Goal: Task Accomplishment & Management: Complete application form

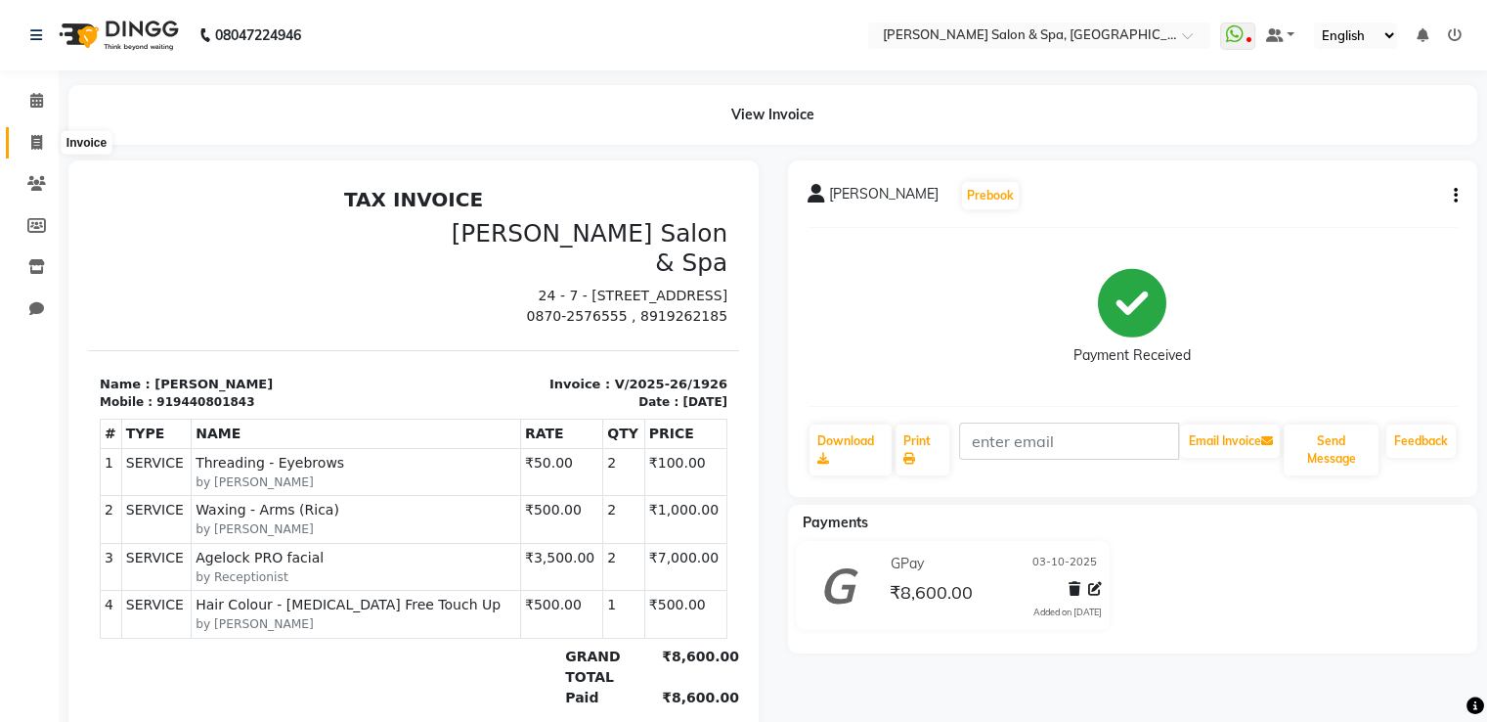
click at [33, 142] on icon at bounding box center [36, 142] width 11 height 15
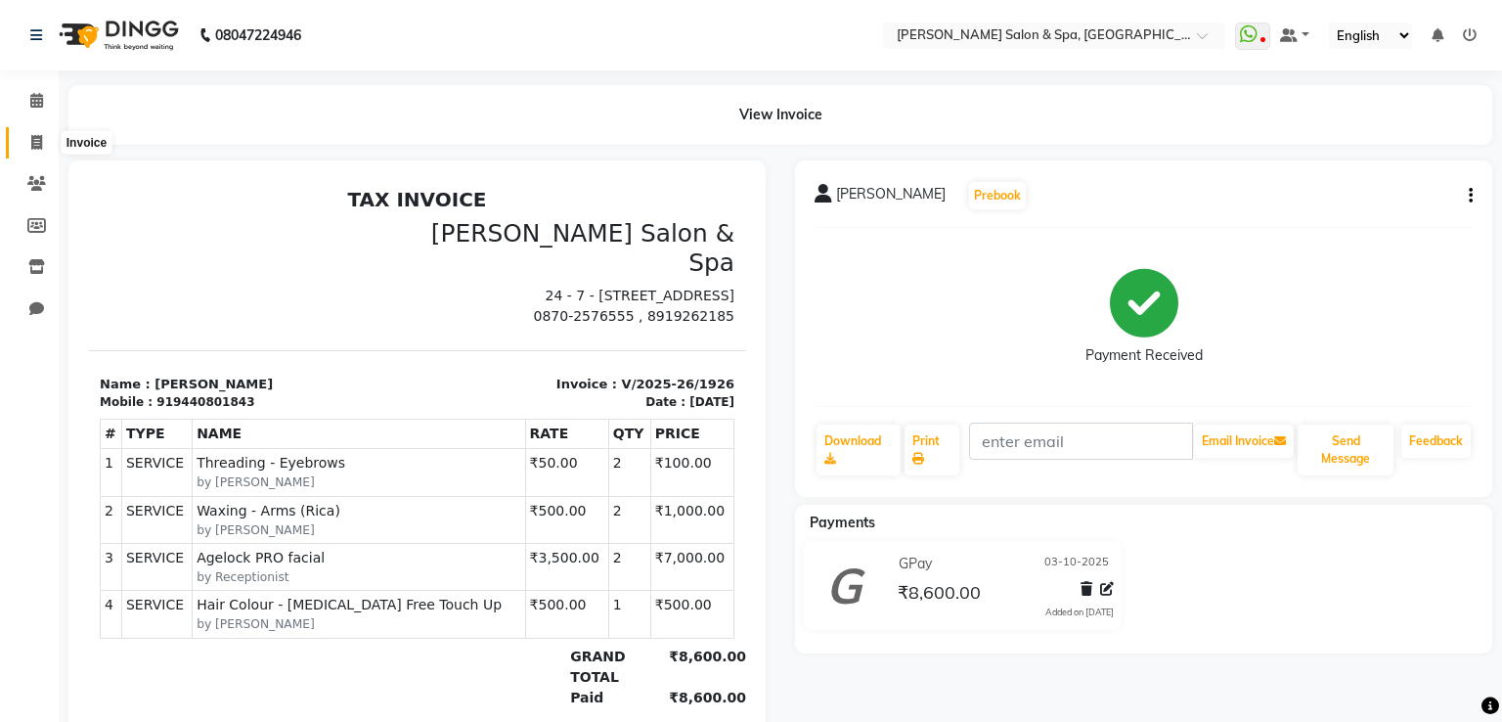
select select "service"
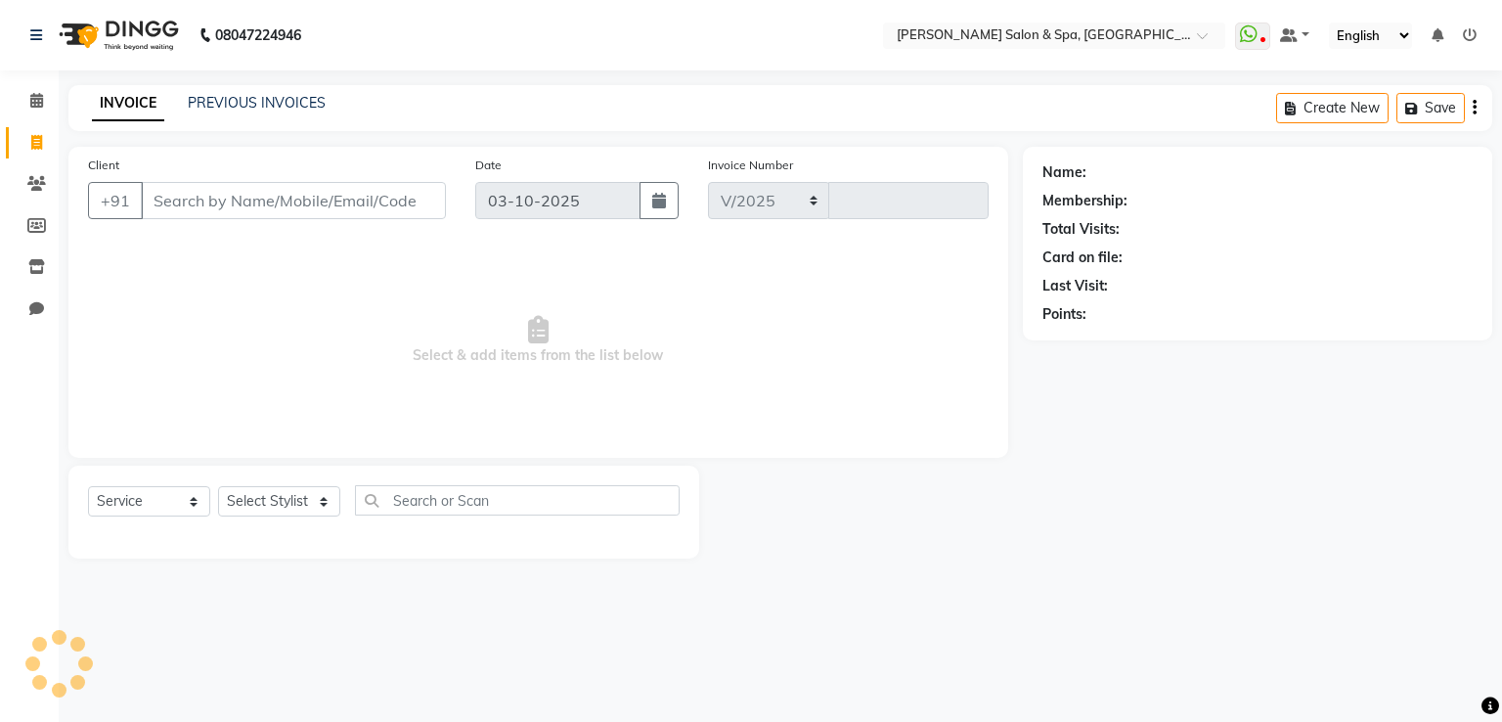
select select "67"
type input "1927"
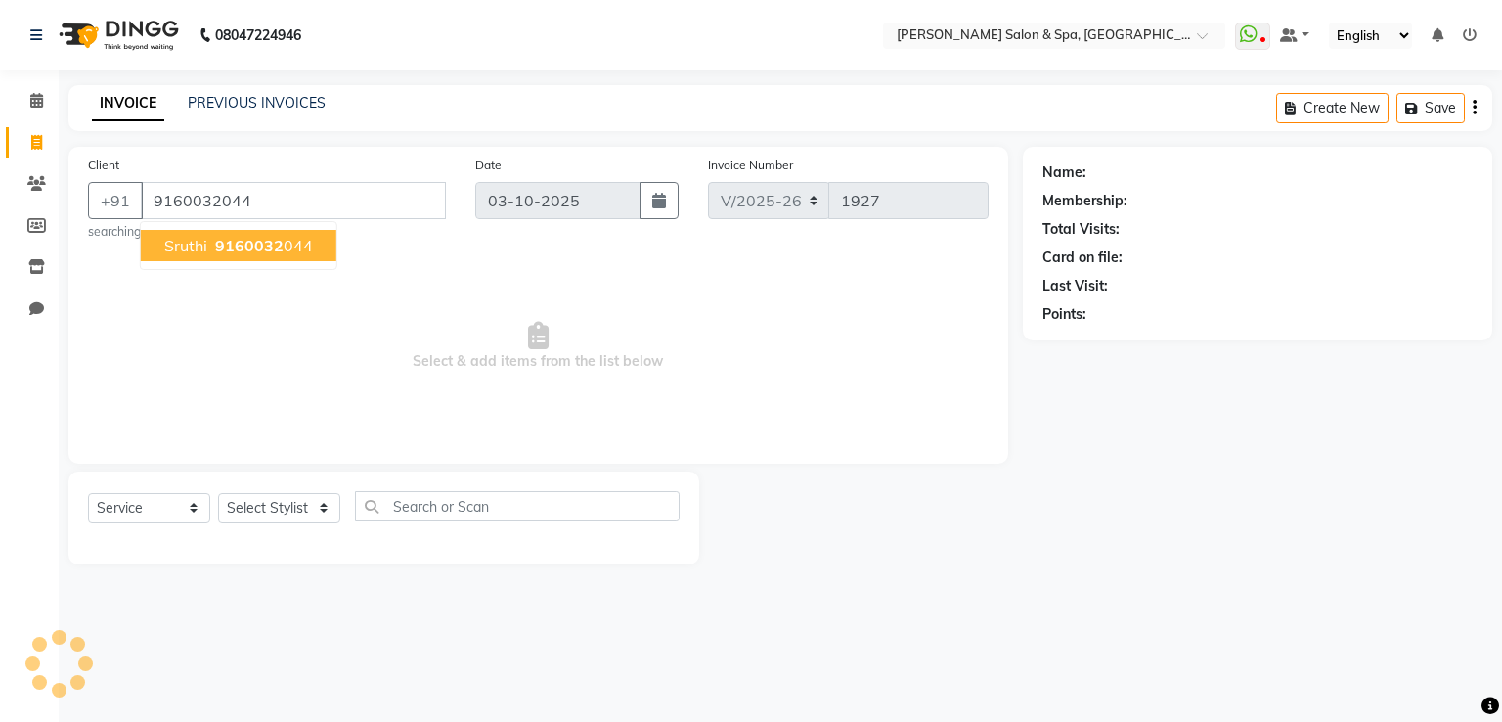
type input "9160032044"
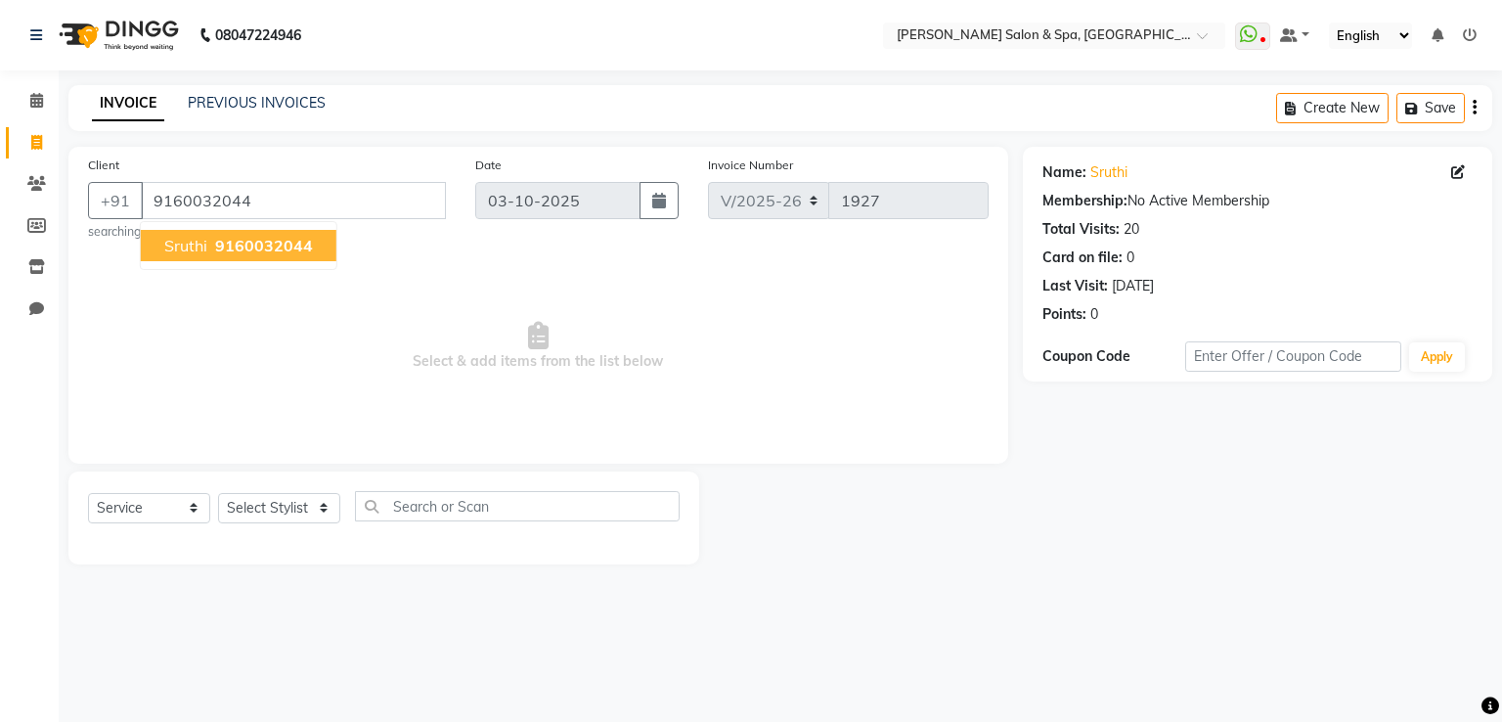
click at [280, 243] on span "9160032044" at bounding box center [264, 246] width 98 height 20
click at [282, 510] on select "Select Stylist Asma Deepa Receptionist [PERSON_NAME]" at bounding box center [279, 508] width 122 height 30
select select "2479"
click at [218, 494] on select "Select Stylist Asma Deepa Receptionist [PERSON_NAME]" at bounding box center [279, 508] width 122 height 30
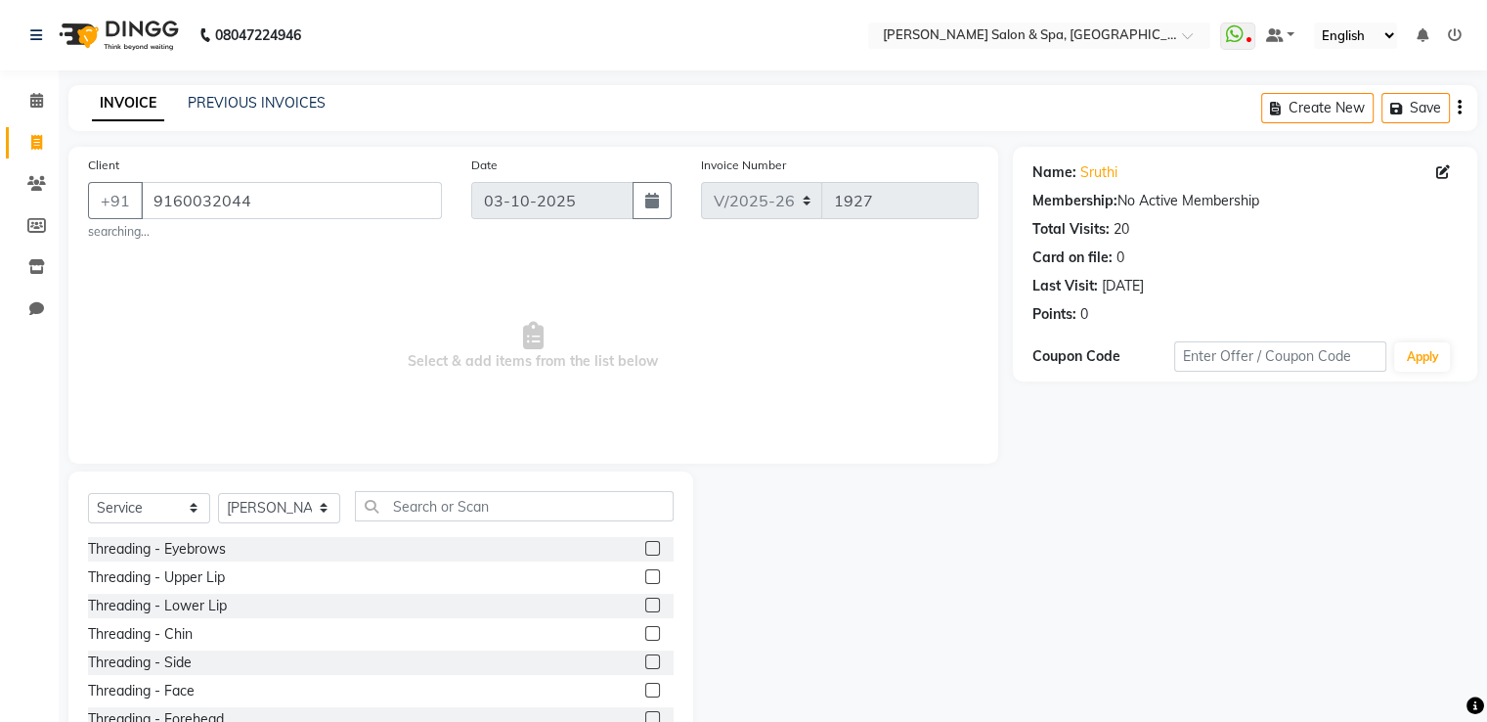
click at [645, 553] on label at bounding box center [652, 548] width 15 height 15
click at [645, 553] on input "checkbox" at bounding box center [651, 549] width 13 height 13
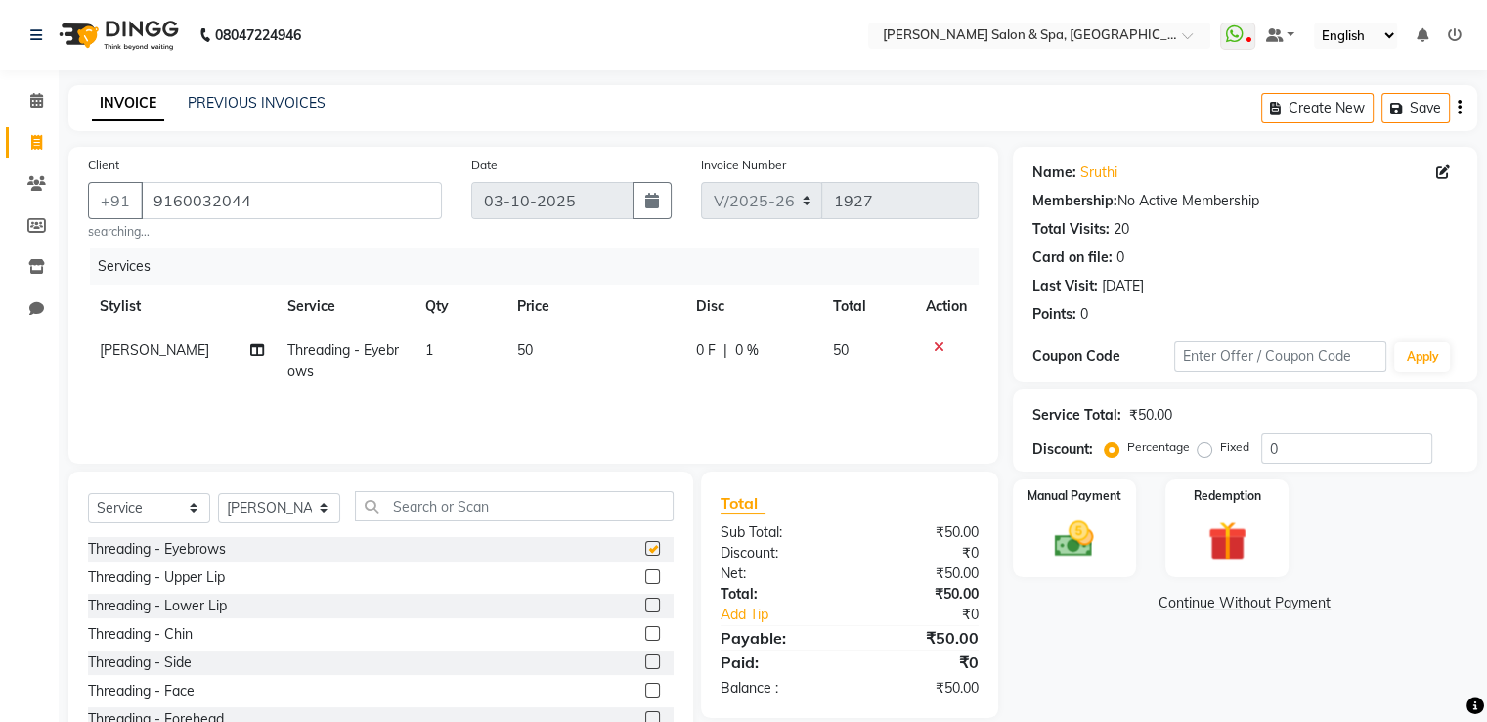
checkbox input "false"
click at [540, 501] on input "text" at bounding box center [514, 506] width 319 height 30
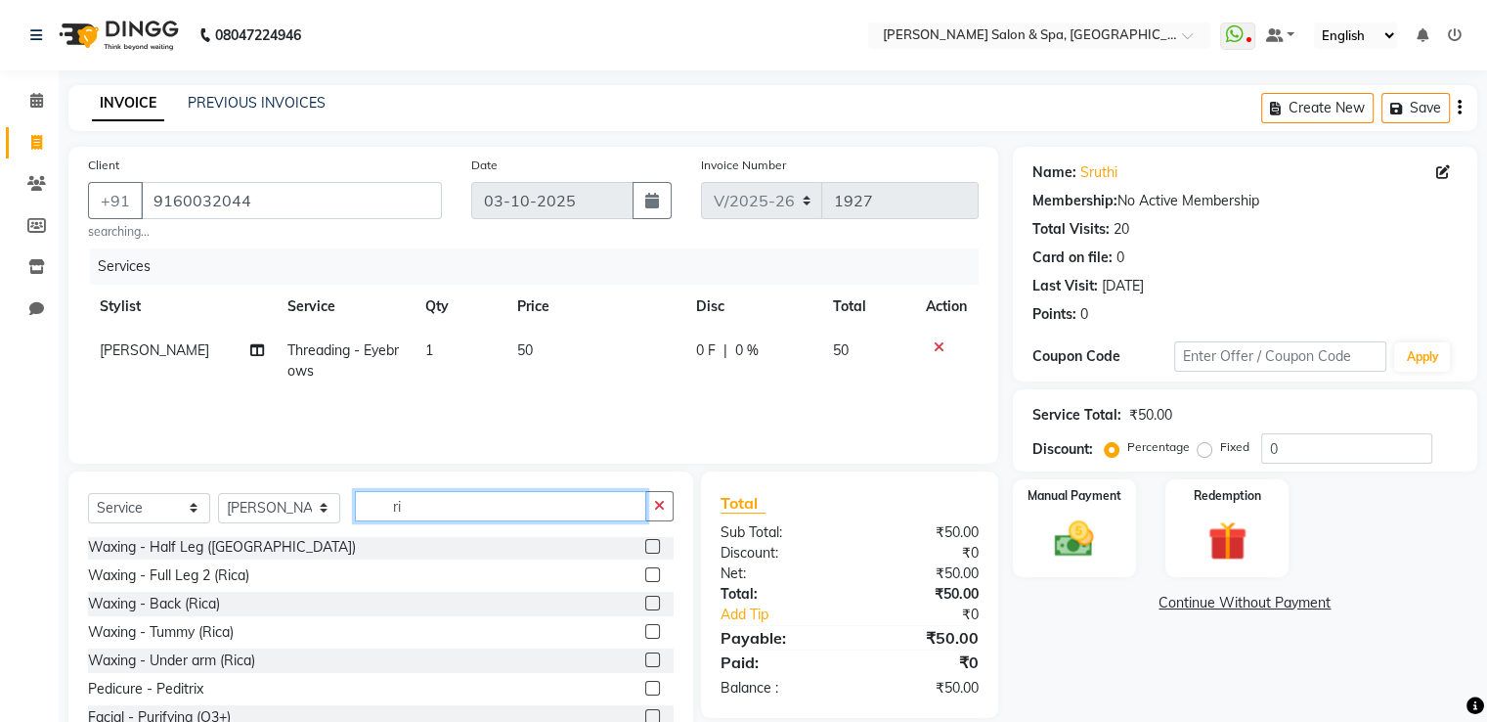
scroll to position [61, 0]
type input "ri"
click at [645, 659] on label at bounding box center [652, 657] width 15 height 15
click at [645, 659] on input "checkbox" at bounding box center [651, 658] width 13 height 13
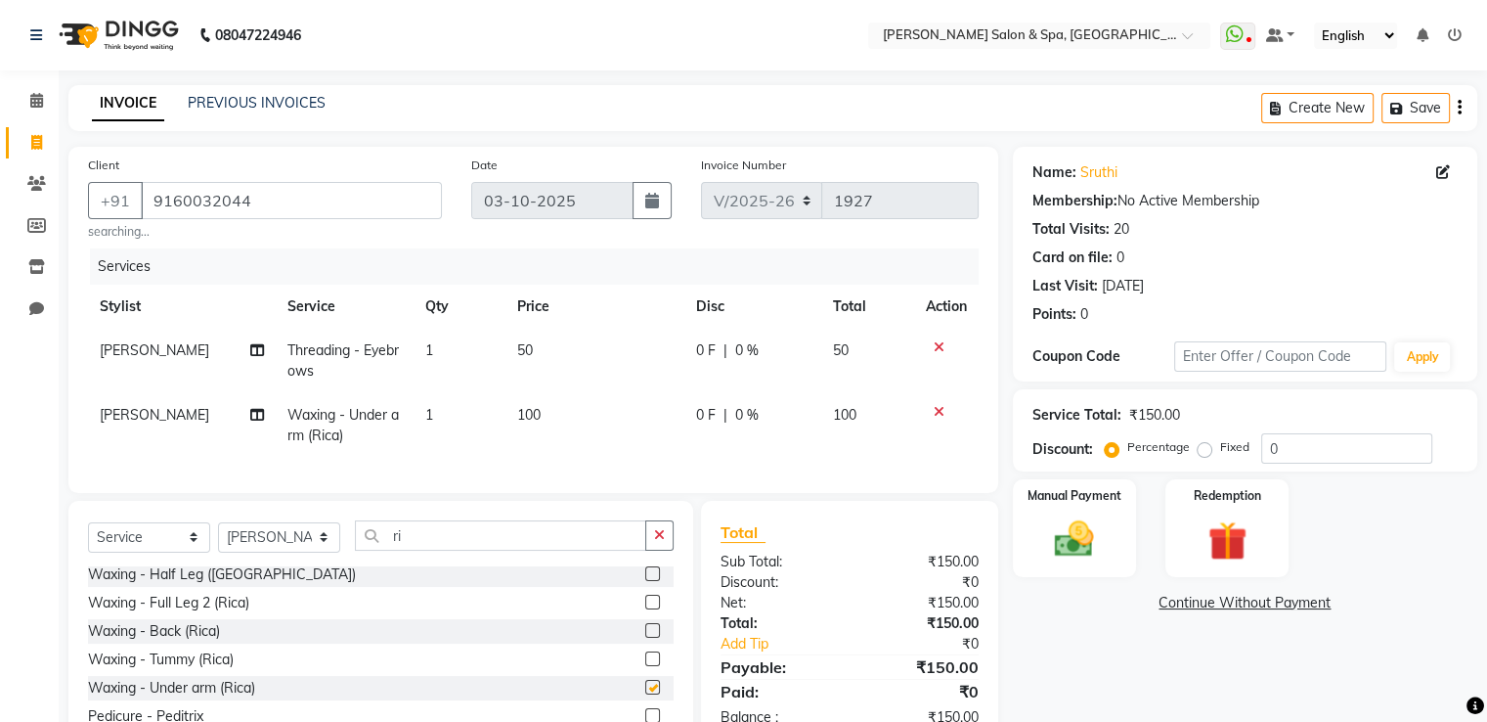
checkbox input "false"
click at [1104, 513] on div "Manual Payment" at bounding box center [1074, 527] width 128 height 101
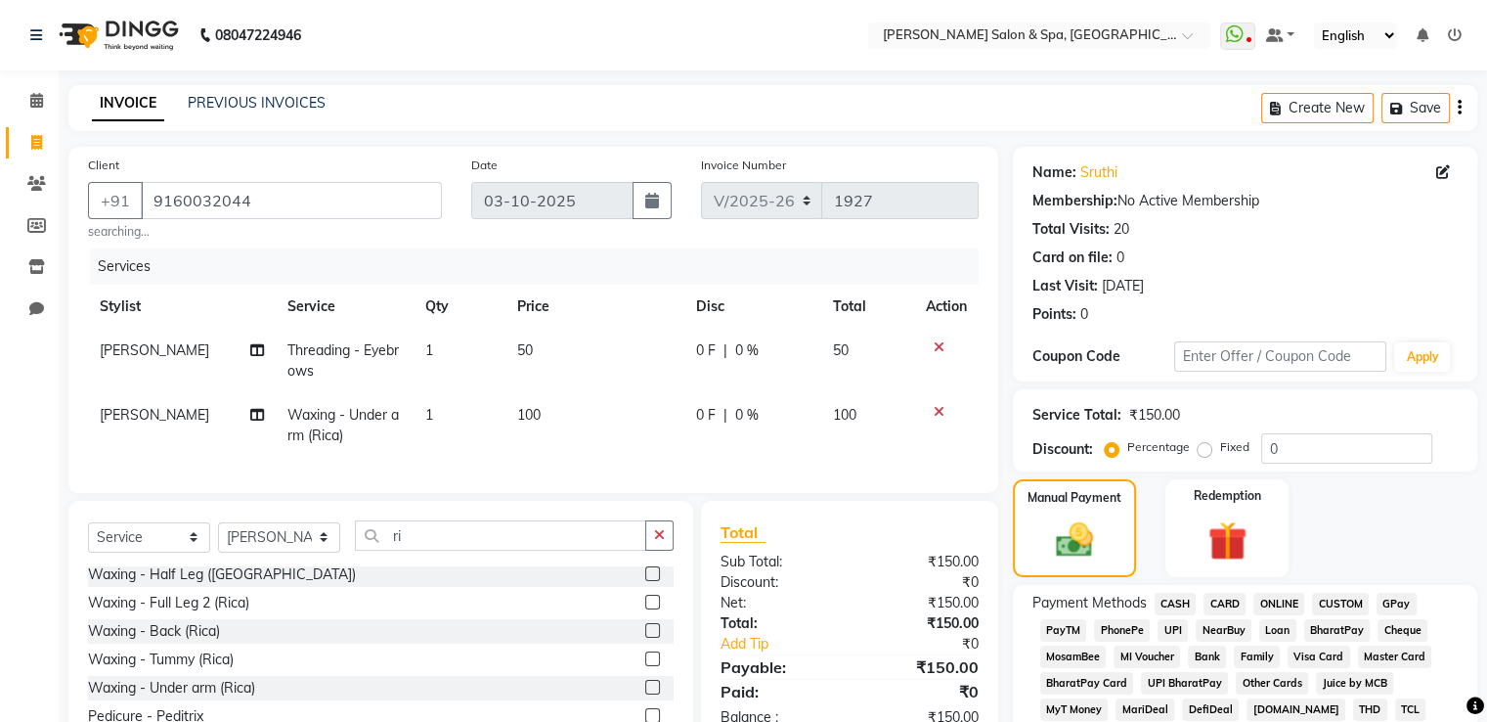
click at [1398, 605] on span "GPay" at bounding box center [1397, 604] width 40 height 22
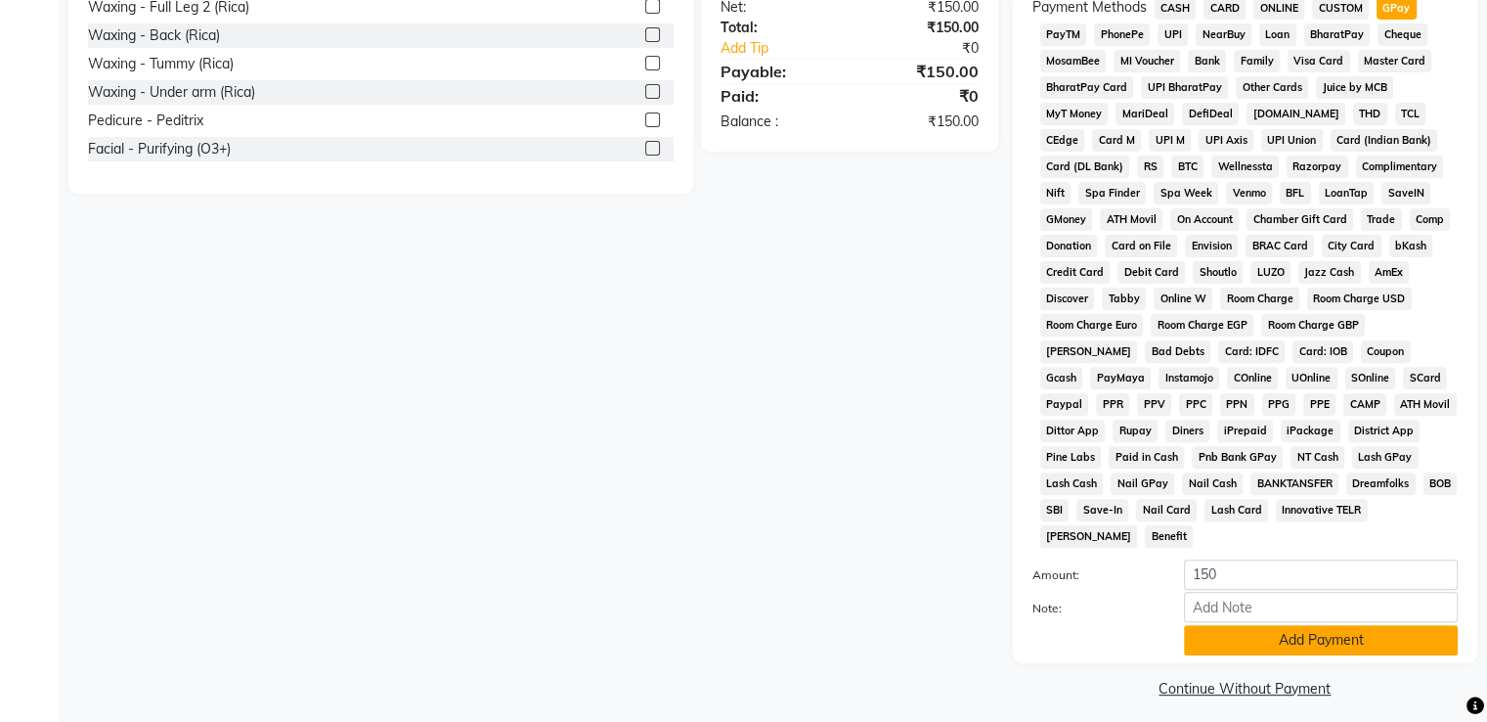
click at [1383, 628] on button "Add Payment" at bounding box center [1321, 640] width 274 height 30
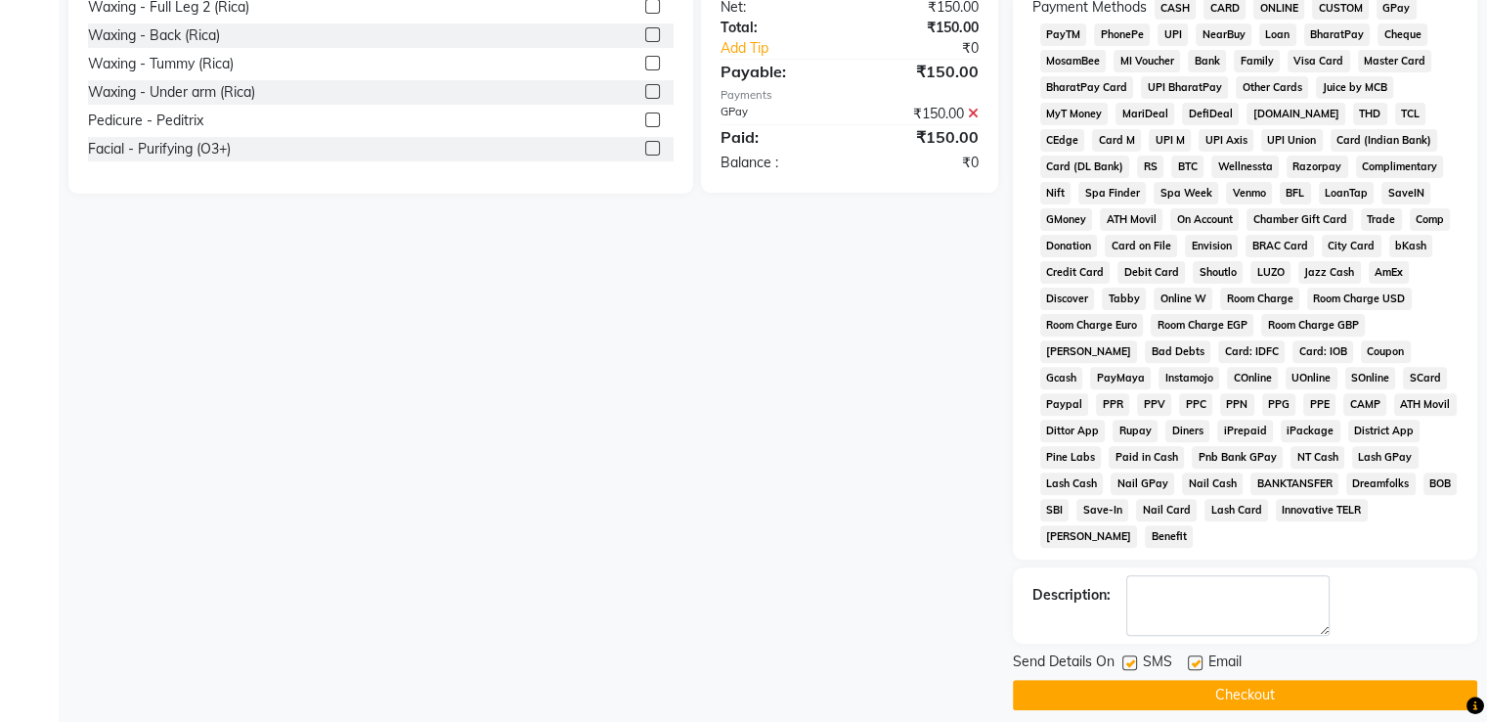
click at [1365, 687] on button "Checkout" at bounding box center [1245, 695] width 465 height 30
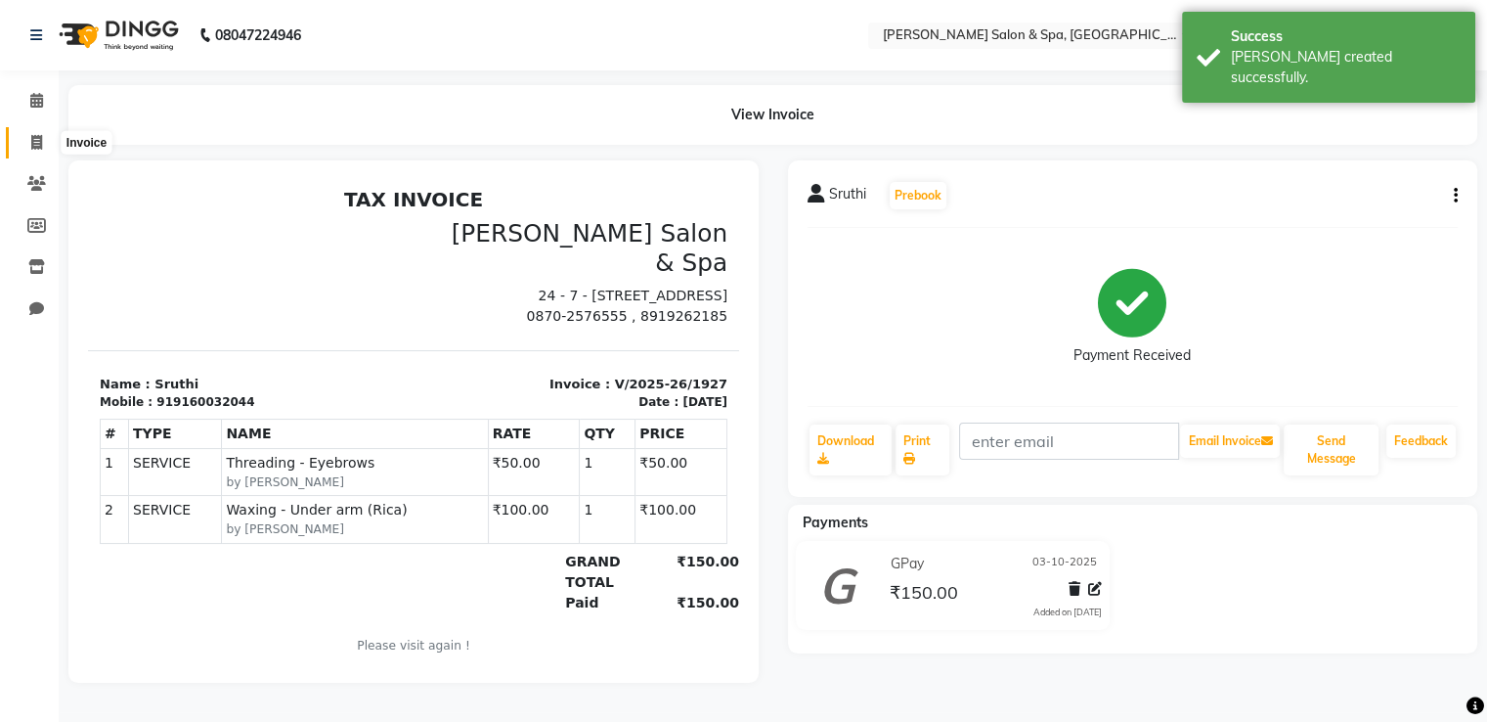
click at [35, 142] on icon at bounding box center [36, 142] width 11 height 15
select select "service"
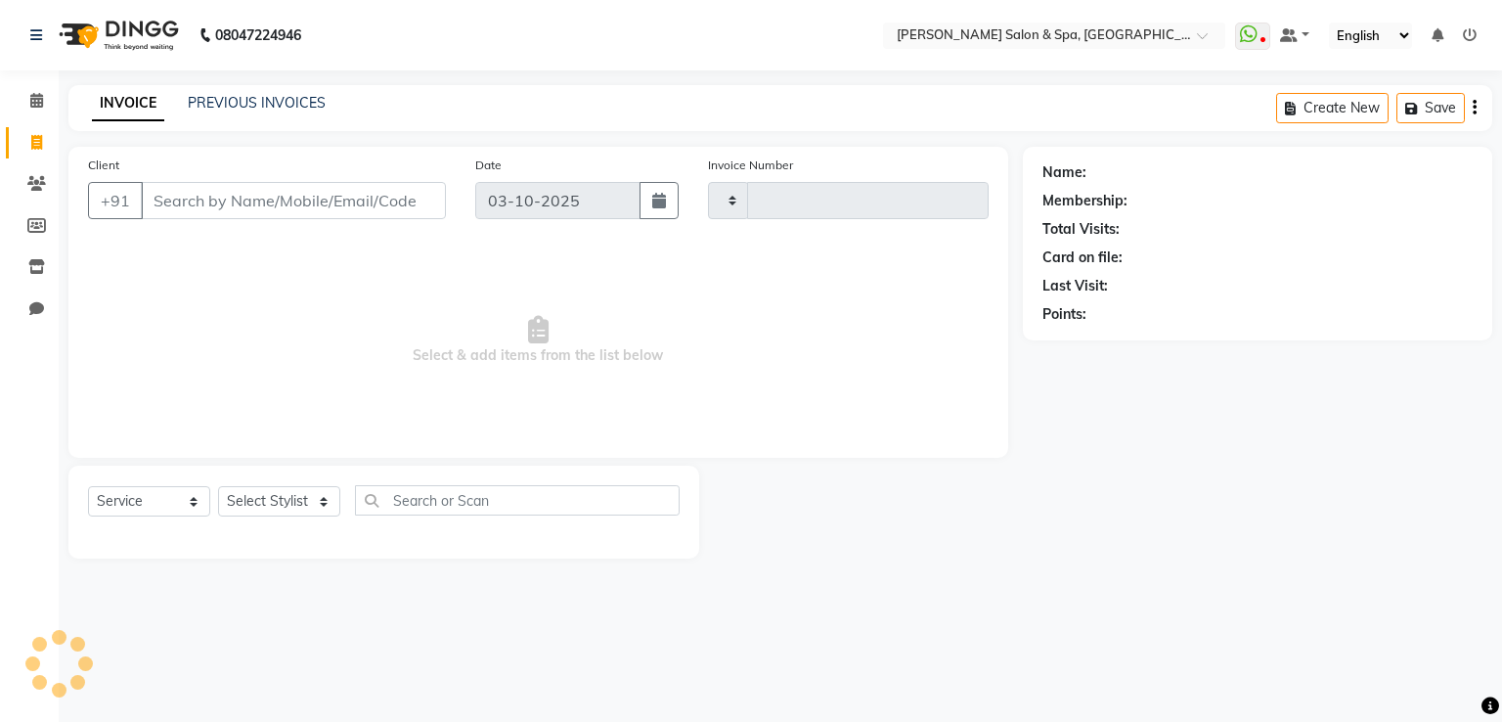
type input "1928"
select select "67"
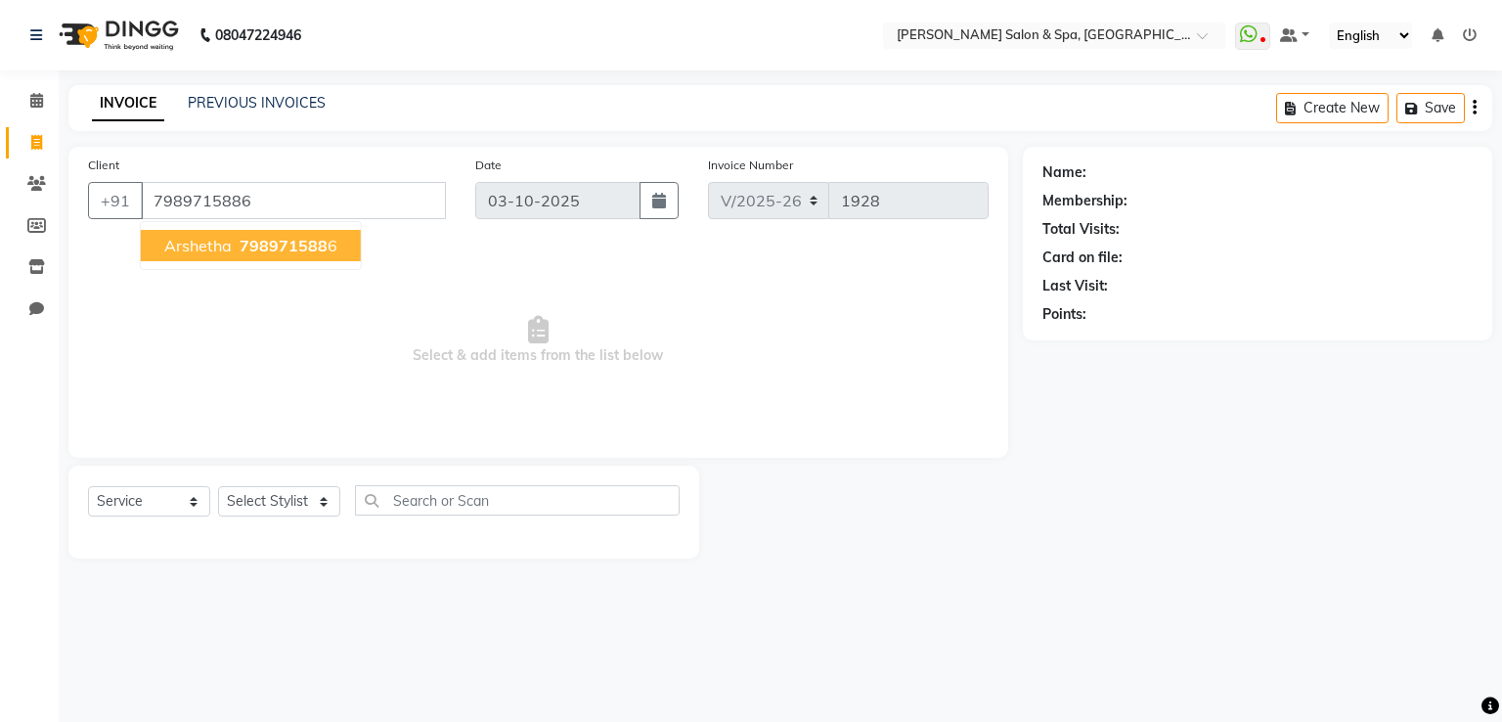
type input "7989715886"
click at [288, 237] on span "798971588" at bounding box center [284, 246] width 88 height 20
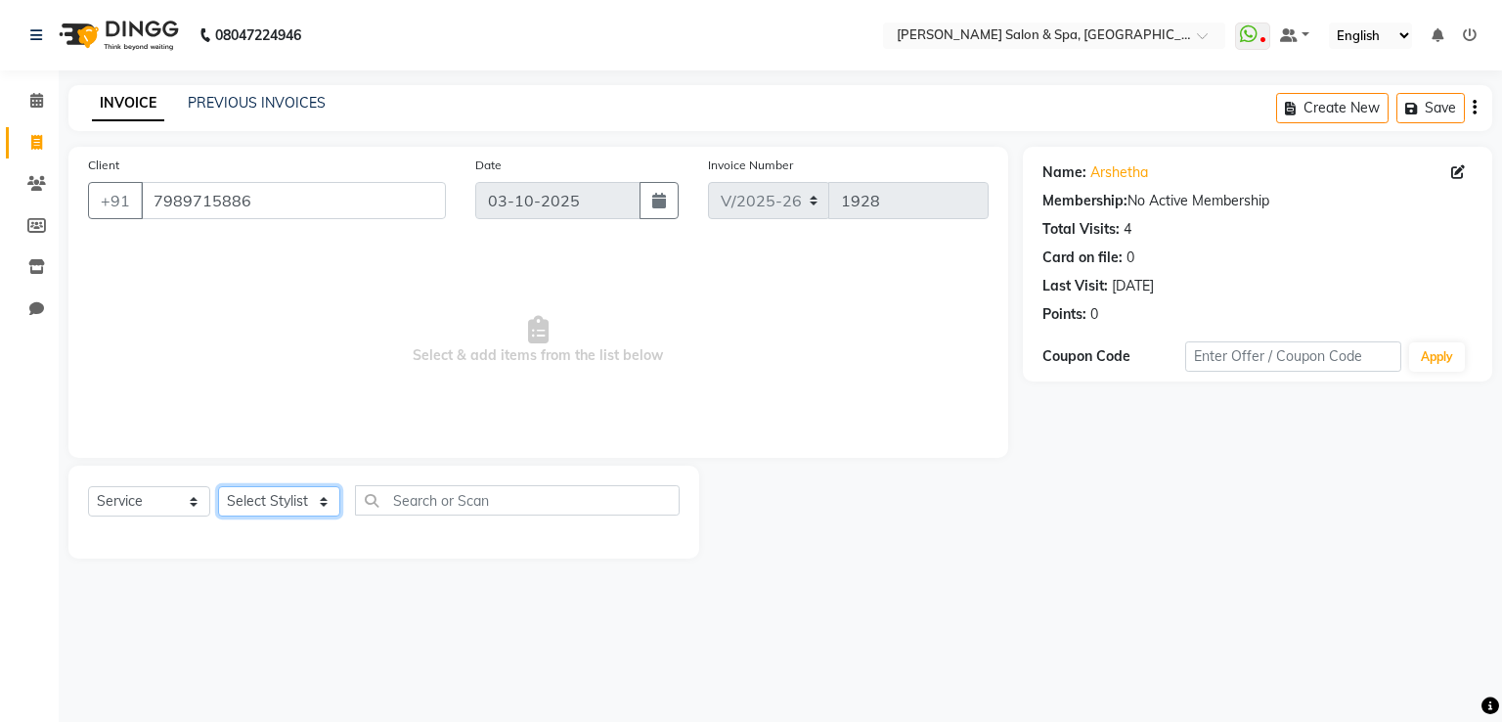
click at [300, 502] on select "Select Stylist Asma Deepa Receptionist [PERSON_NAME]" at bounding box center [279, 501] width 122 height 30
select select "91462"
click at [218, 487] on select "Select Stylist Asma Deepa Receptionist [PERSON_NAME]" at bounding box center [279, 501] width 122 height 30
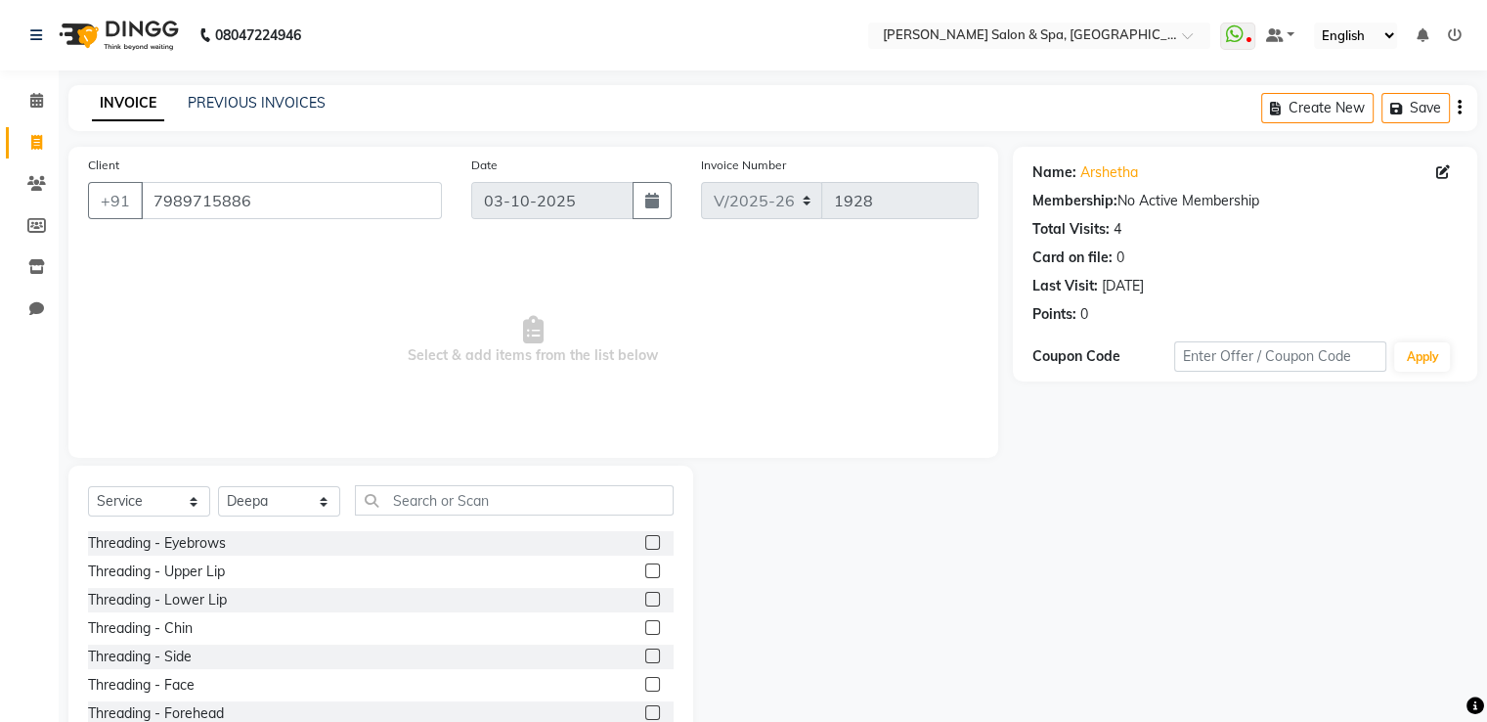
click at [645, 545] on label at bounding box center [652, 542] width 15 height 15
click at [645, 545] on input "checkbox" at bounding box center [651, 543] width 13 height 13
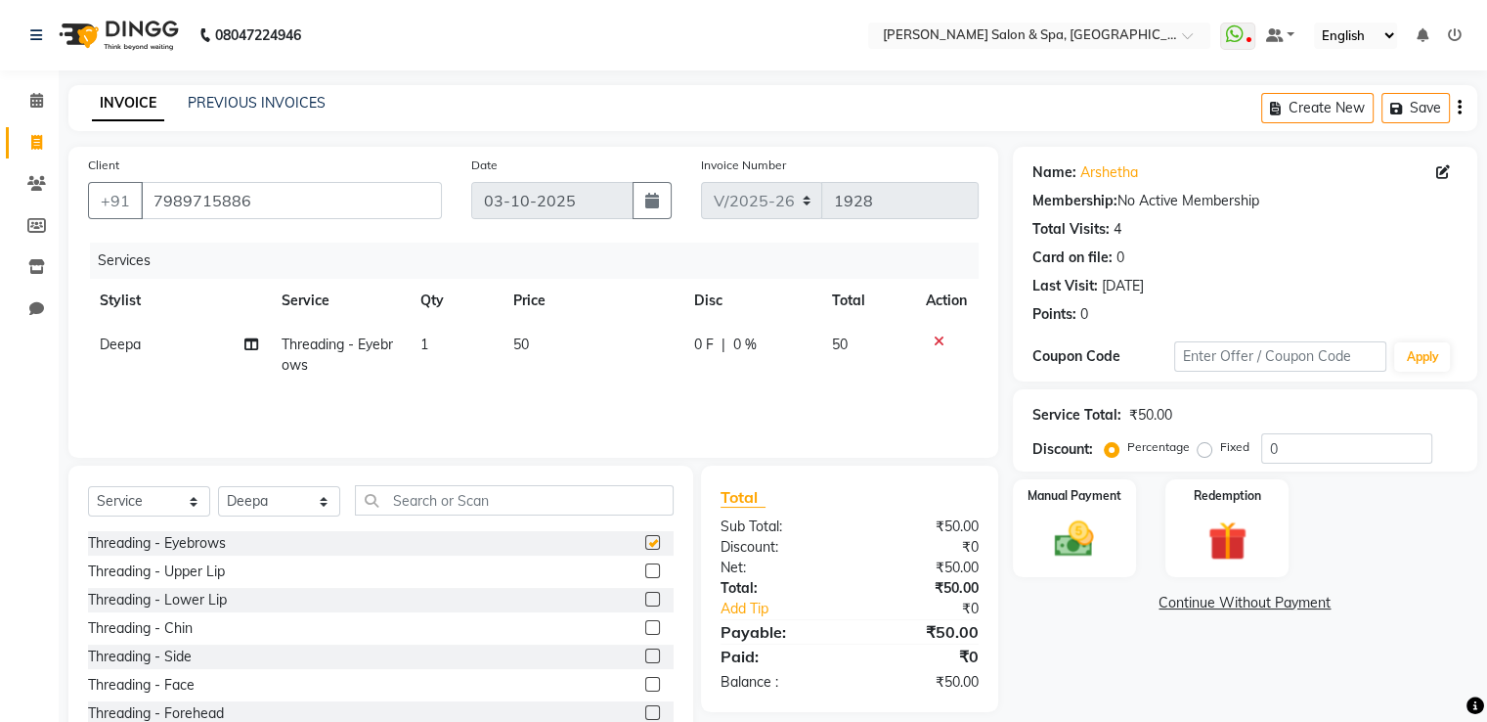
checkbox input "false"
click at [1039, 520] on div "Manual Payment" at bounding box center [1074, 527] width 128 height 101
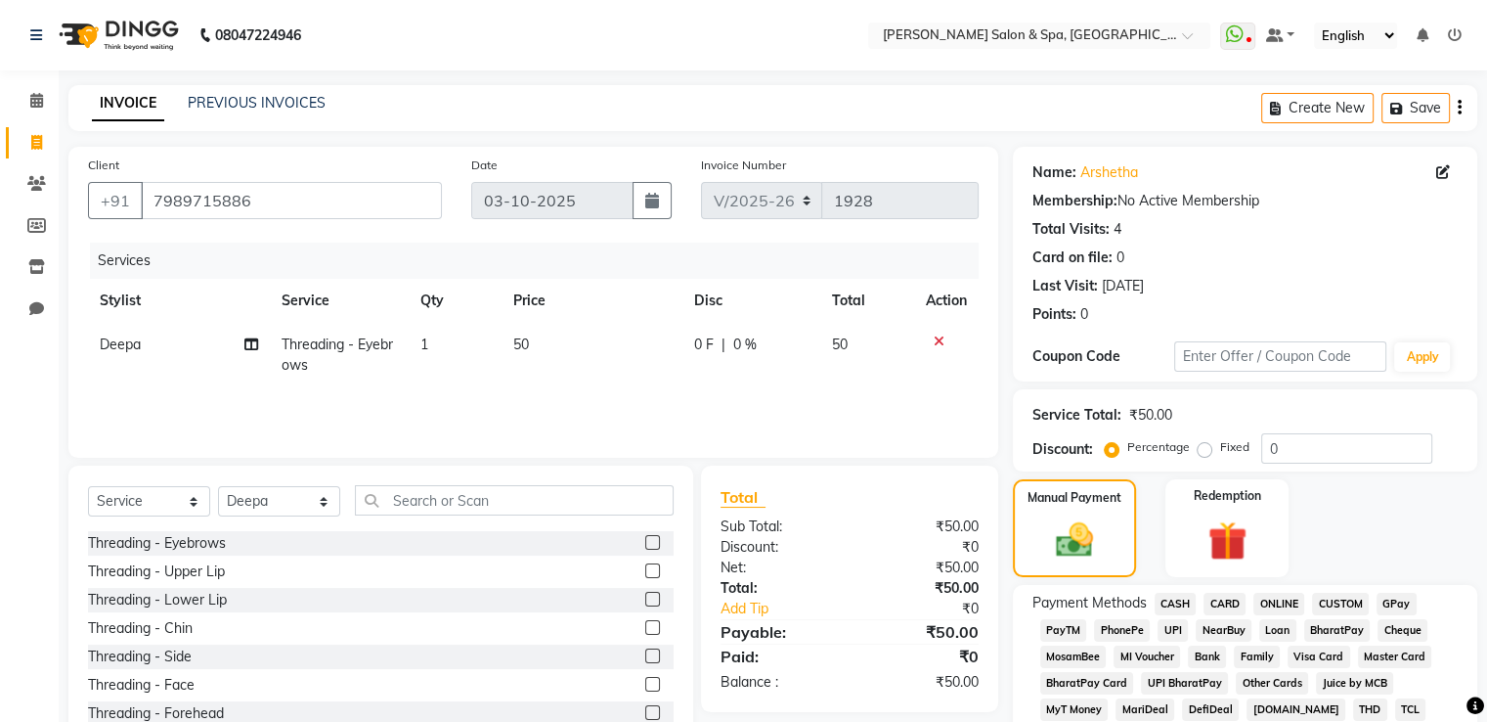
click at [1399, 602] on span "GPay" at bounding box center [1397, 604] width 40 height 22
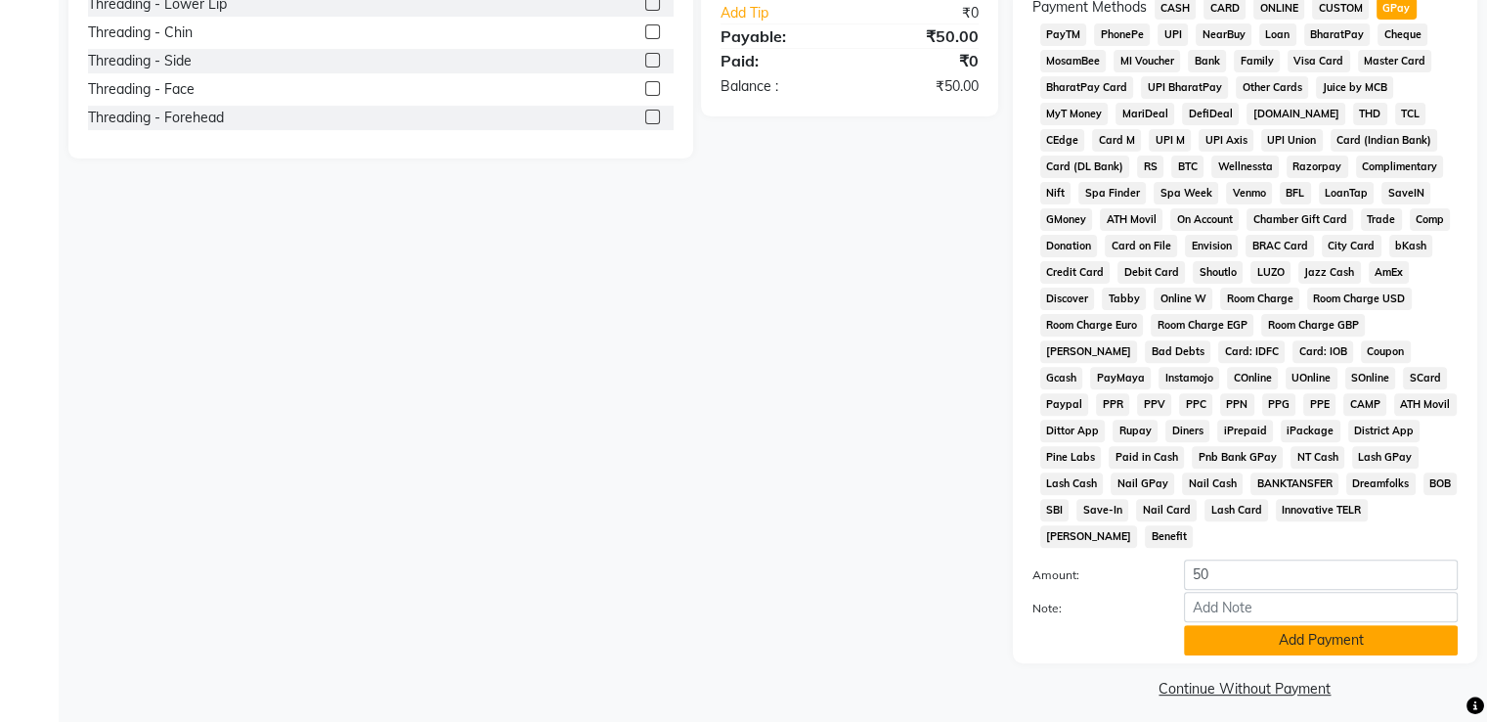
click at [1393, 630] on button "Add Payment" at bounding box center [1321, 640] width 274 height 30
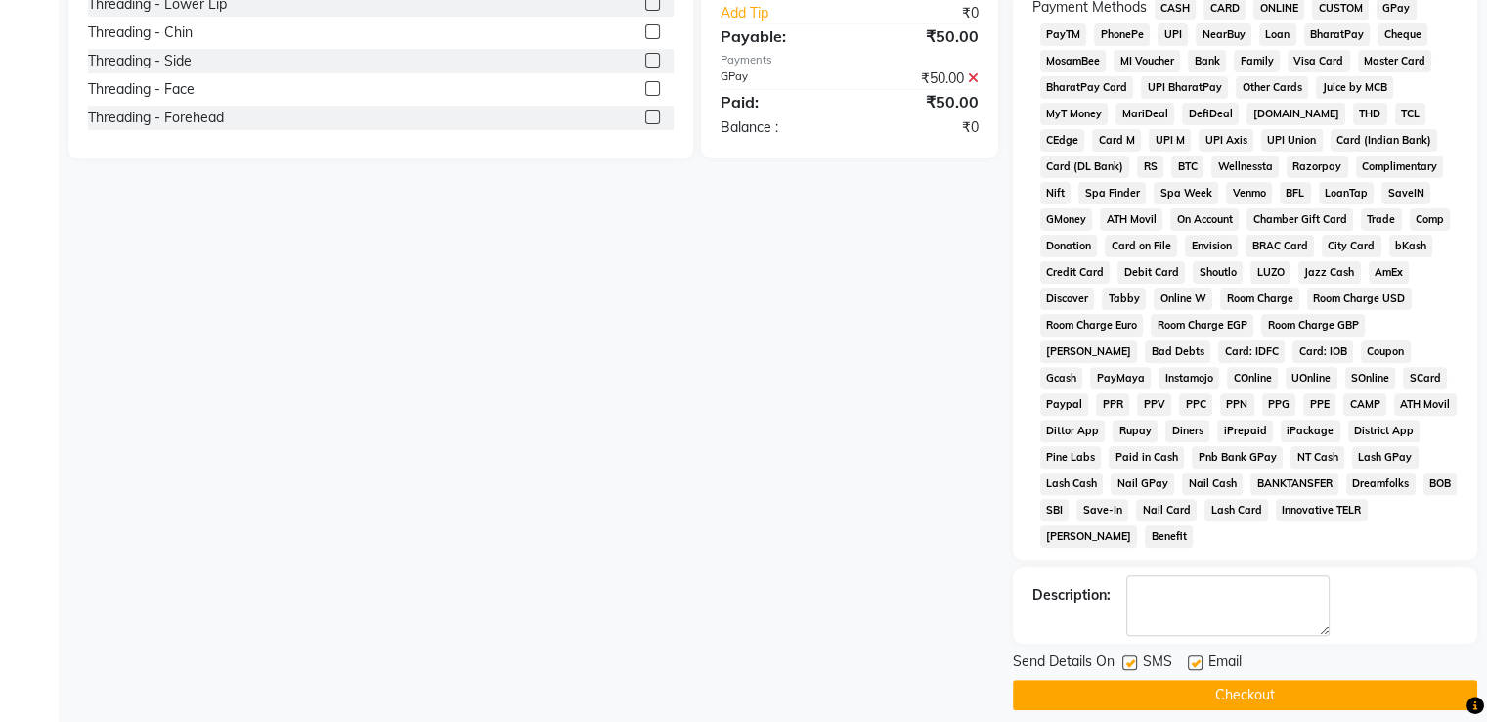
click at [1375, 685] on button "Checkout" at bounding box center [1245, 695] width 465 height 30
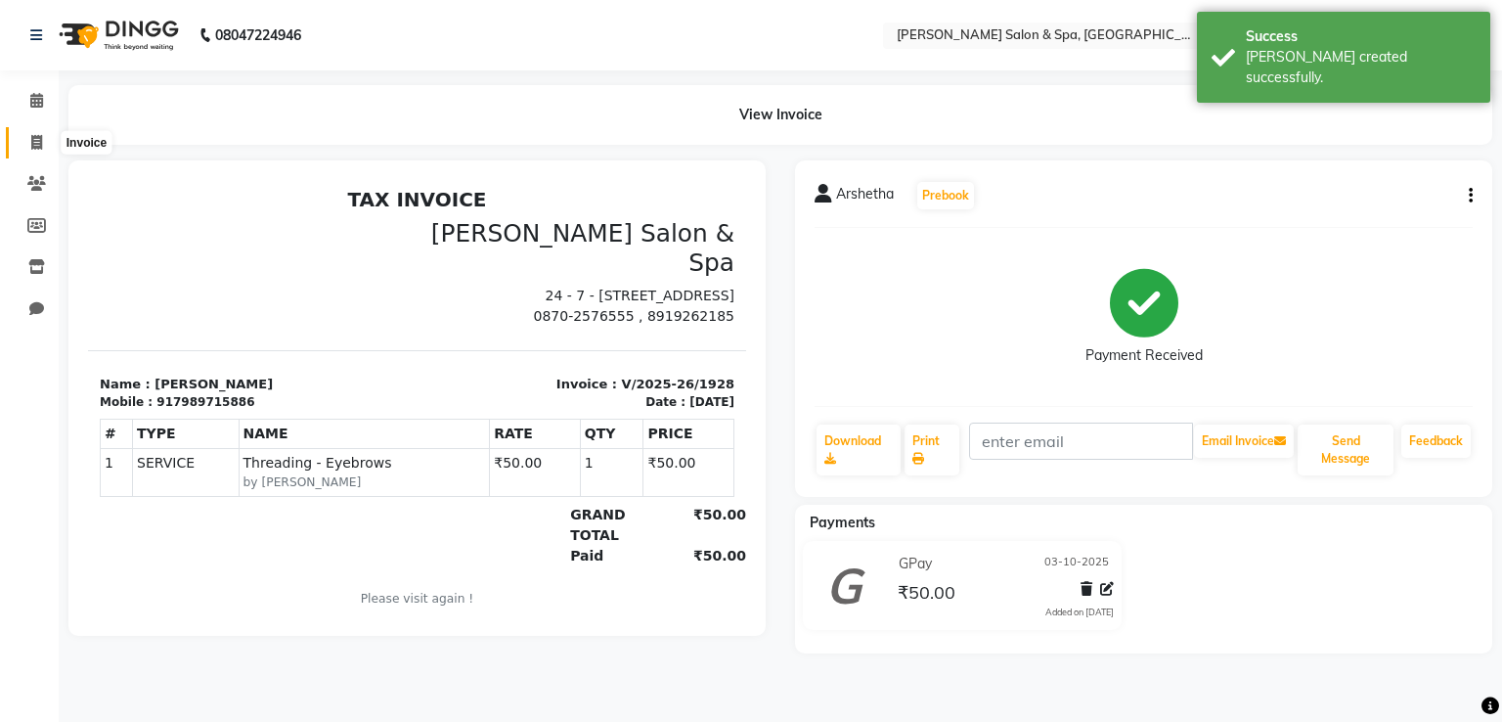
click at [43, 140] on span at bounding box center [37, 143] width 34 height 22
select select "67"
select select "service"
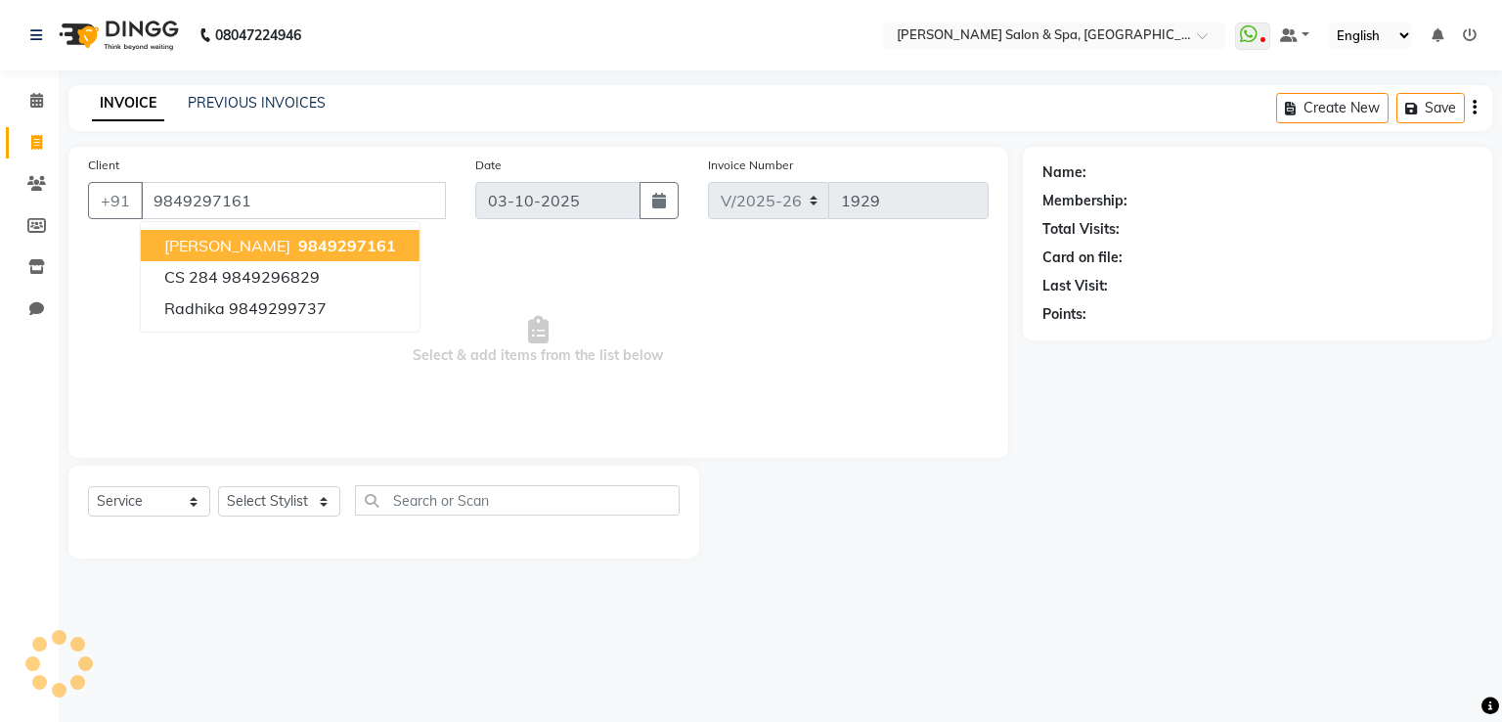
type input "9849297161"
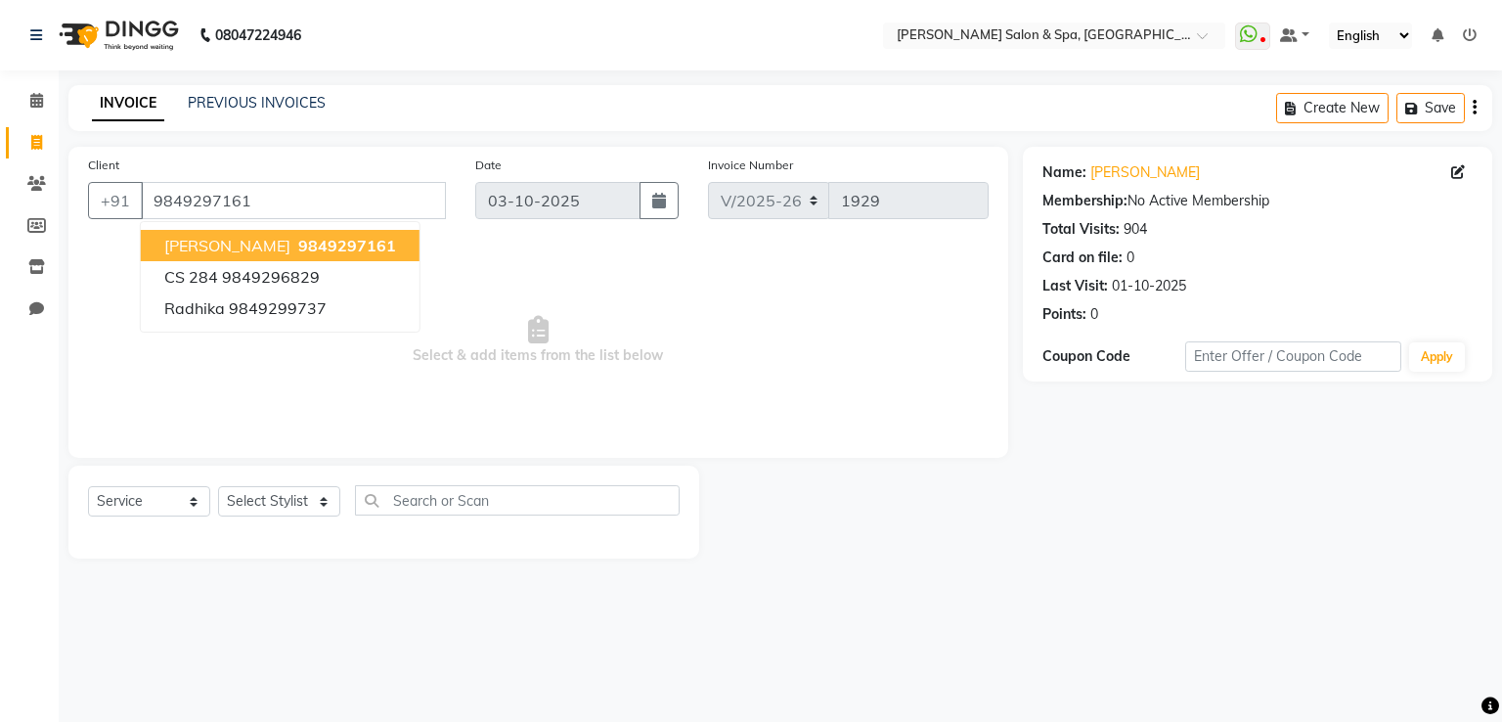
click at [320, 244] on span "9849297161" at bounding box center [347, 246] width 98 height 20
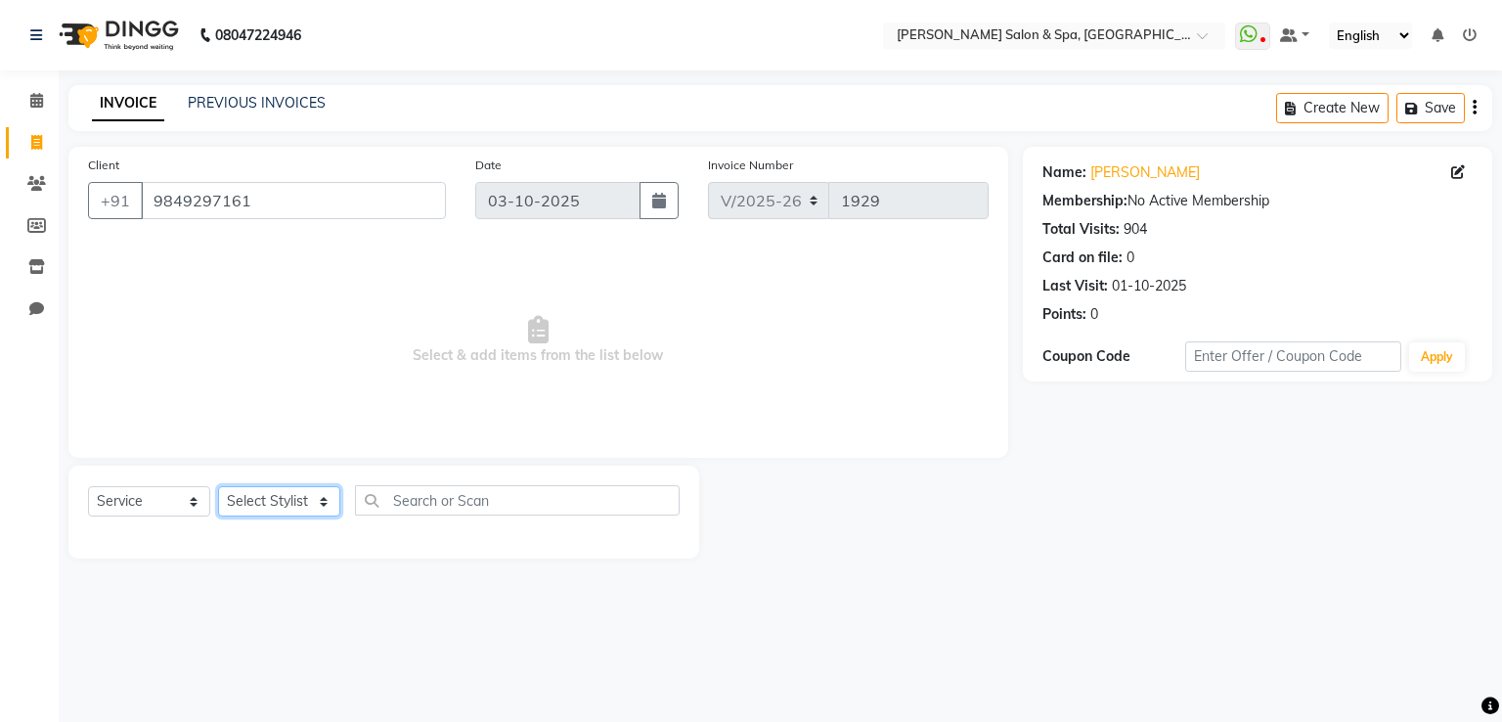
click at [313, 506] on select "Select Stylist Asma Deepa Receptionist [PERSON_NAME]" at bounding box center [279, 501] width 122 height 30
select select "36854"
click at [218, 487] on select "Select Stylist Asma Deepa Receptionist [PERSON_NAME]" at bounding box center [279, 501] width 122 height 30
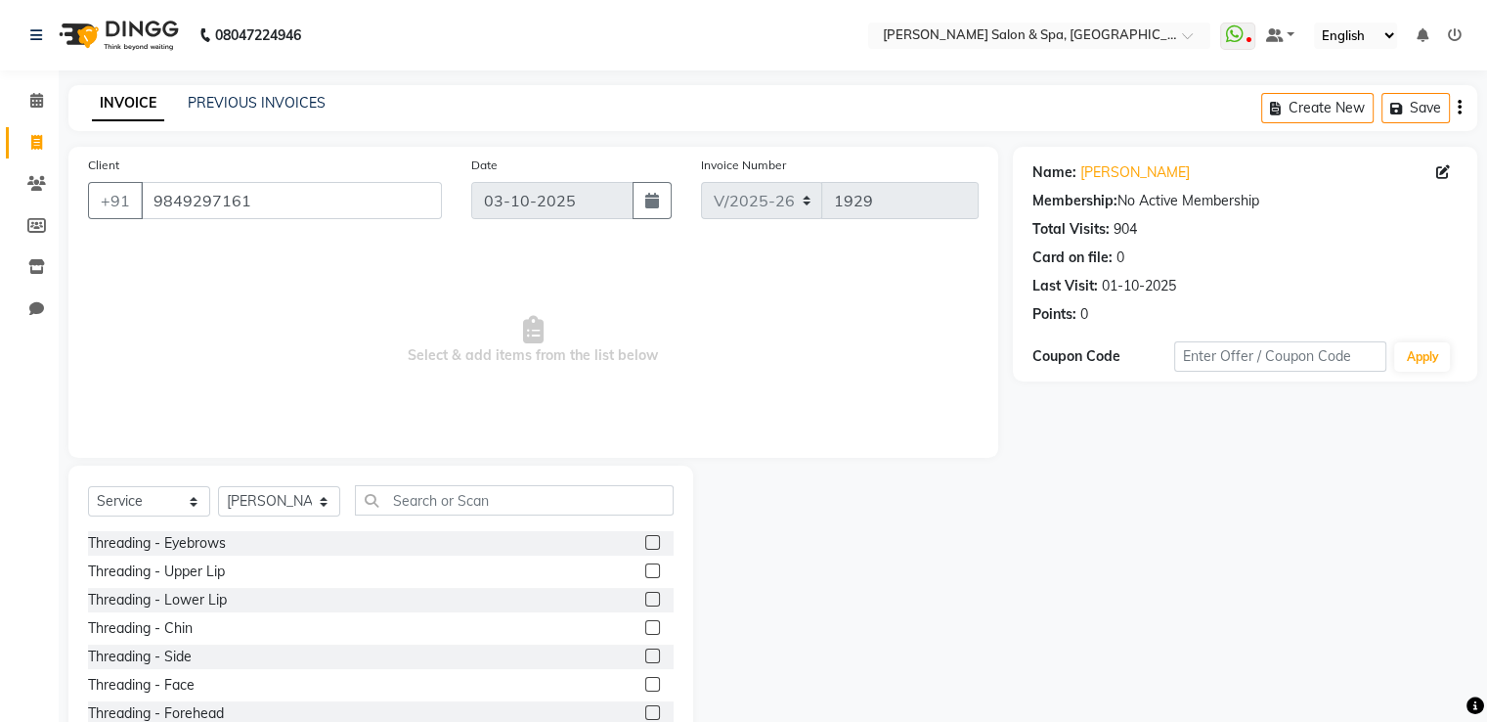
click at [645, 576] on label at bounding box center [652, 570] width 15 height 15
click at [645, 576] on input "checkbox" at bounding box center [651, 571] width 13 height 13
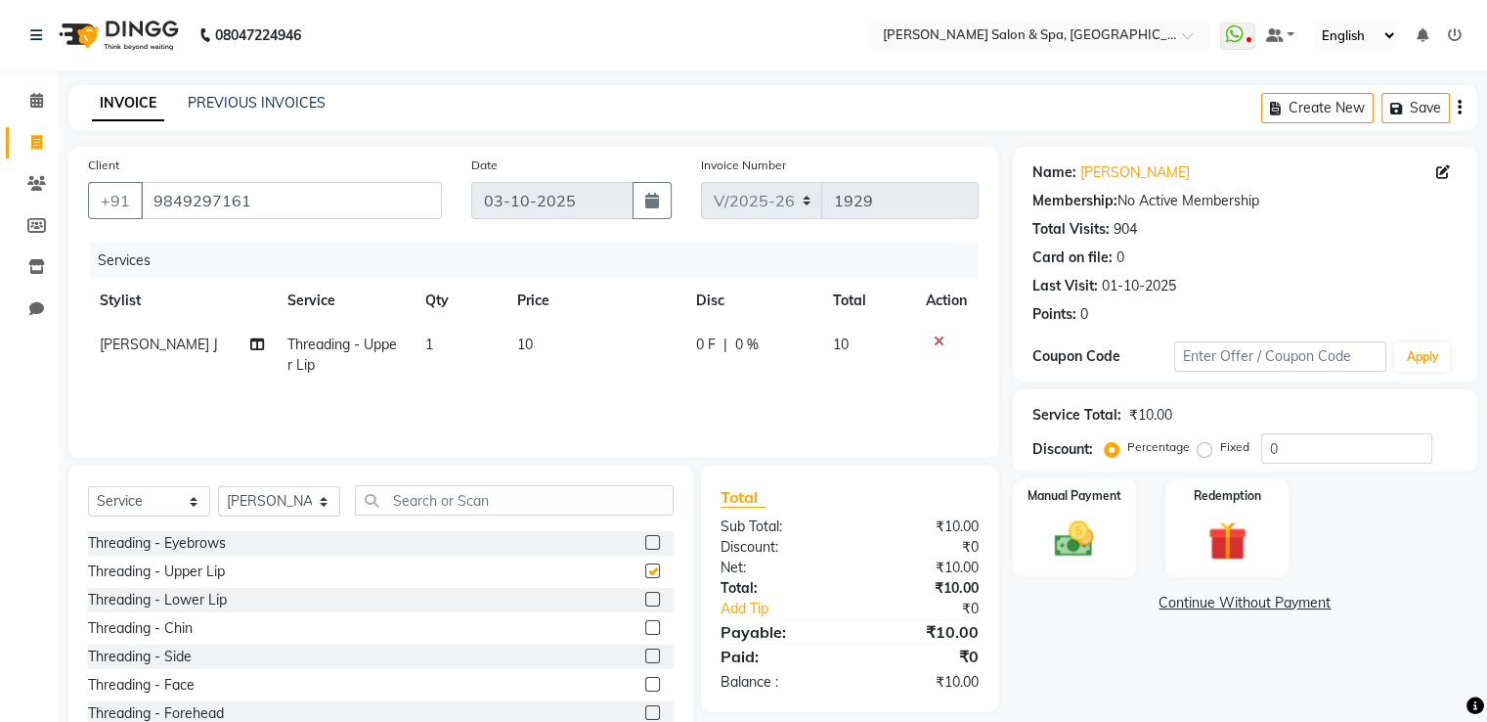
checkbox input "false"
click at [289, 497] on select "Select Stylist Asma Deepa Receptionist [PERSON_NAME]" at bounding box center [279, 501] width 122 height 30
select select "91462"
click at [218, 487] on select "Select Stylist Asma Deepa Receptionist [PERSON_NAME]" at bounding box center [279, 501] width 122 height 30
click at [645, 571] on label at bounding box center [652, 570] width 15 height 15
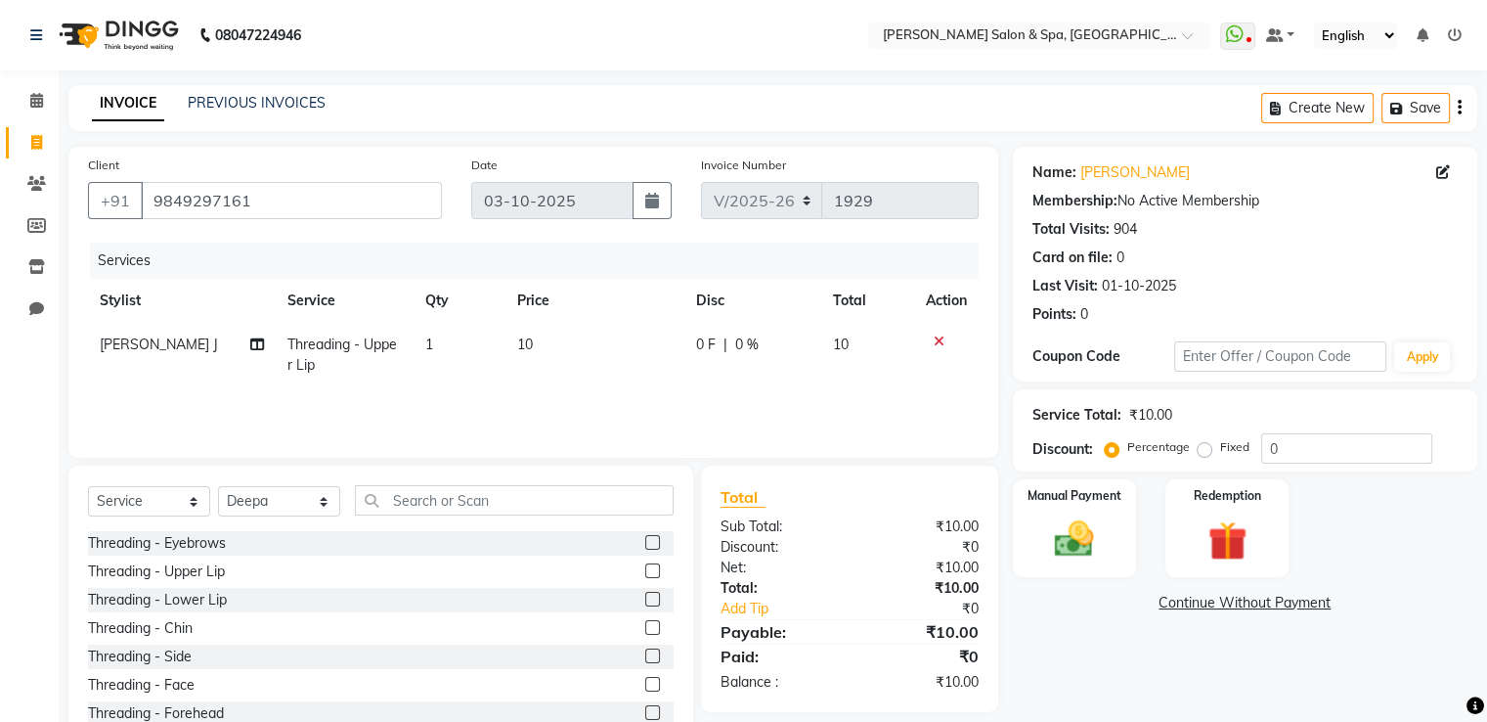
click at [645, 571] on input "checkbox" at bounding box center [651, 571] width 13 height 13
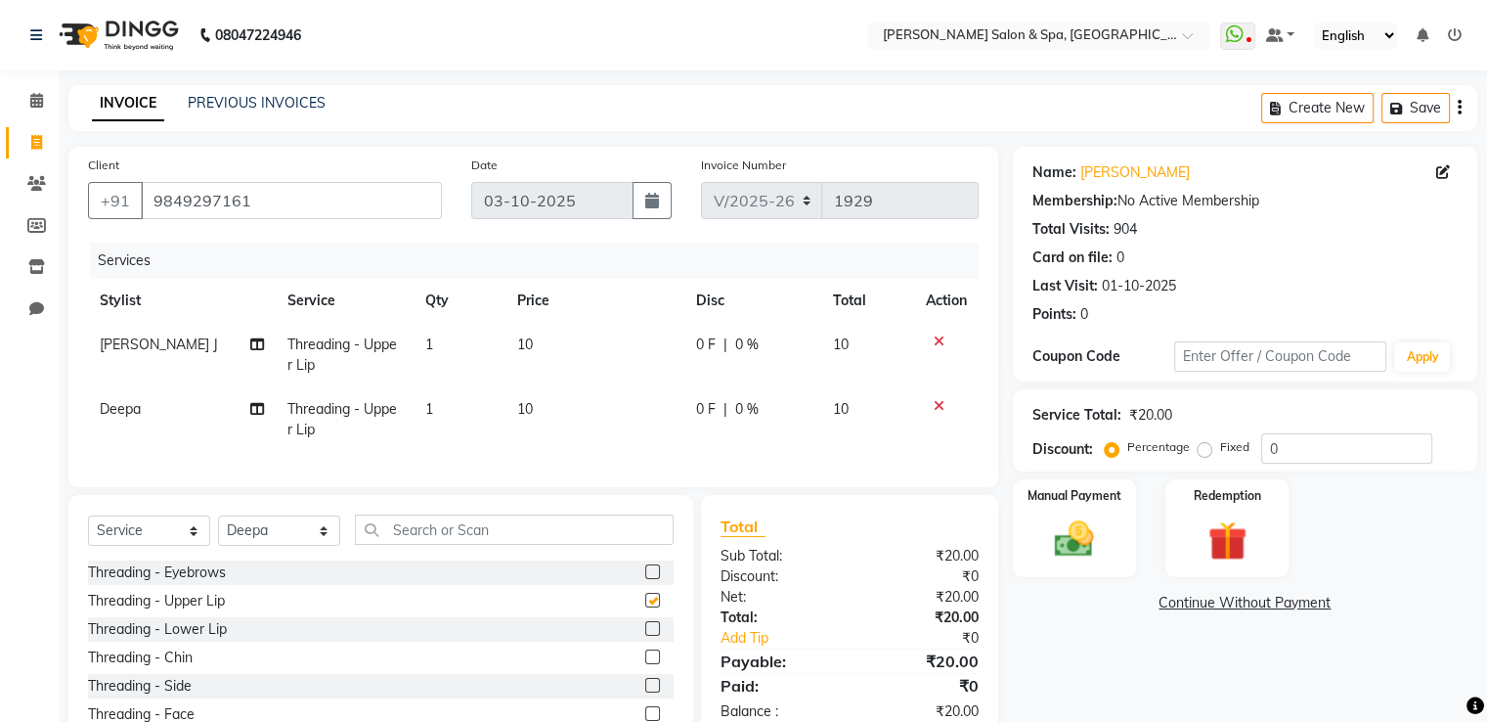
checkbox input "false"
click at [1058, 517] on img at bounding box center [1074, 539] width 66 height 47
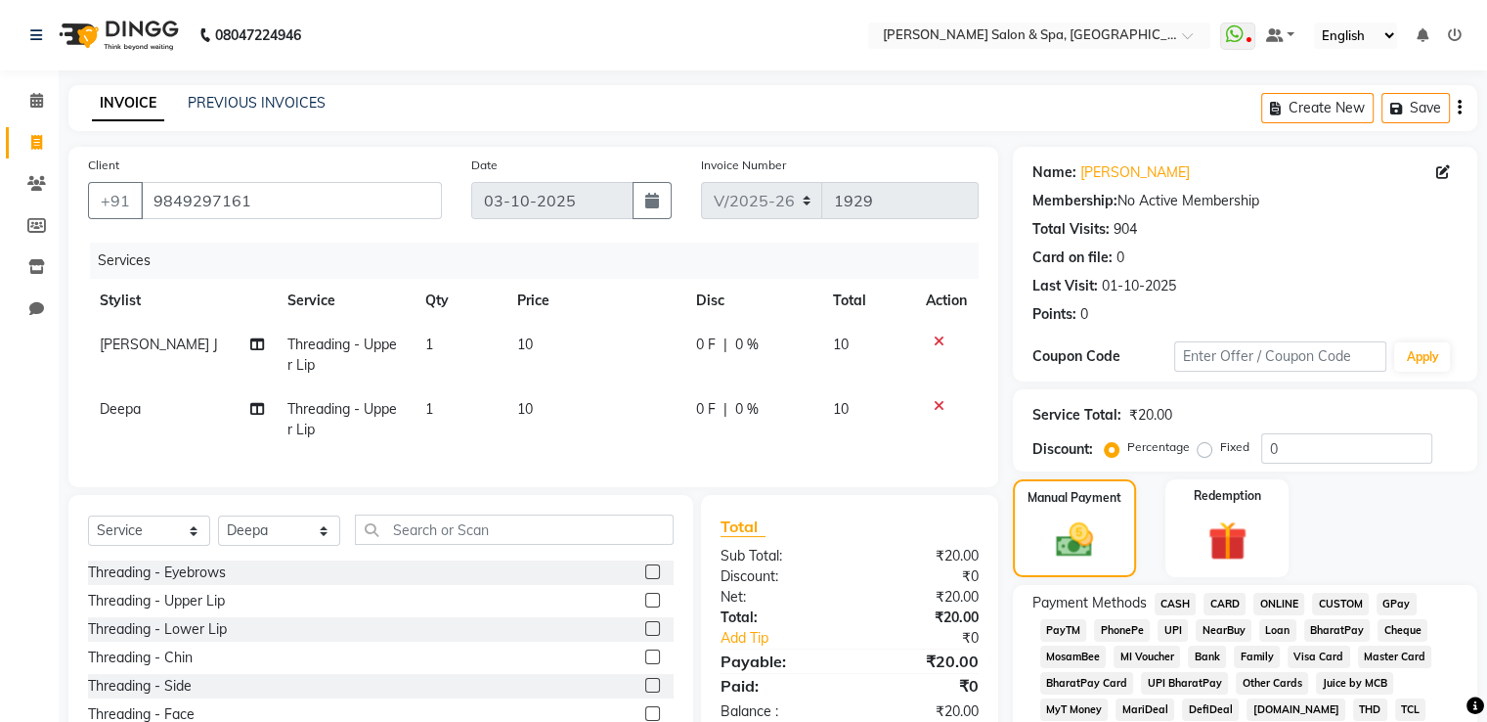
click at [1389, 599] on span "GPay" at bounding box center [1397, 604] width 40 height 22
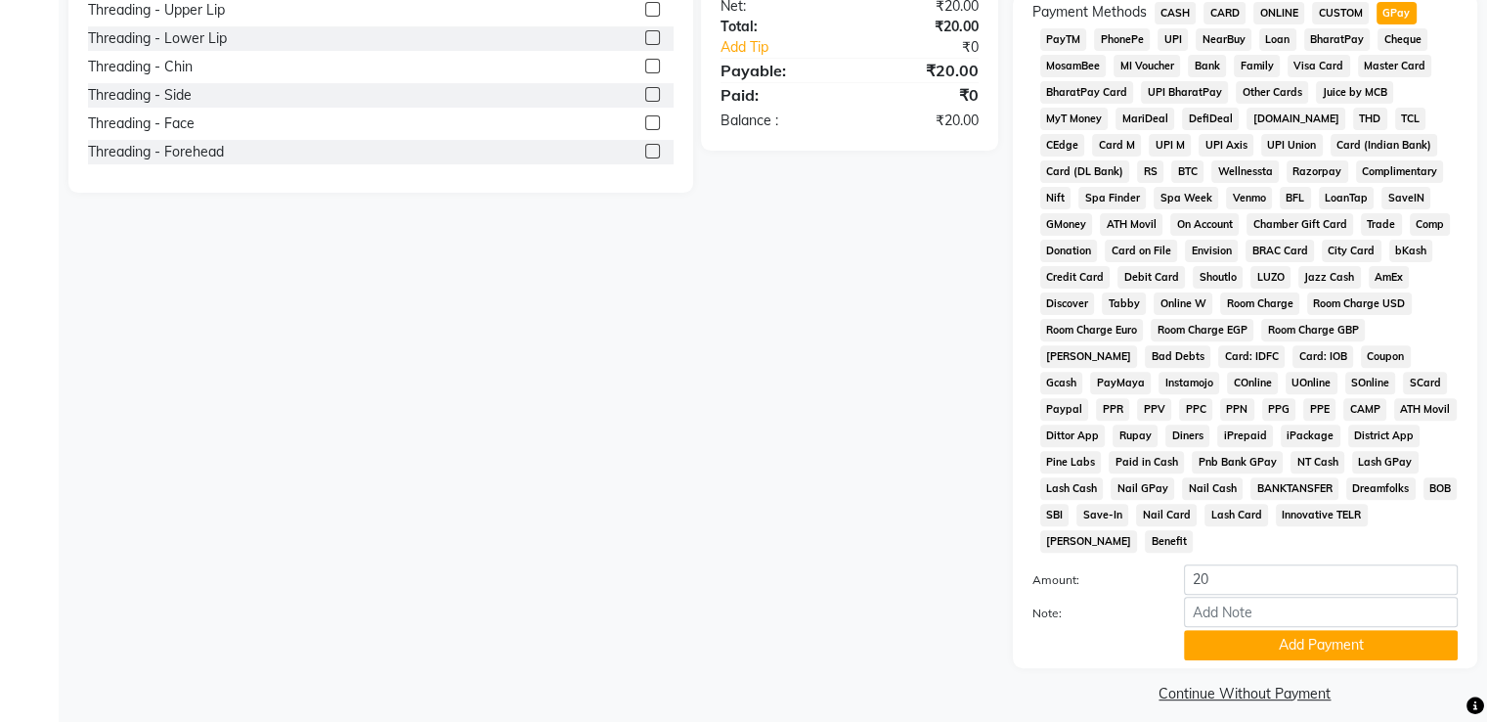
scroll to position [596, 0]
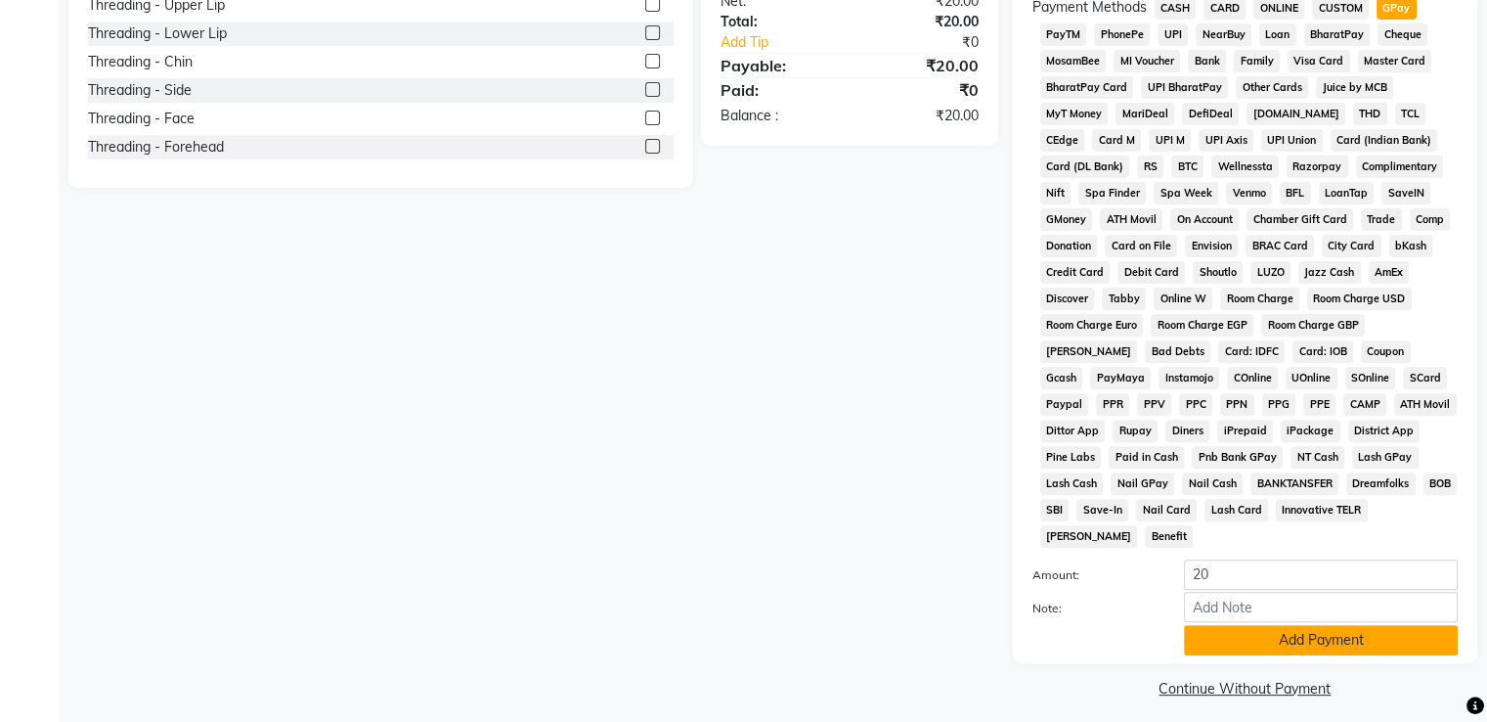
click at [1372, 635] on button "Add Payment" at bounding box center [1321, 640] width 274 height 30
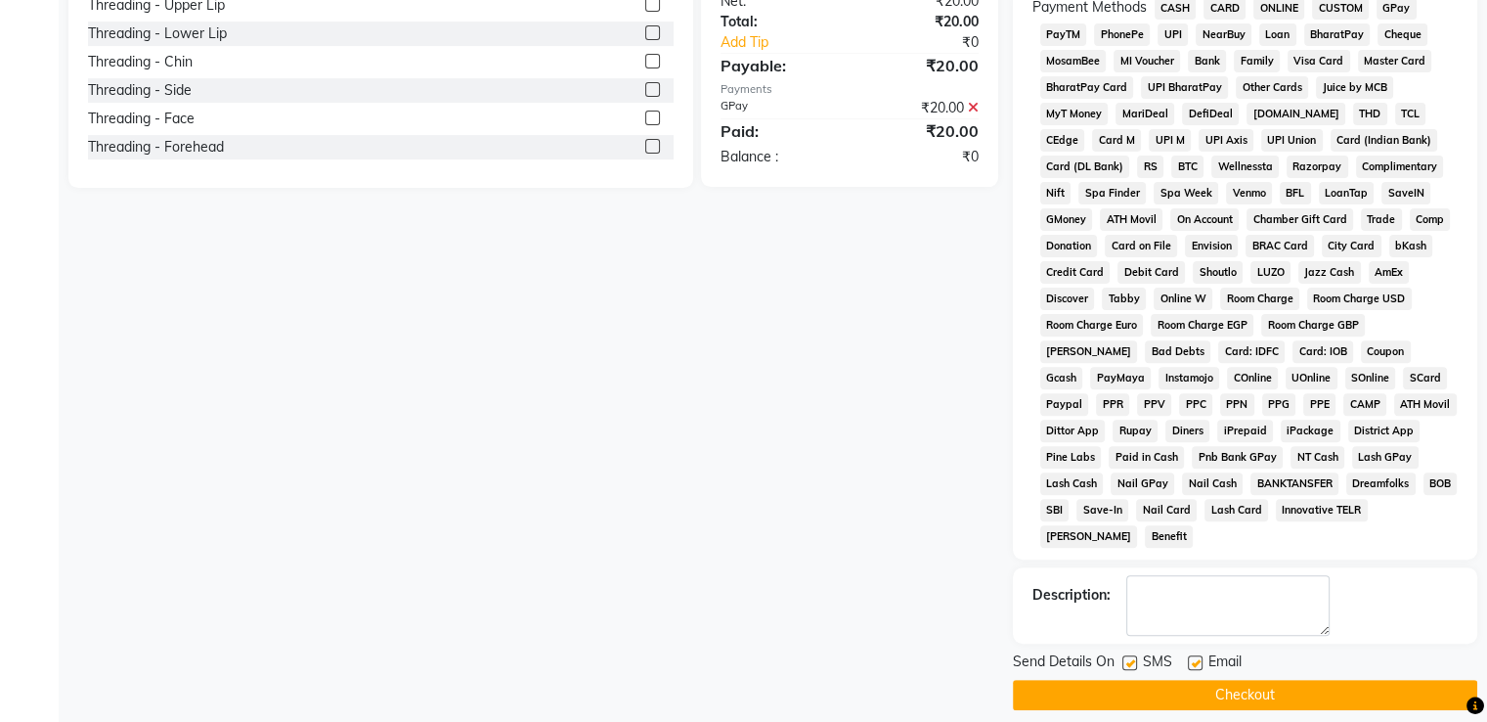
click at [1363, 680] on button "Checkout" at bounding box center [1245, 695] width 465 height 30
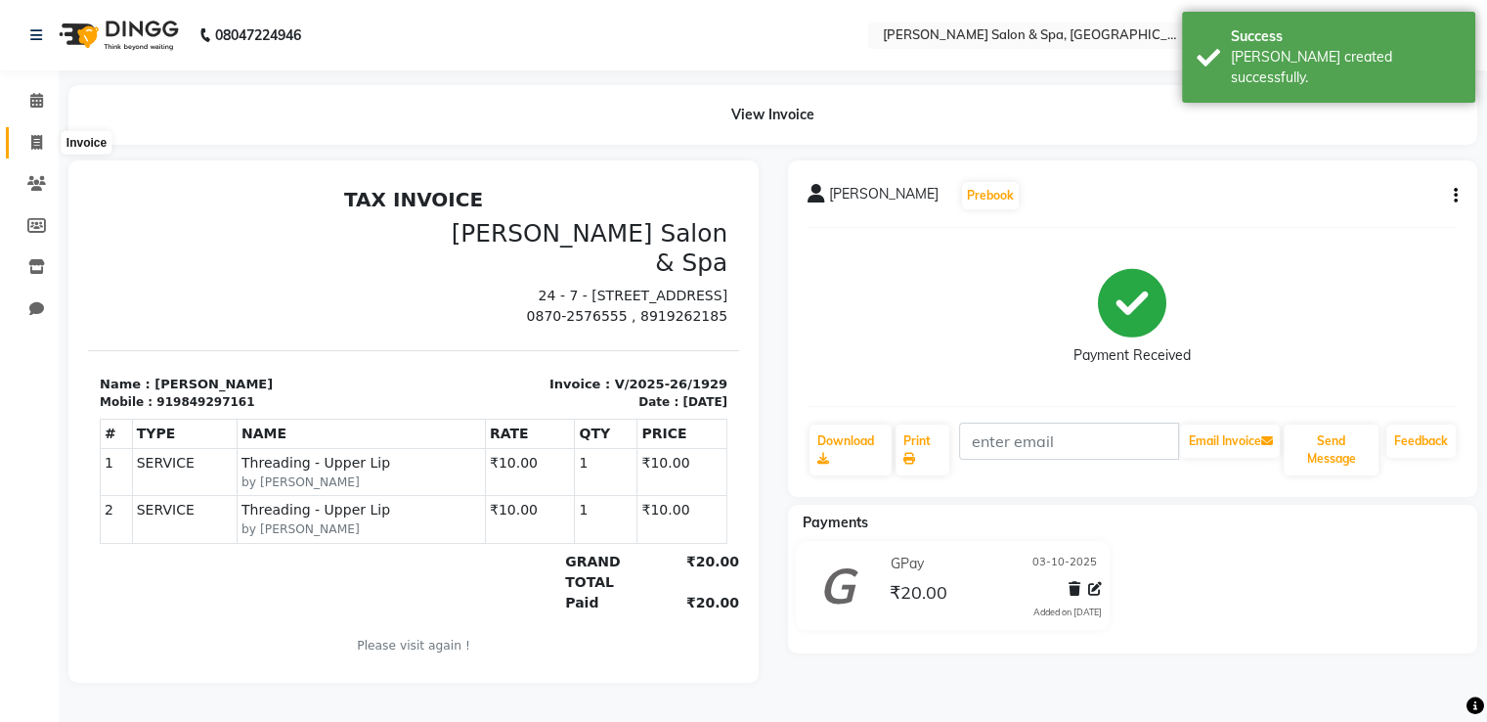
click at [33, 140] on icon at bounding box center [36, 142] width 11 height 15
select select "service"
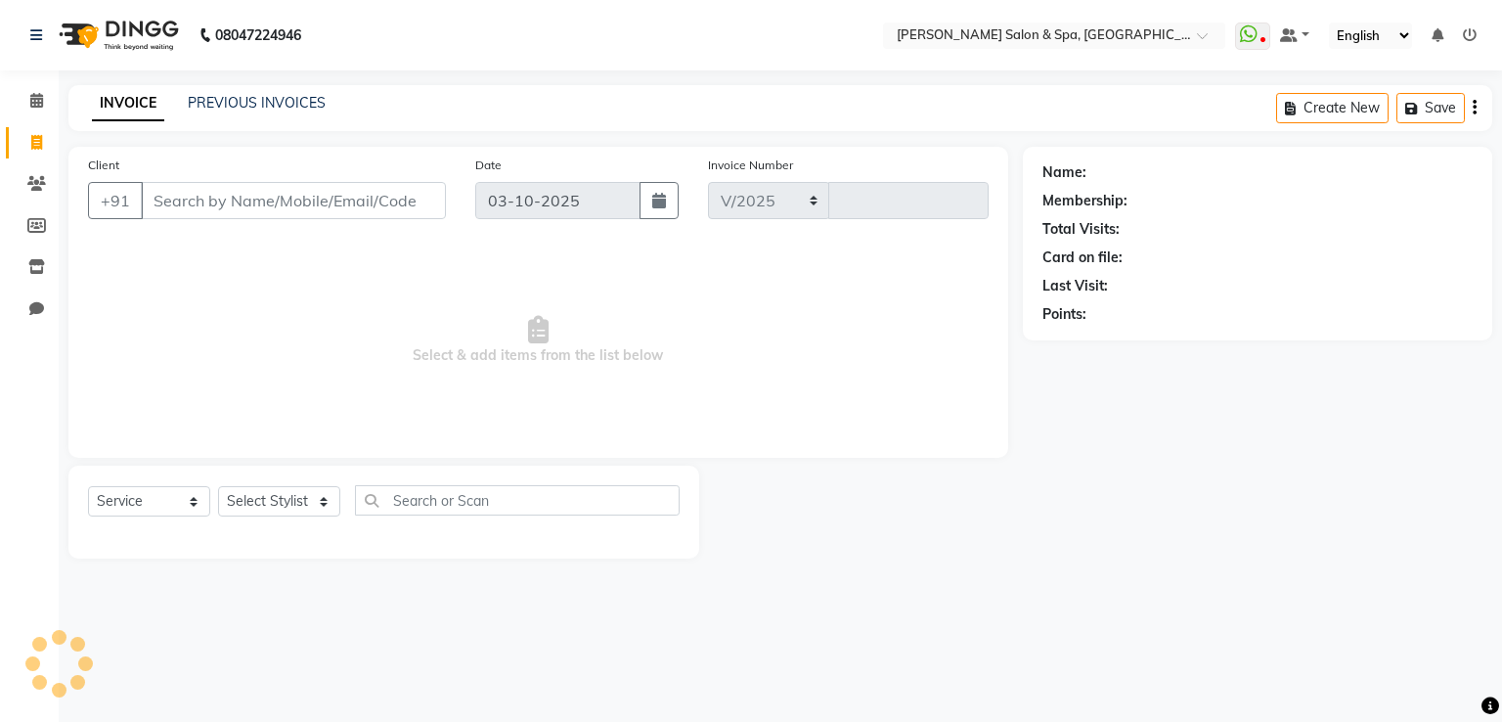
select select "67"
type input "1930"
click at [205, 101] on link "PREVIOUS INVOICES" at bounding box center [257, 103] width 138 height 18
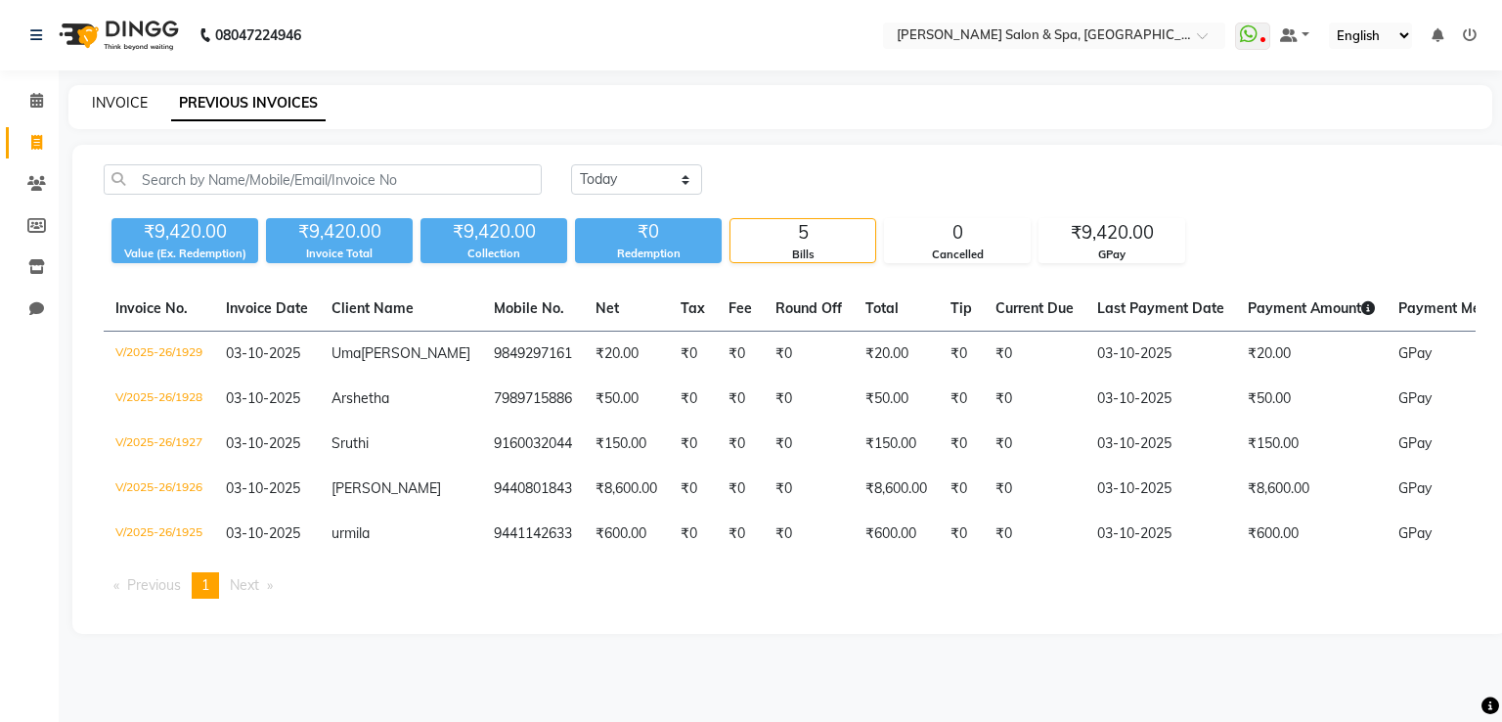
click at [103, 99] on link "INVOICE" at bounding box center [120, 103] width 56 height 18
select select "67"
select select "service"
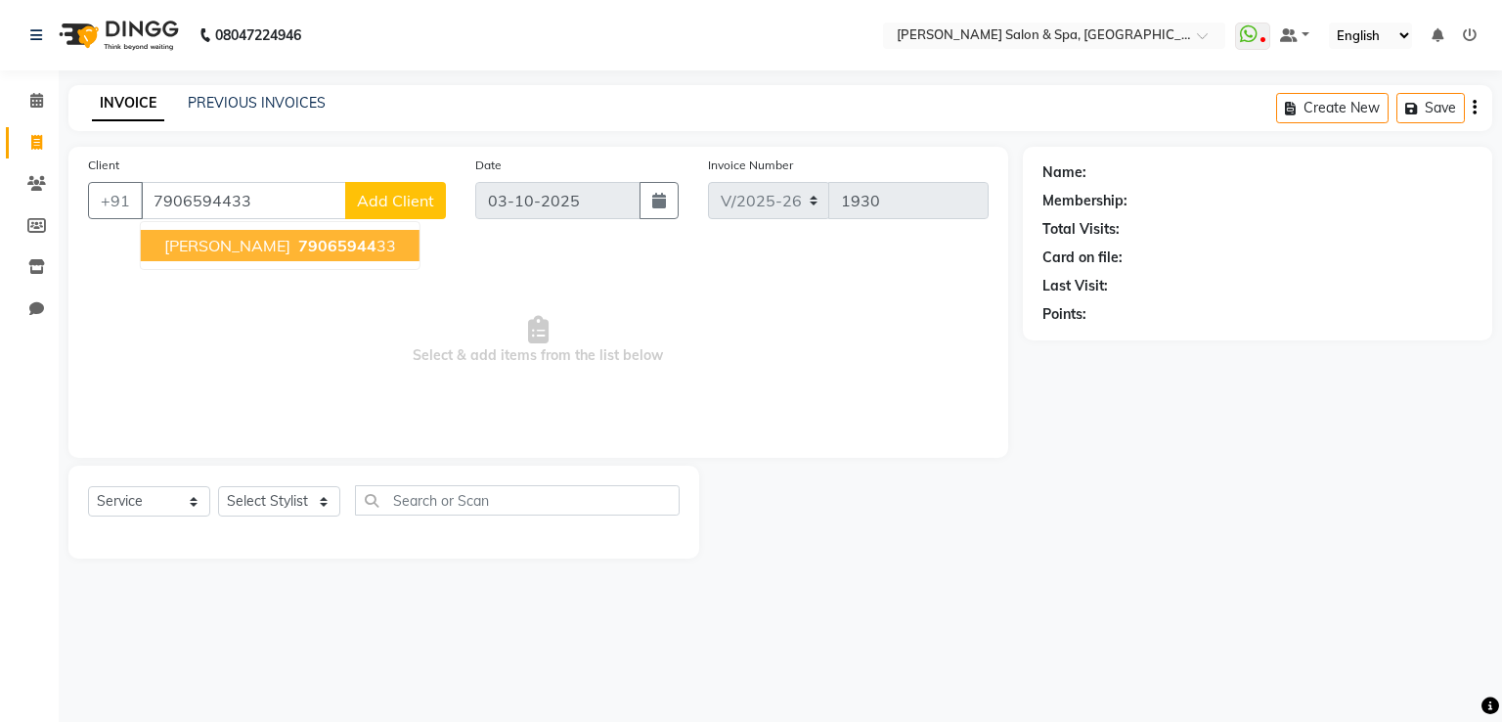
type input "7906594433"
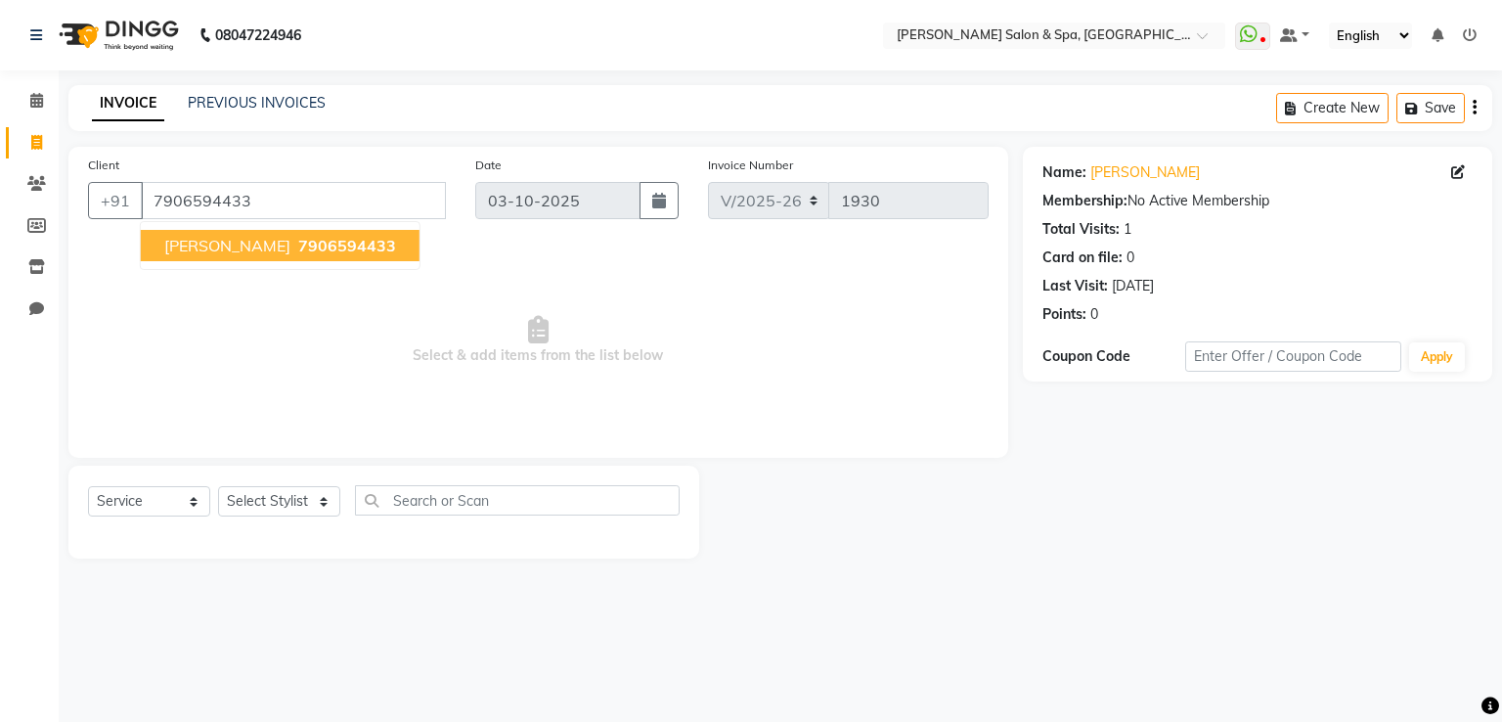
click at [292, 233] on button "[PERSON_NAME] 7906594433" at bounding box center [280, 245] width 279 height 31
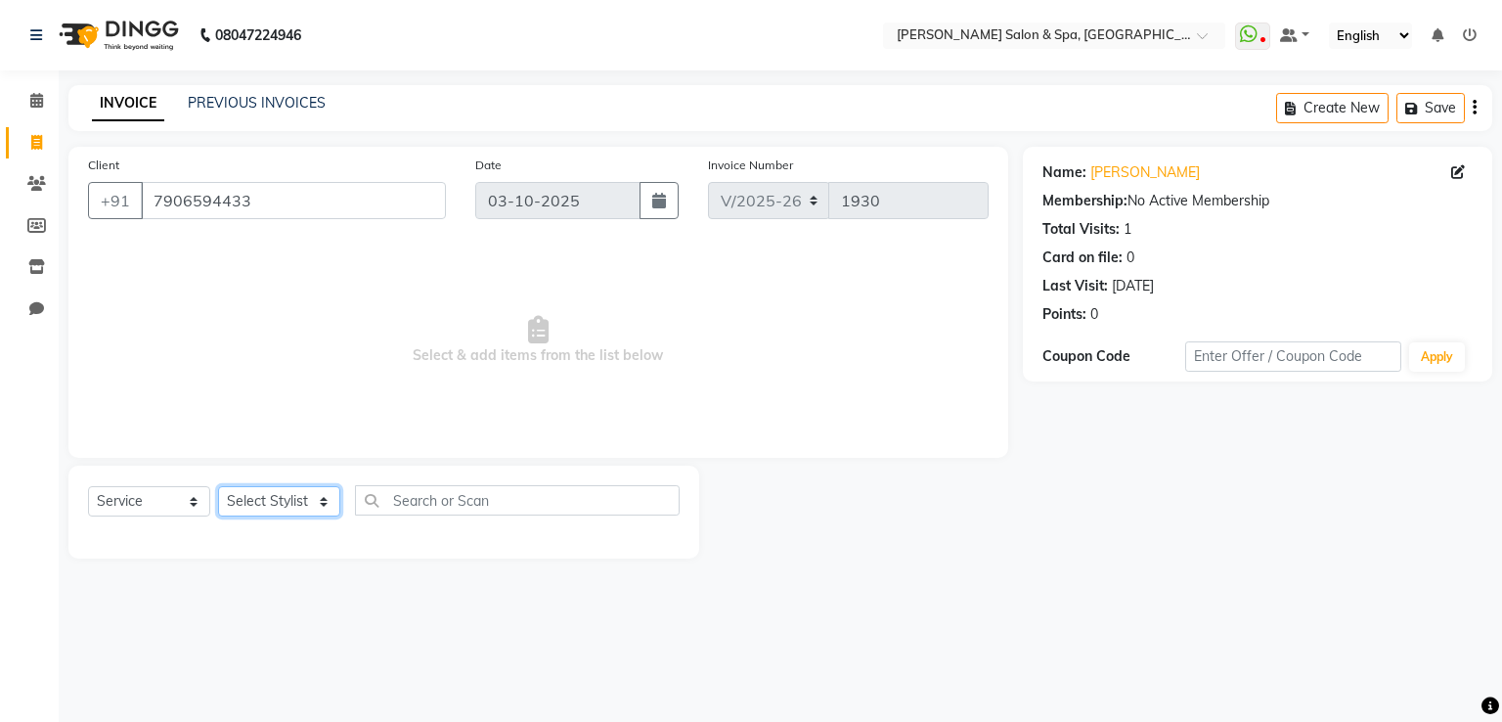
click at [281, 509] on select "Select Stylist Asma Deepa Receptionist [PERSON_NAME]" at bounding box center [279, 501] width 122 height 30
select select "91462"
click at [218, 487] on select "Select Stylist Asma Deepa Receptionist [PERSON_NAME]" at bounding box center [279, 501] width 122 height 30
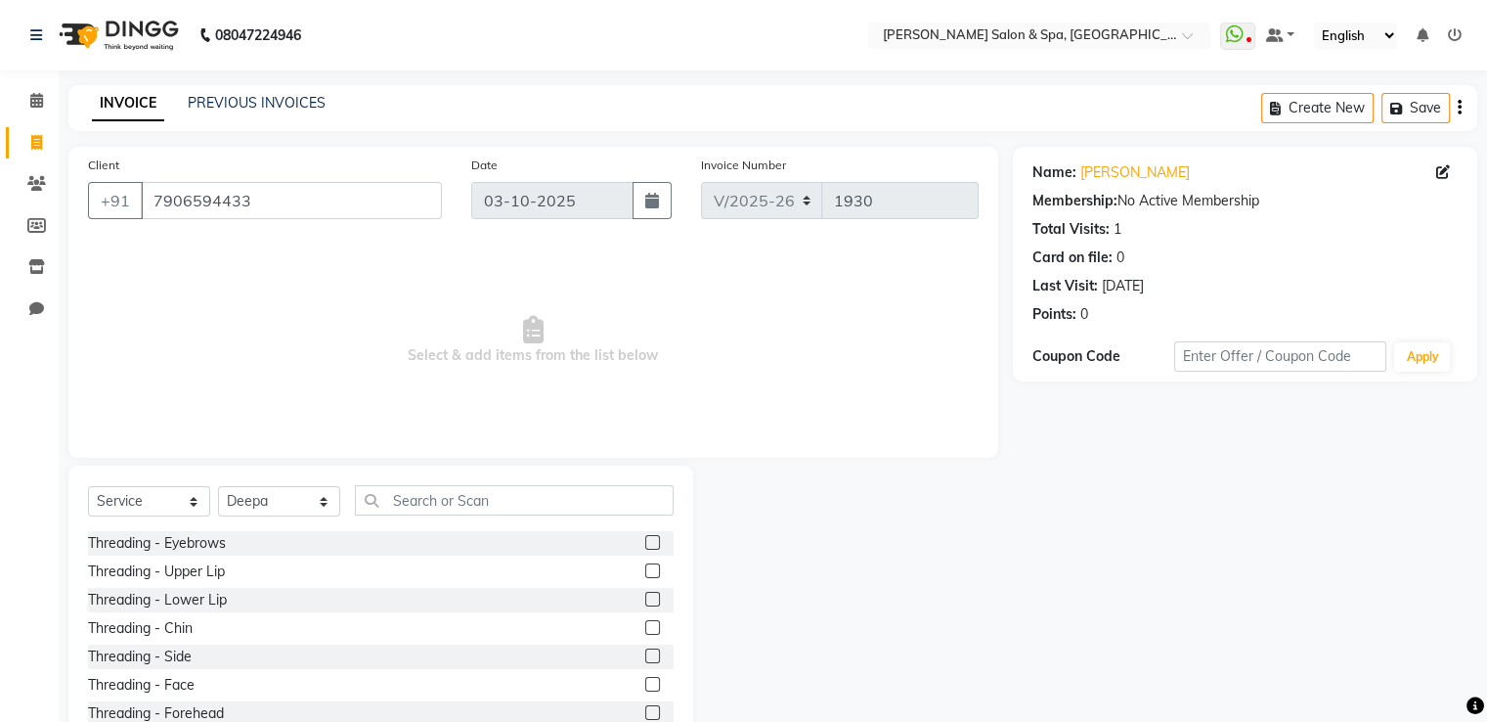
click at [645, 541] on label at bounding box center [652, 542] width 15 height 15
click at [645, 541] on input "checkbox" at bounding box center [651, 543] width 13 height 13
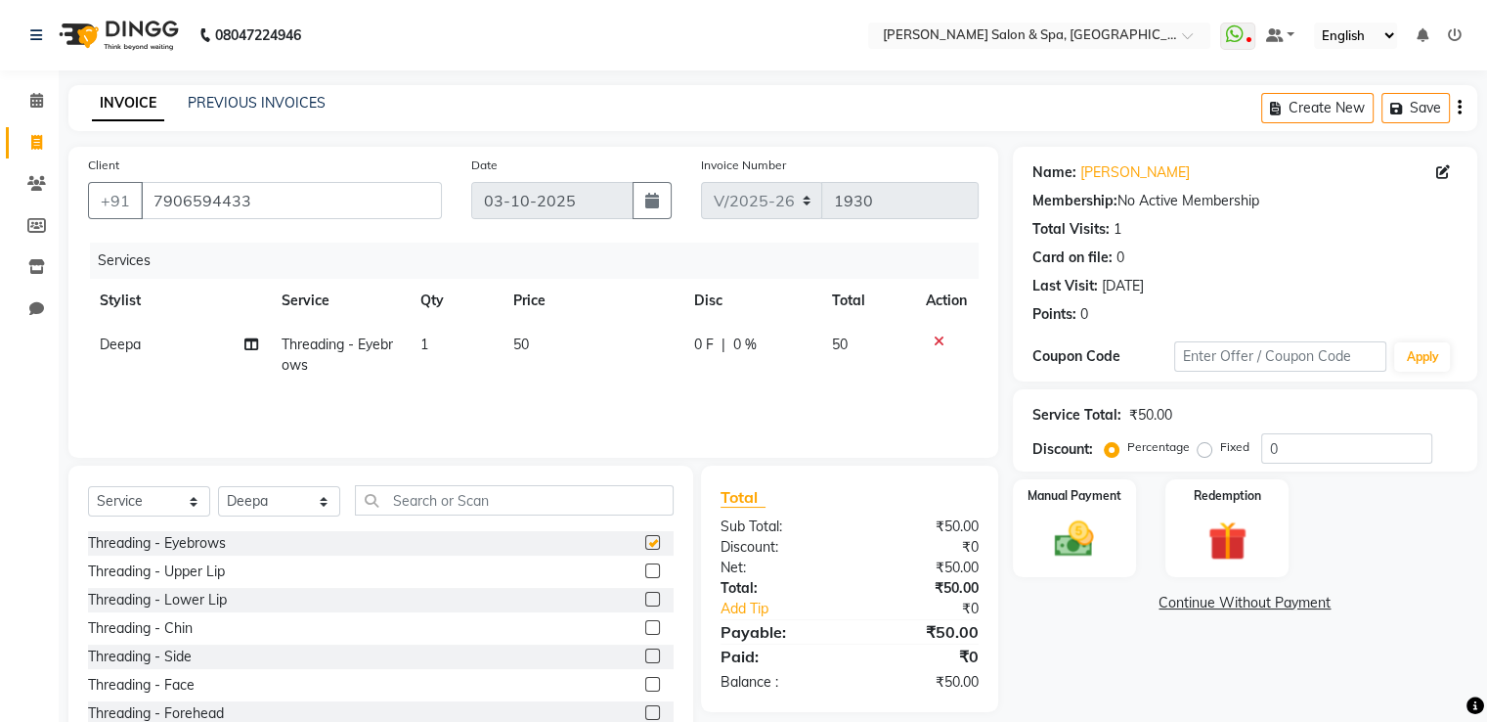
checkbox input "false"
click at [1057, 547] on img at bounding box center [1074, 539] width 66 height 47
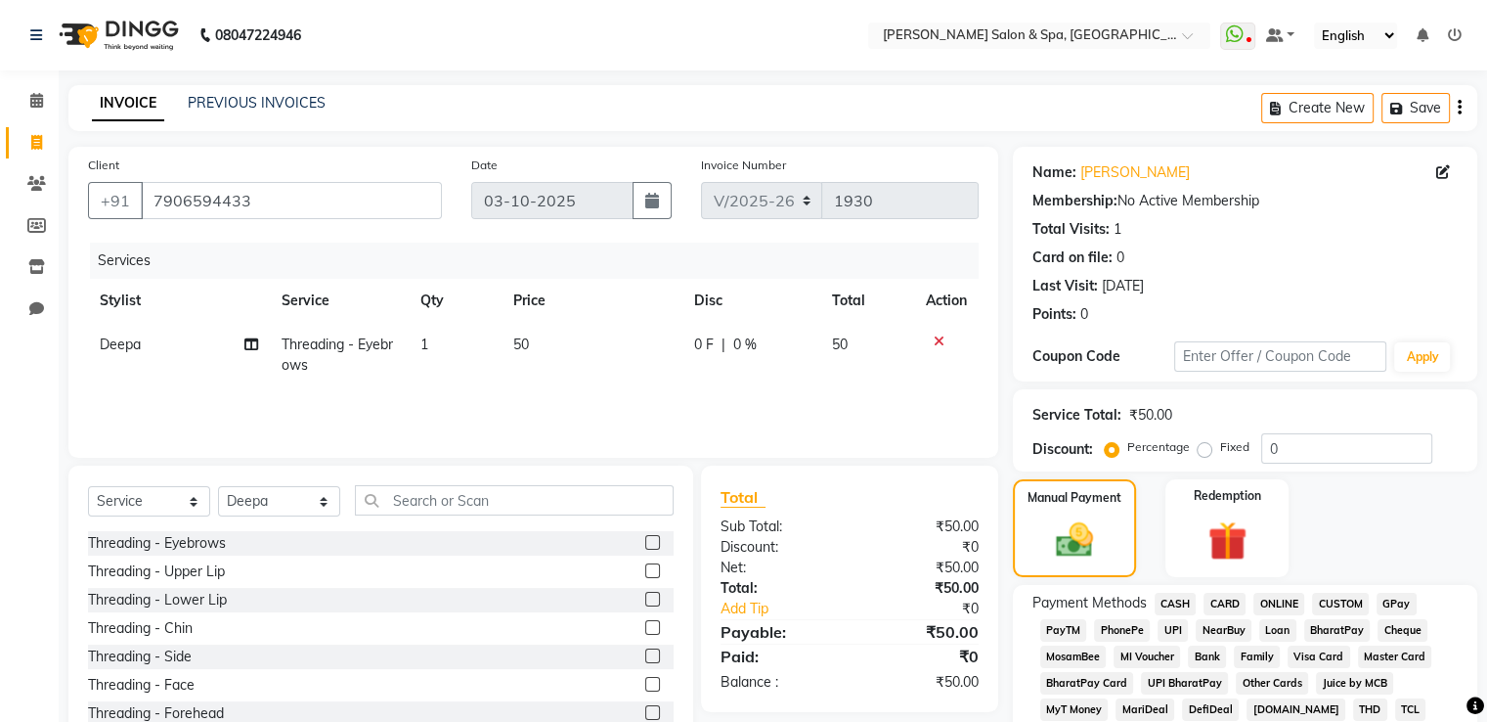
click at [1404, 604] on span "GPay" at bounding box center [1397, 604] width 40 height 22
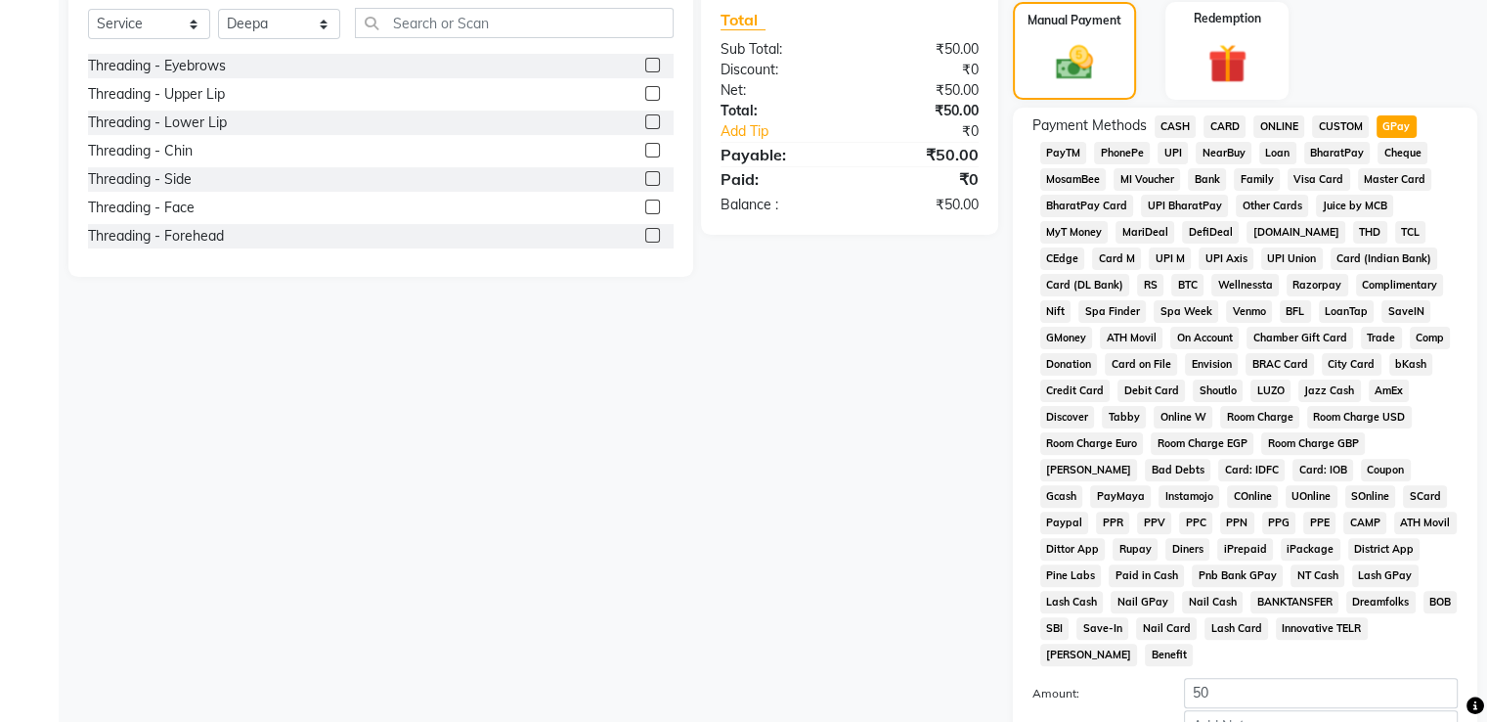
scroll to position [596, 0]
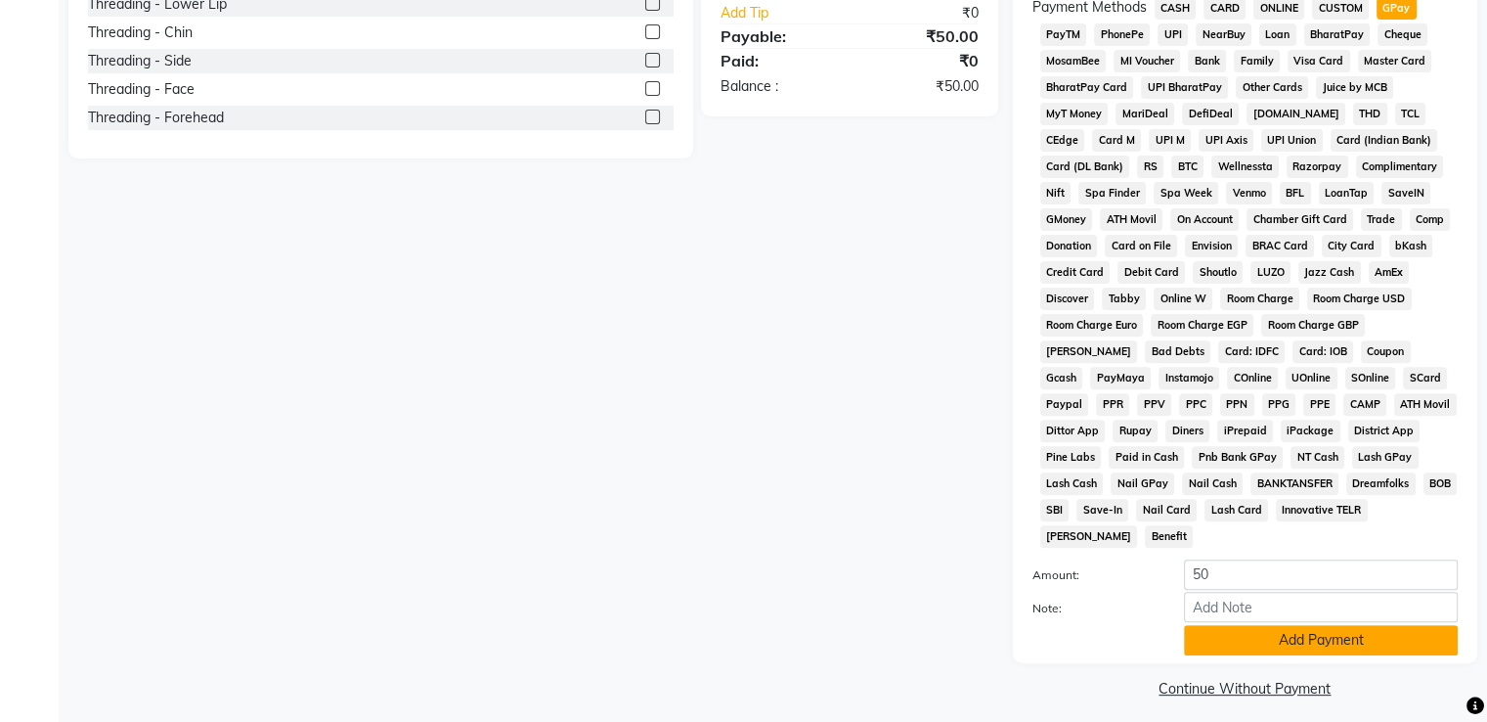
click at [1385, 625] on button "Add Payment" at bounding box center [1321, 640] width 274 height 30
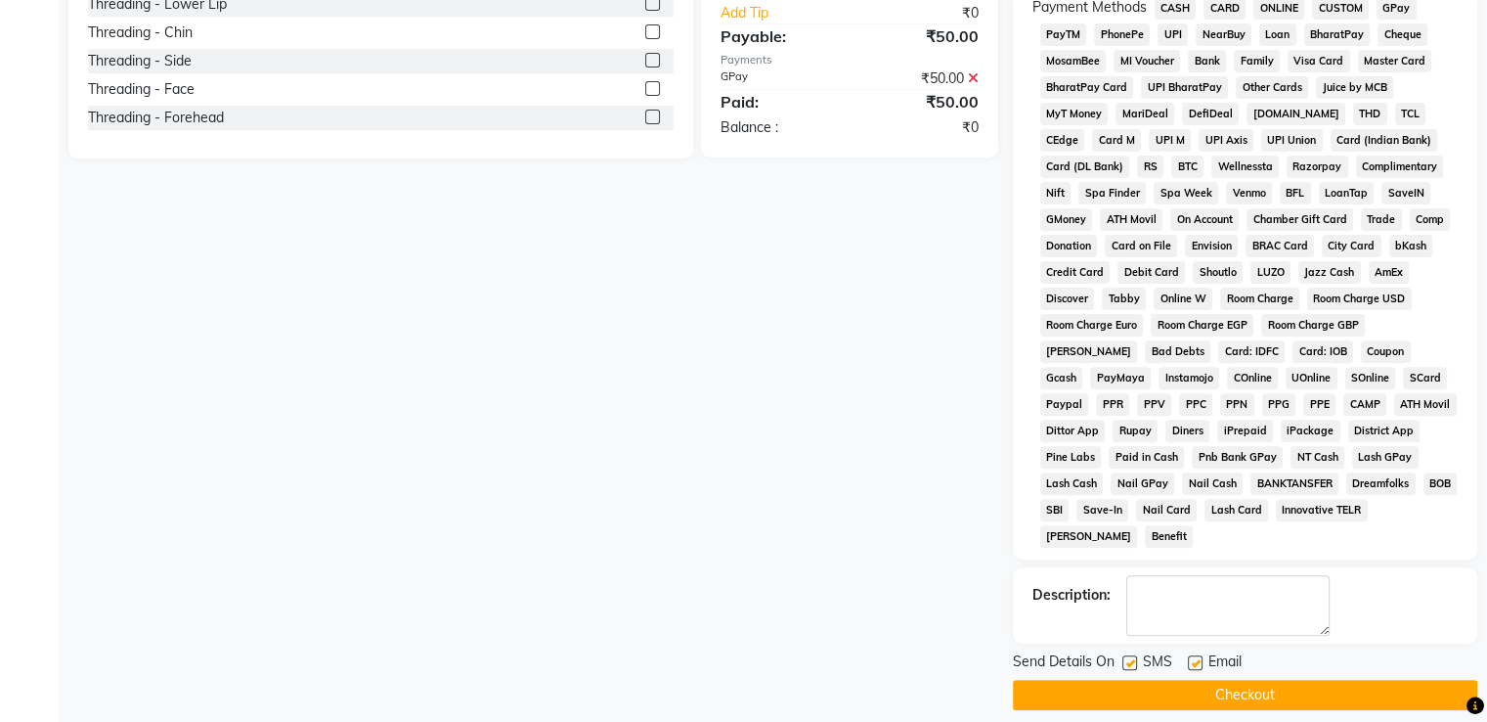
click at [1379, 686] on button "Checkout" at bounding box center [1245, 695] width 465 height 30
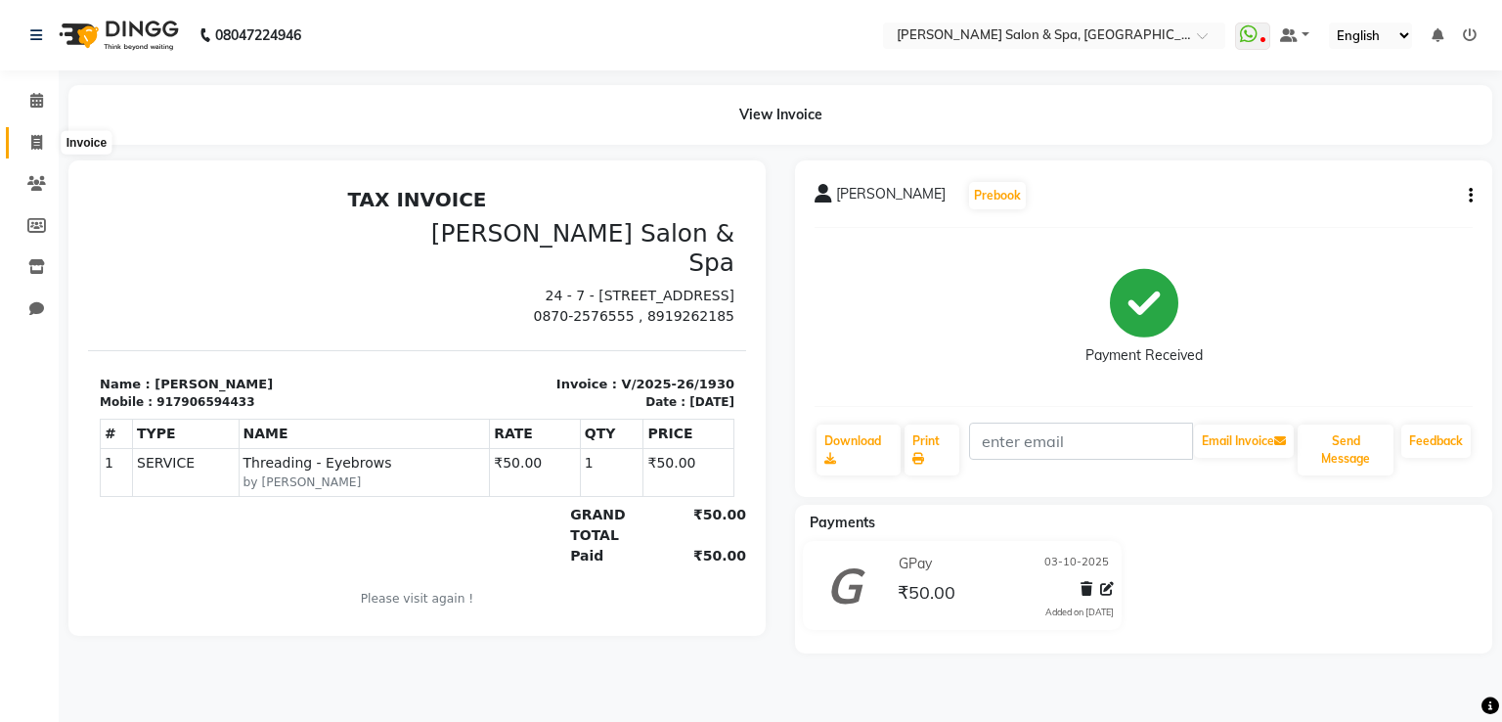
click at [39, 136] on icon at bounding box center [36, 142] width 11 height 15
select select "service"
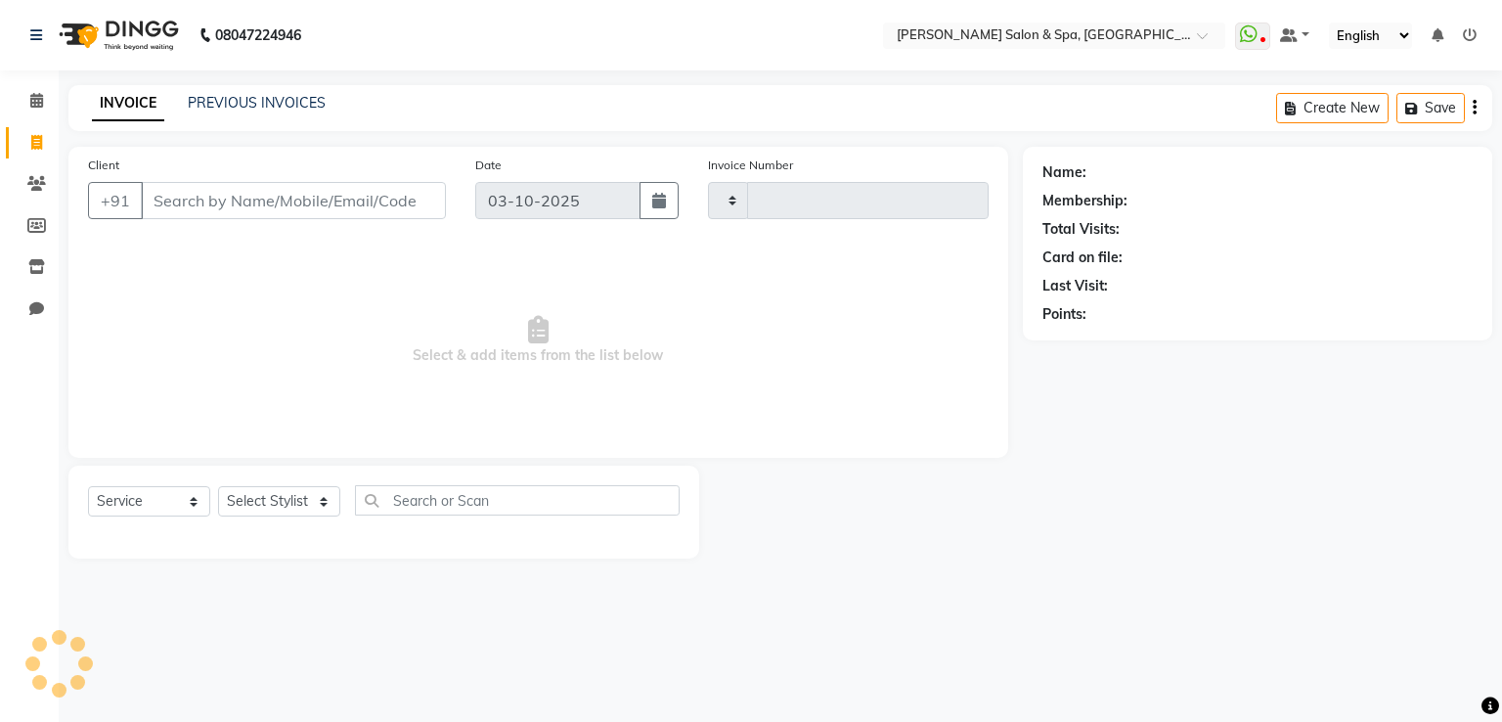
type input "1931"
select select "67"
click at [291, 99] on link "PREVIOUS INVOICES" at bounding box center [257, 103] width 138 height 18
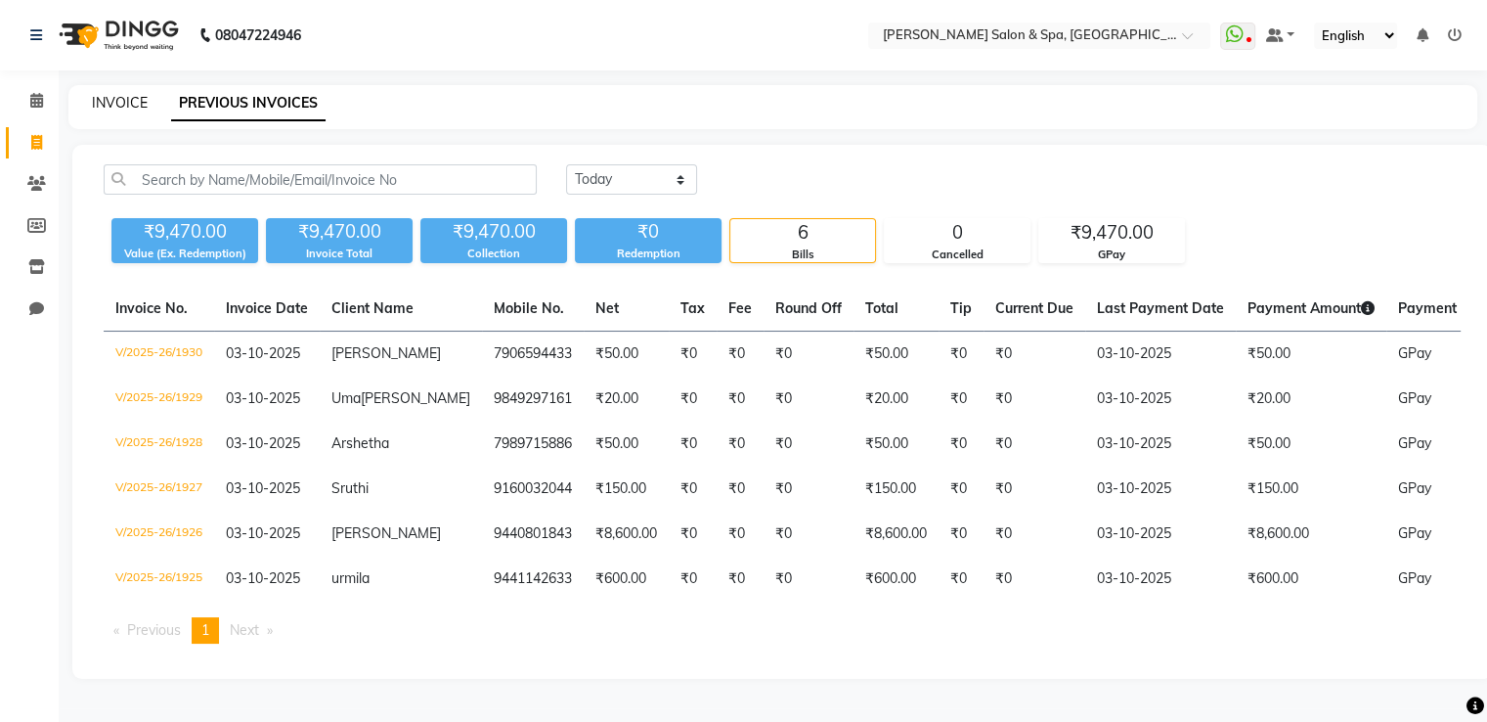
click at [133, 99] on link "INVOICE" at bounding box center [120, 103] width 56 height 18
select select "service"
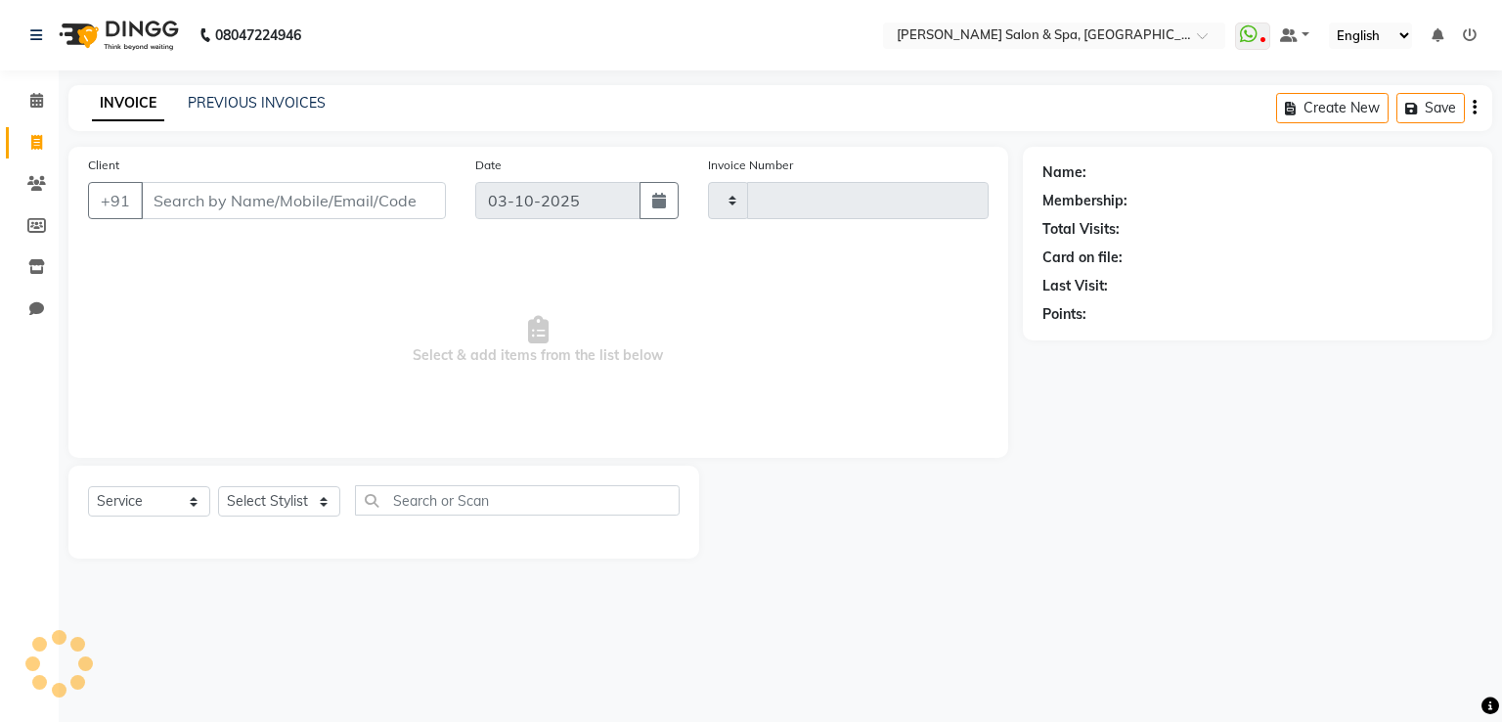
type input "1931"
select select "67"
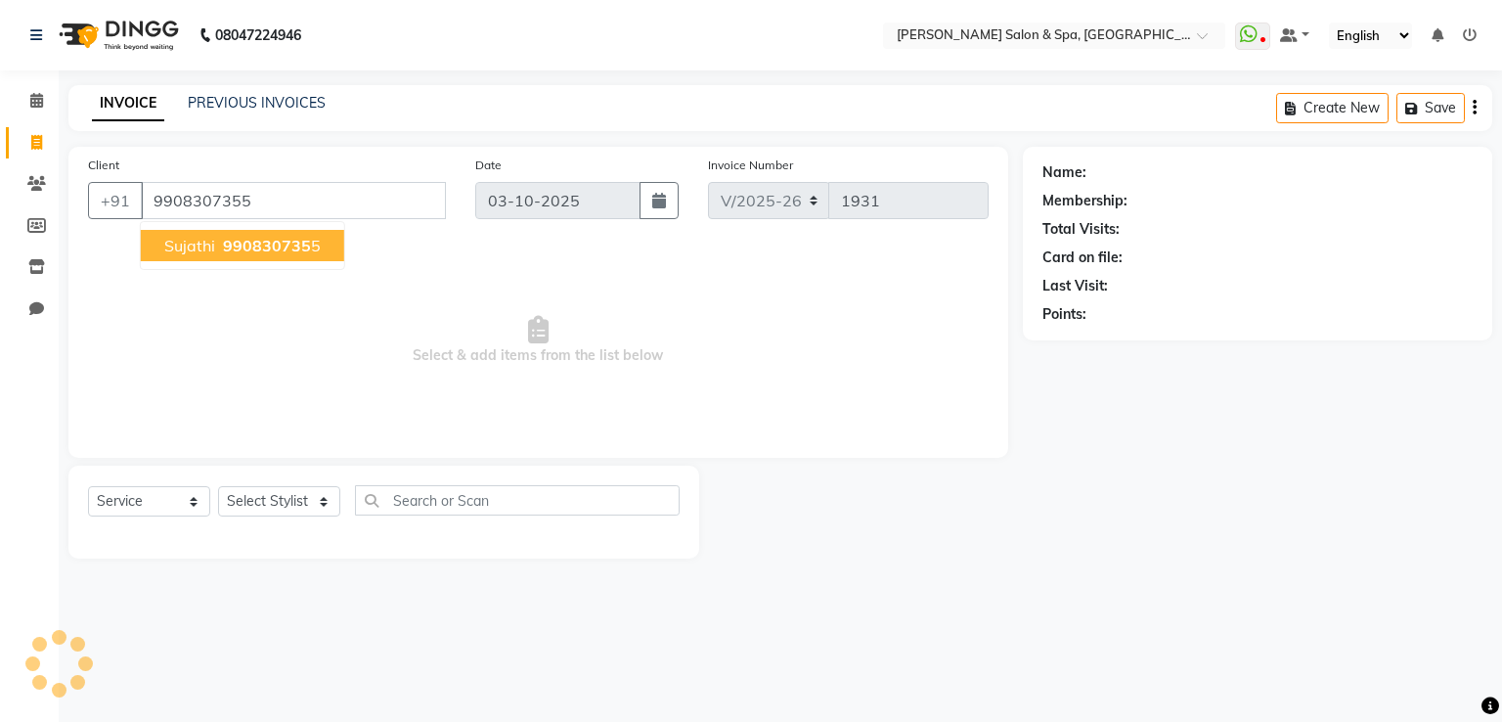
type input "9908307355"
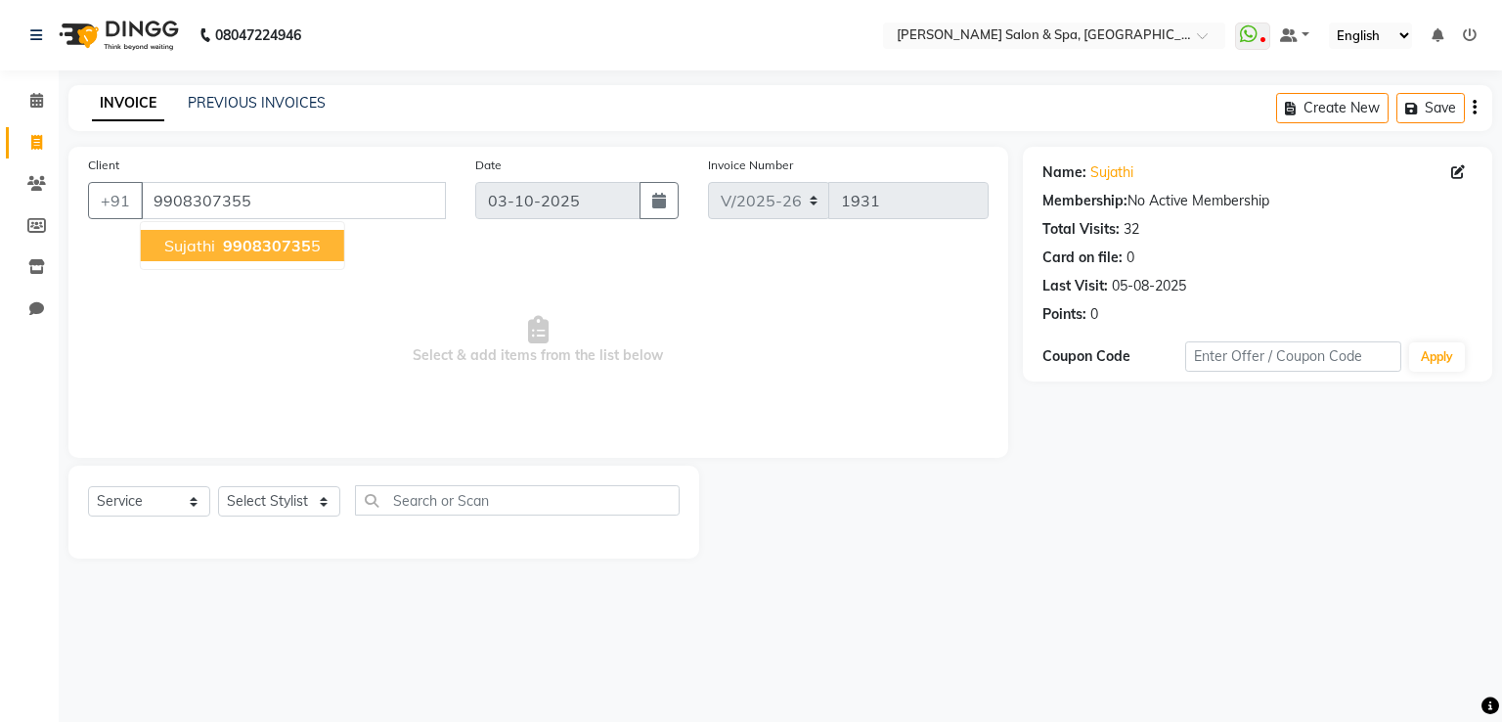
click at [325, 249] on button "Sujathi 990830735 5" at bounding box center [242, 245] width 203 height 31
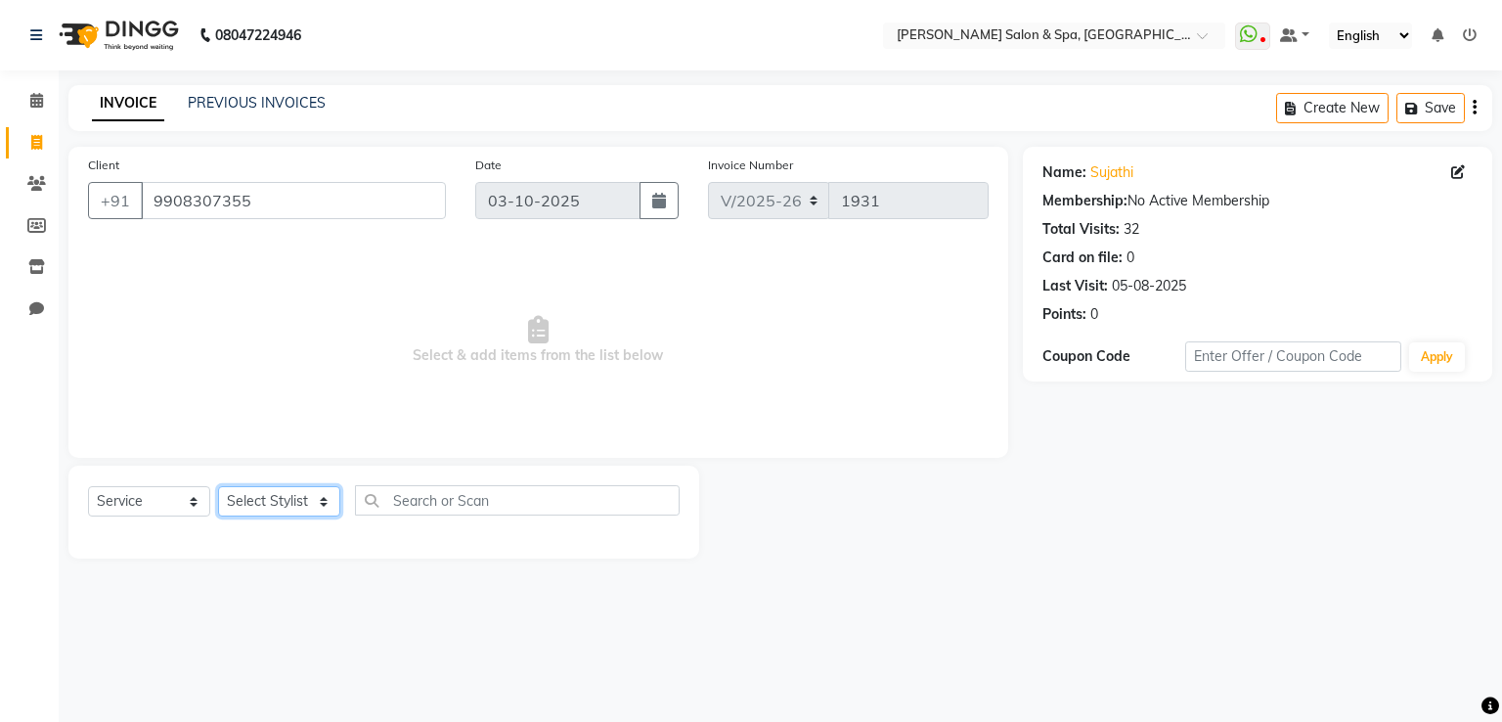
click at [281, 500] on select "Select Stylist Asma Deepa Receptionist [PERSON_NAME]" at bounding box center [279, 501] width 122 height 30
select select "2479"
click at [218, 487] on select "Select Stylist Asma Deepa Receptionist [PERSON_NAME]" at bounding box center [279, 501] width 122 height 30
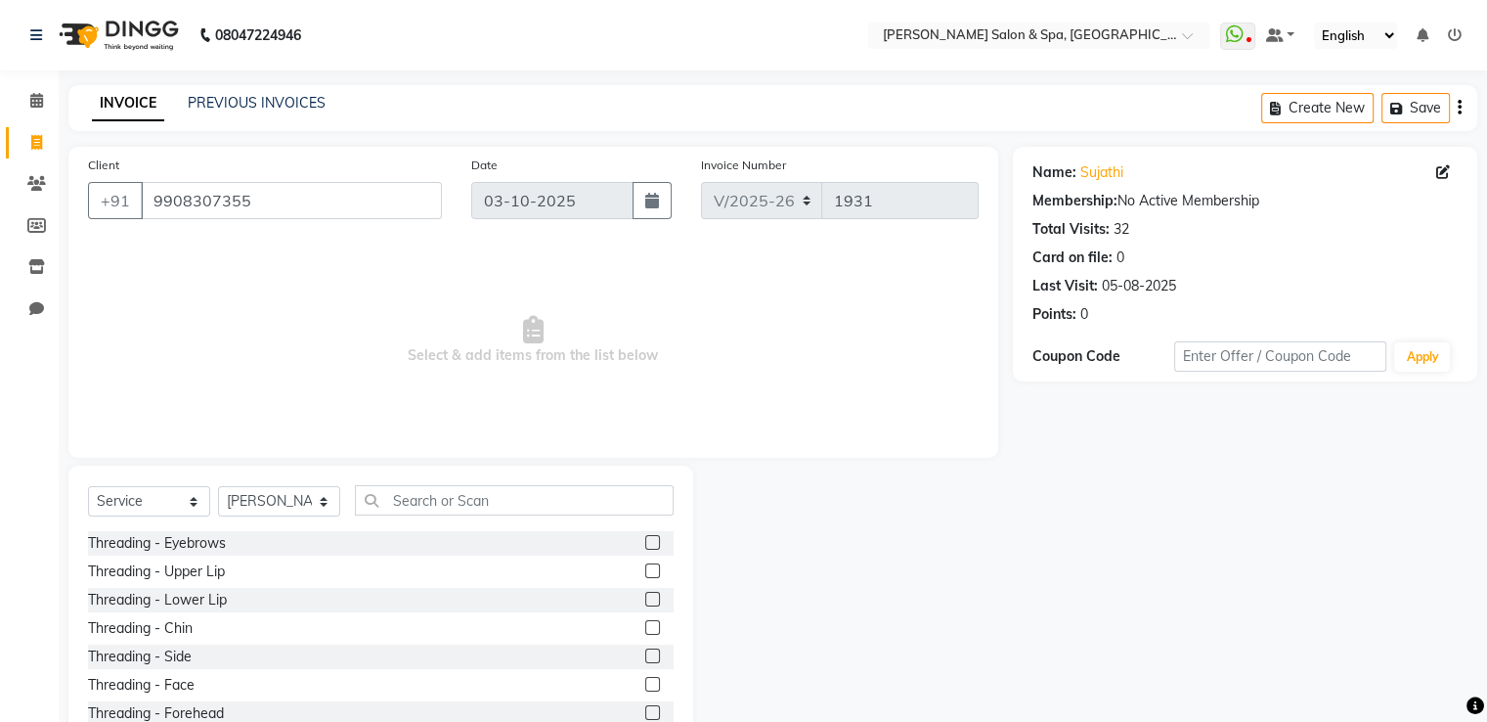
click at [645, 549] on label at bounding box center [652, 542] width 15 height 15
click at [645, 549] on input "checkbox" at bounding box center [651, 543] width 13 height 13
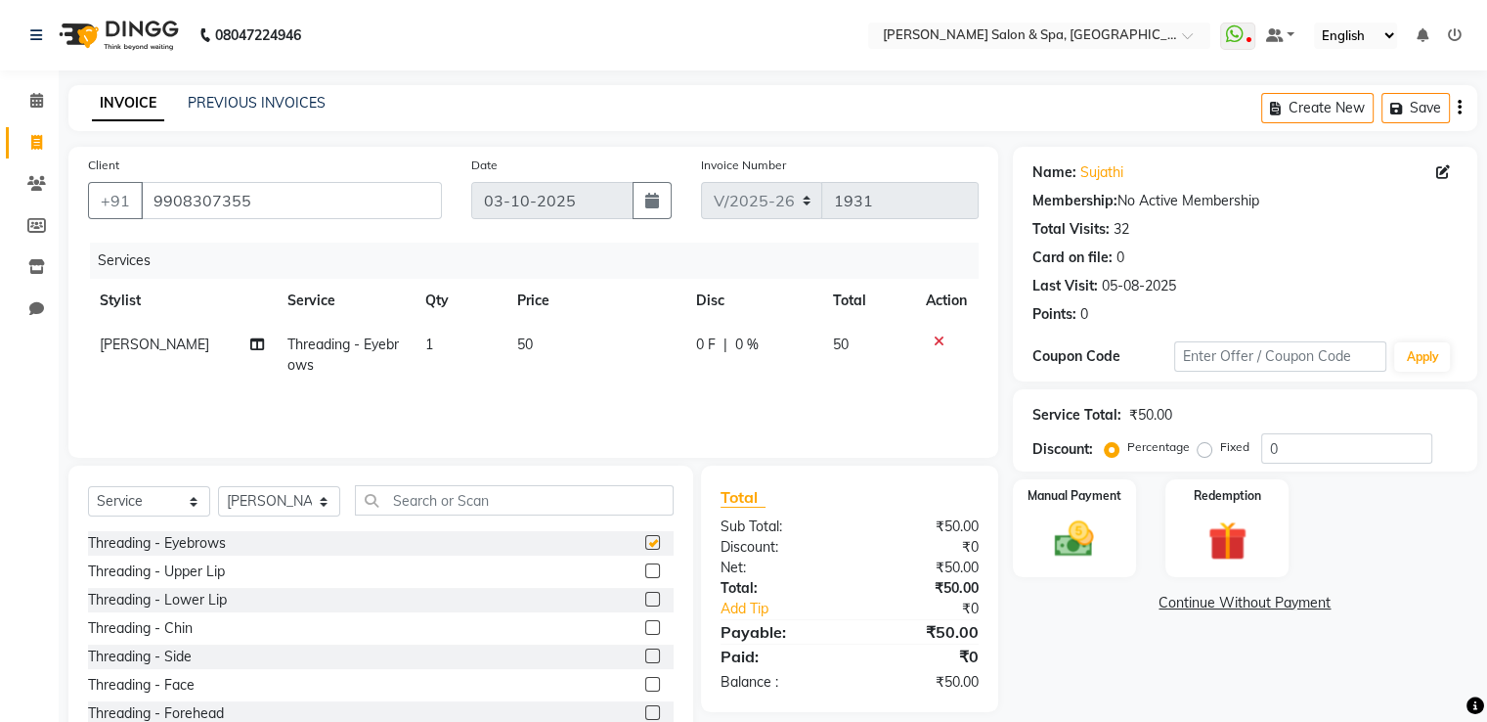
checkbox input "false"
click at [1085, 533] on img at bounding box center [1074, 539] width 66 height 47
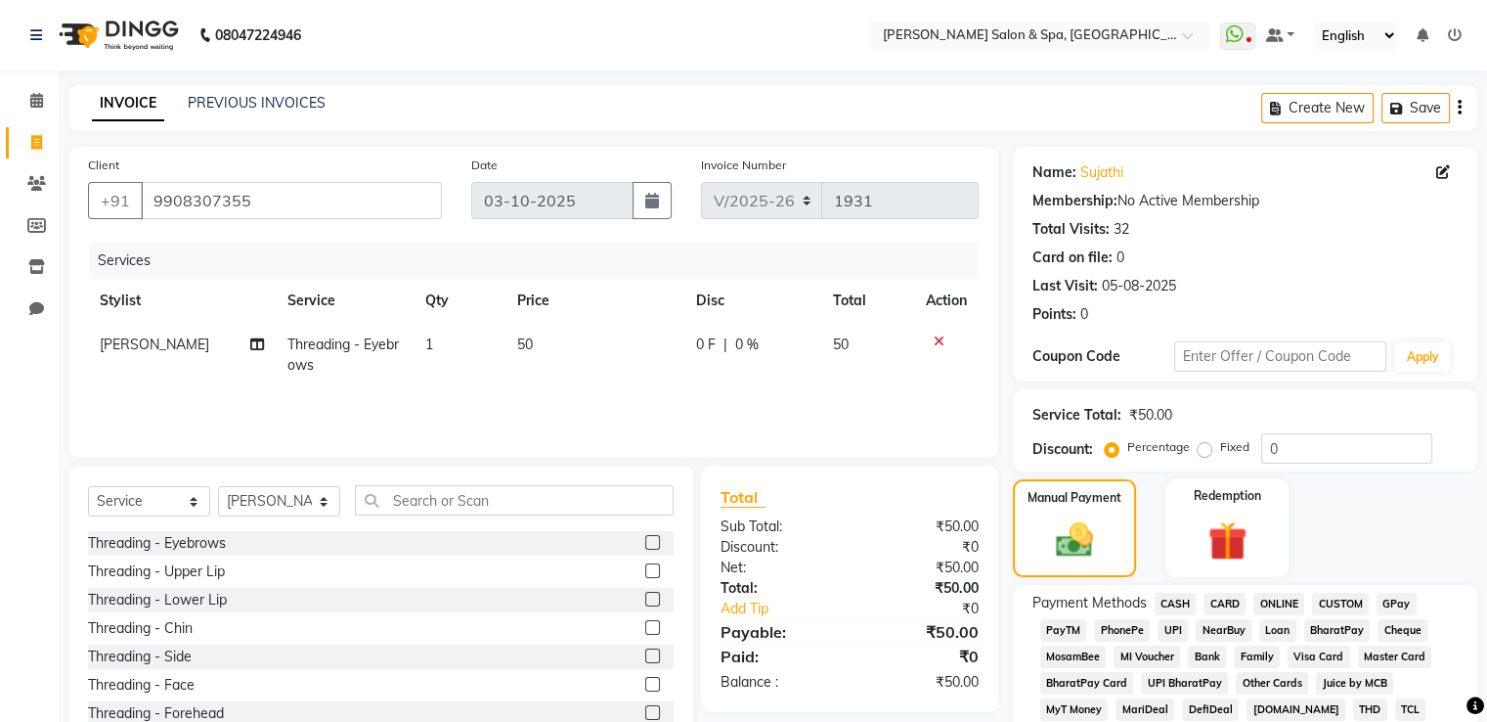
click at [1180, 603] on span "CASH" at bounding box center [1176, 604] width 42 height 22
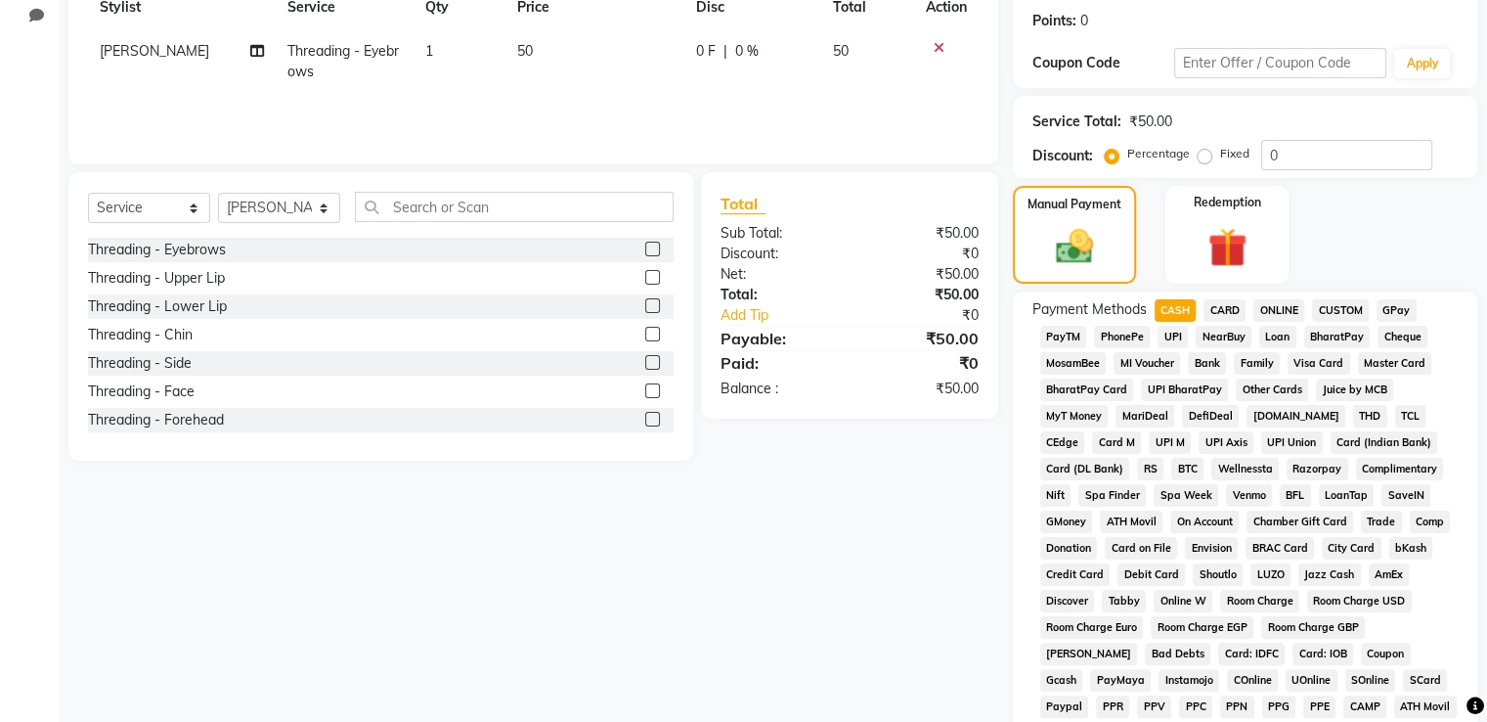
scroll to position [596, 0]
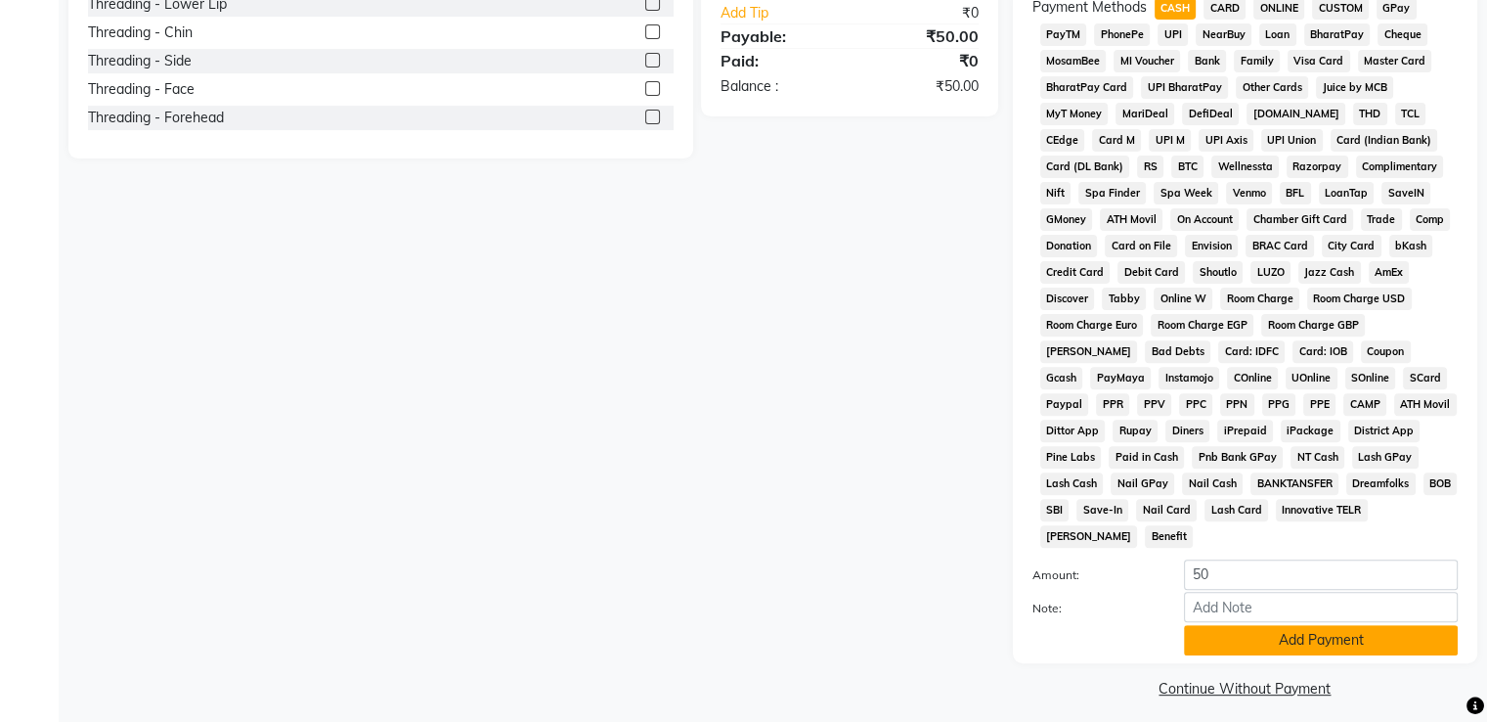
click at [1240, 625] on button "Add Payment" at bounding box center [1321, 640] width 274 height 30
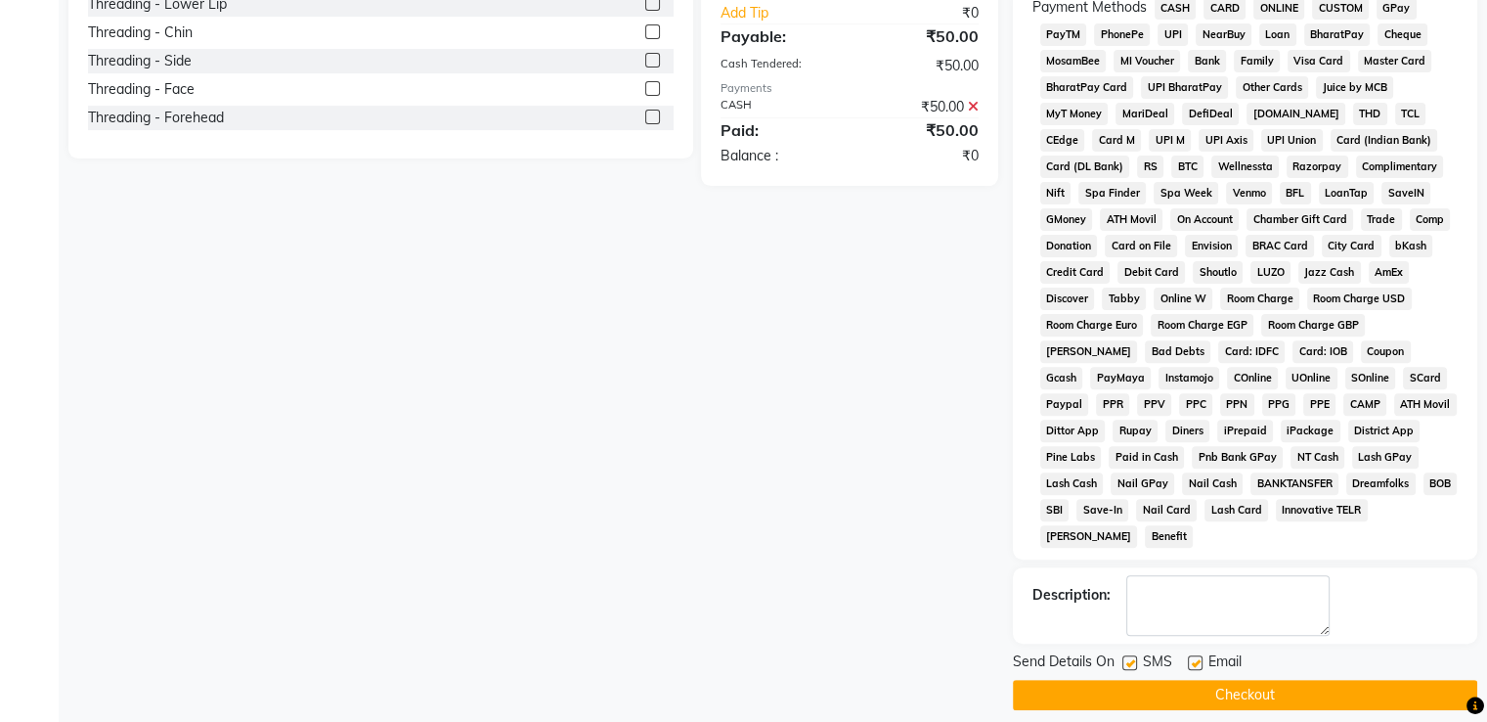
click at [1236, 689] on button "Checkout" at bounding box center [1245, 695] width 465 height 30
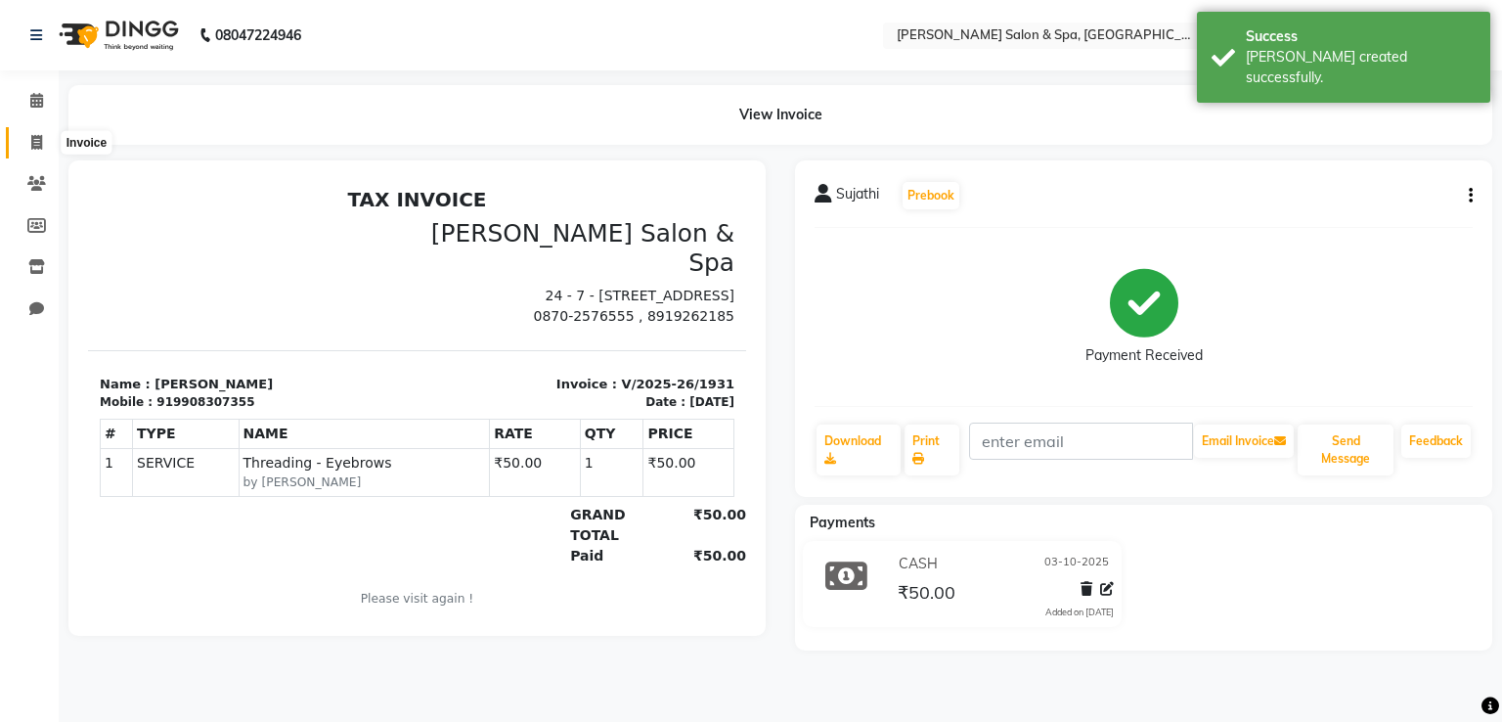
click at [34, 137] on icon at bounding box center [36, 142] width 11 height 15
select select "service"
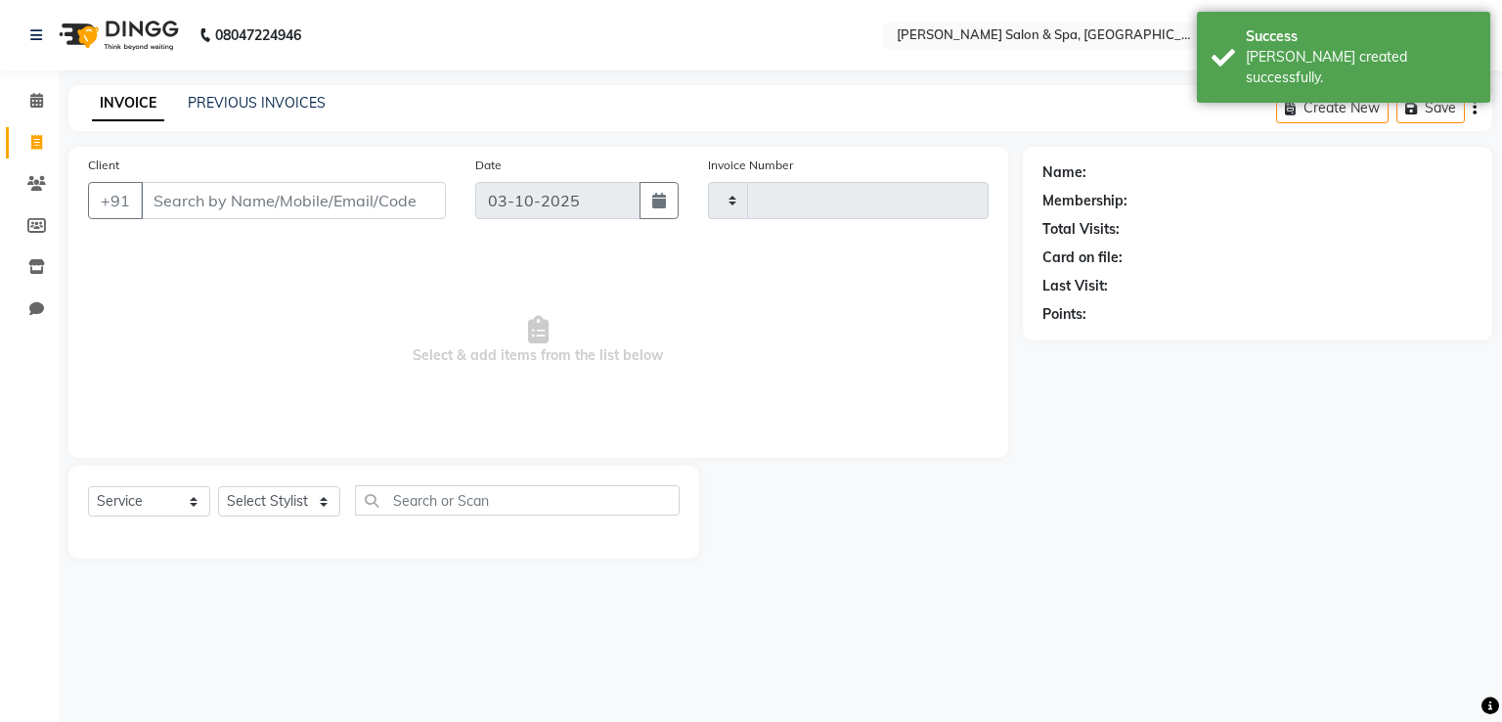
type input "1932"
select select "67"
click at [279, 504] on select "Select Stylist Asma Deepa Receptionist [PERSON_NAME]" at bounding box center [279, 501] width 122 height 30
select select "2479"
click at [218, 487] on select "Select Stylist Asma Deepa Receptionist [PERSON_NAME]" at bounding box center [279, 501] width 122 height 30
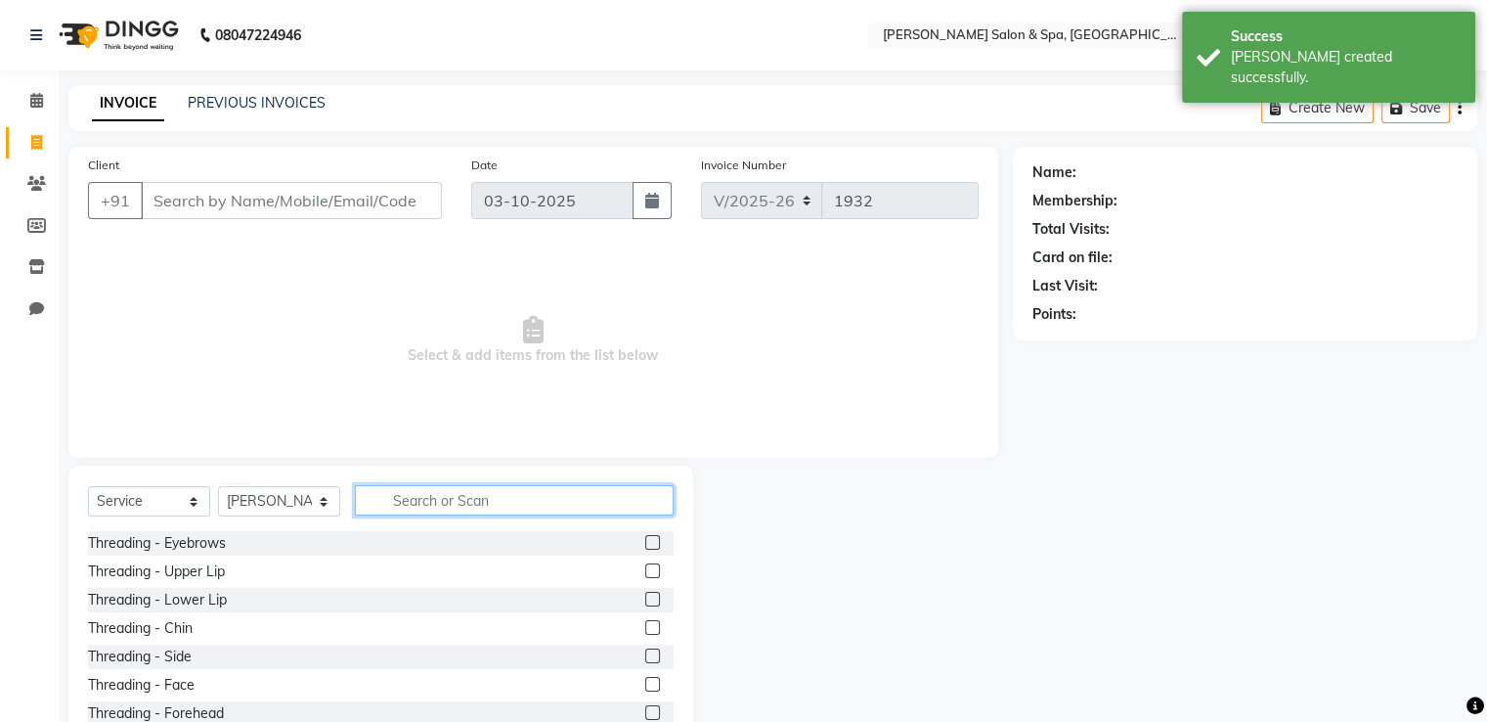
click at [452, 500] on input "text" at bounding box center [514, 500] width 319 height 30
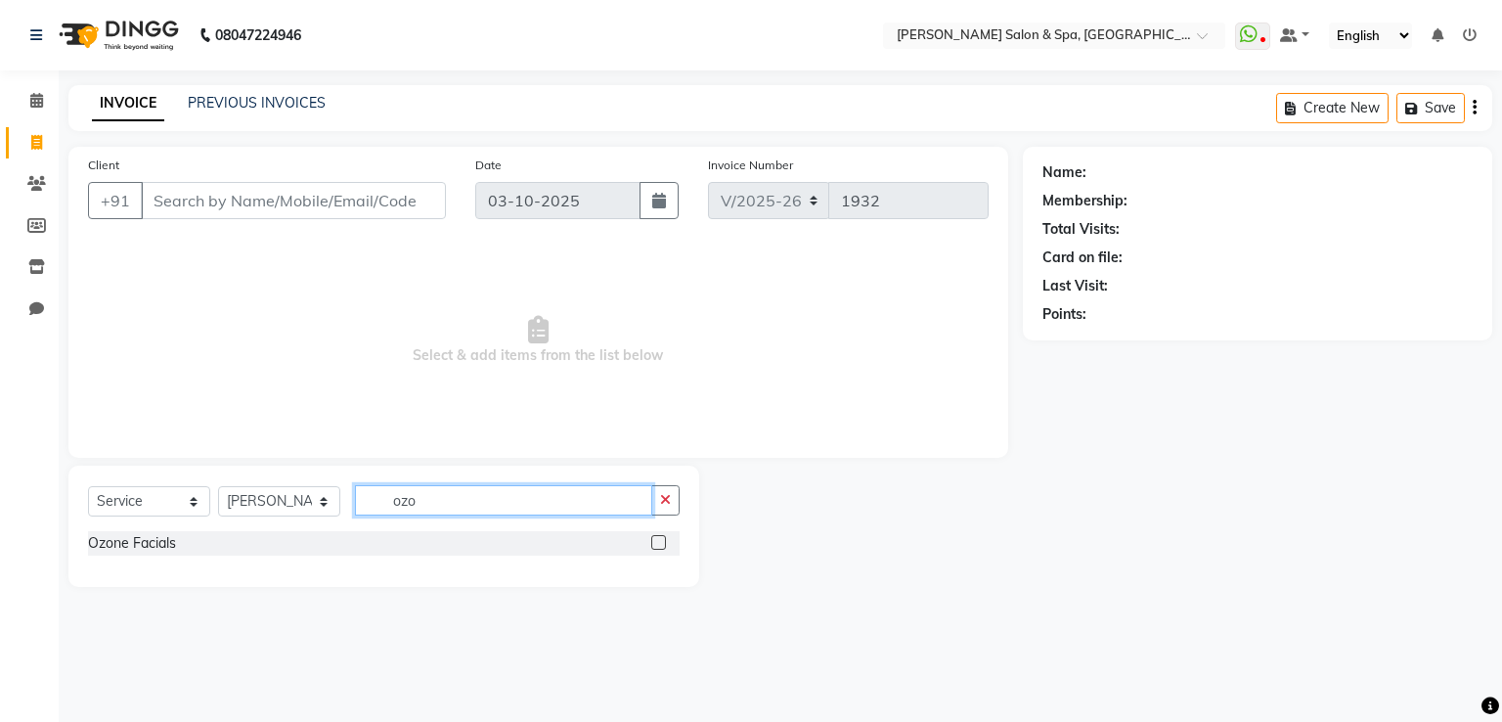
type input "ozo"
click at [655, 540] on label at bounding box center [658, 542] width 15 height 15
click at [655, 540] on input "checkbox" at bounding box center [657, 543] width 13 height 13
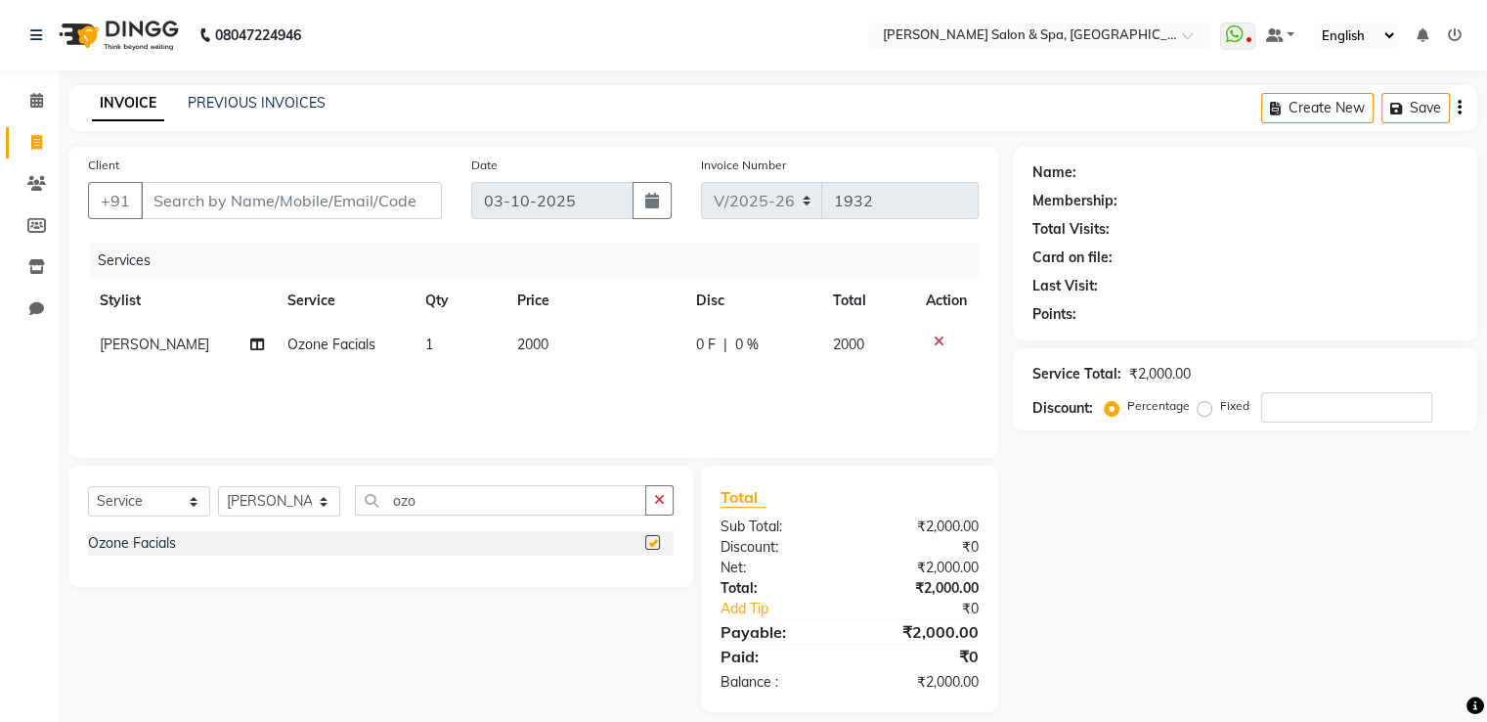
checkbox input "false"
click at [525, 310] on th "Price" at bounding box center [595, 301] width 179 height 44
click at [554, 350] on td "2000" at bounding box center [595, 345] width 179 height 44
select select "2479"
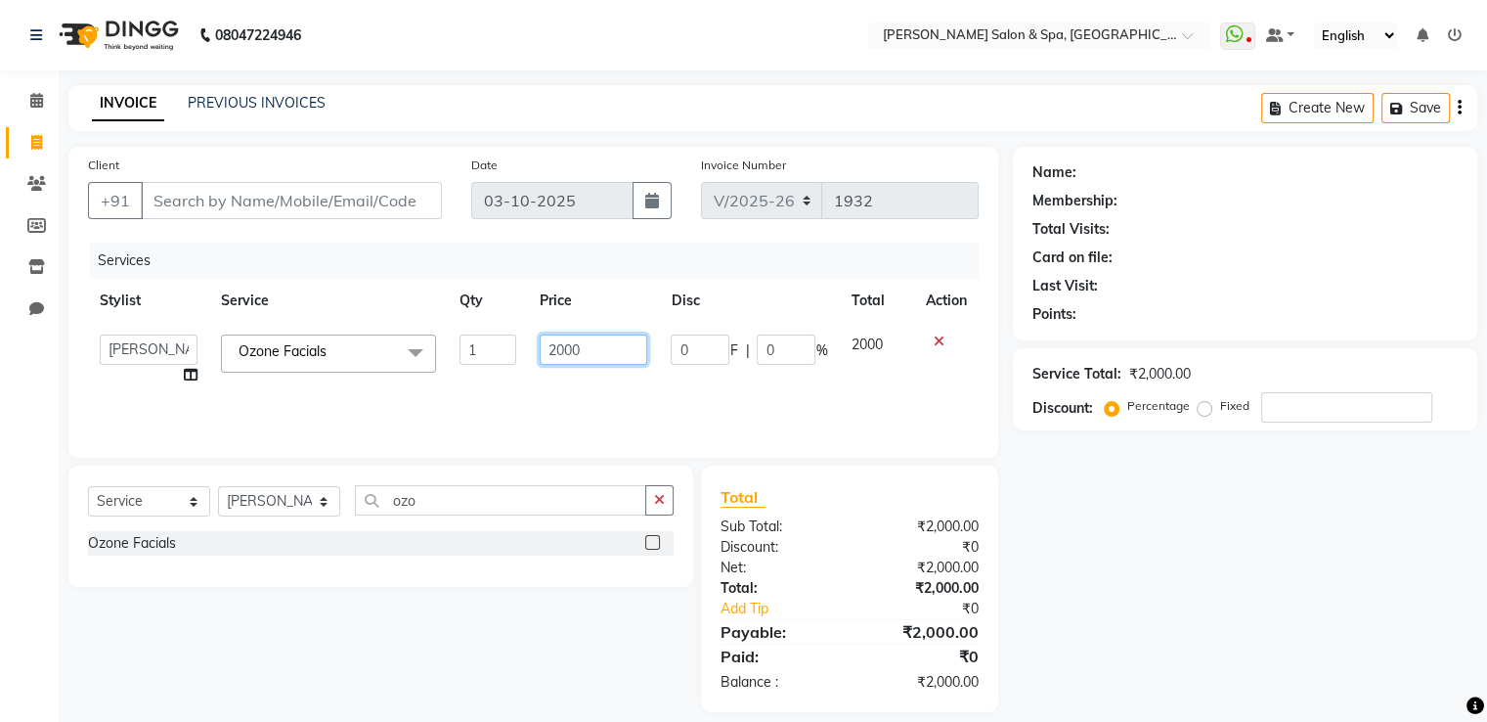
click at [601, 353] on input "2000" at bounding box center [594, 349] width 108 height 30
type input "2"
type input "1500"
click at [598, 396] on div "Services Stylist Service Qty Price Disc Total Action Asma Deepa Receptionist Re…" at bounding box center [533, 341] width 891 height 196
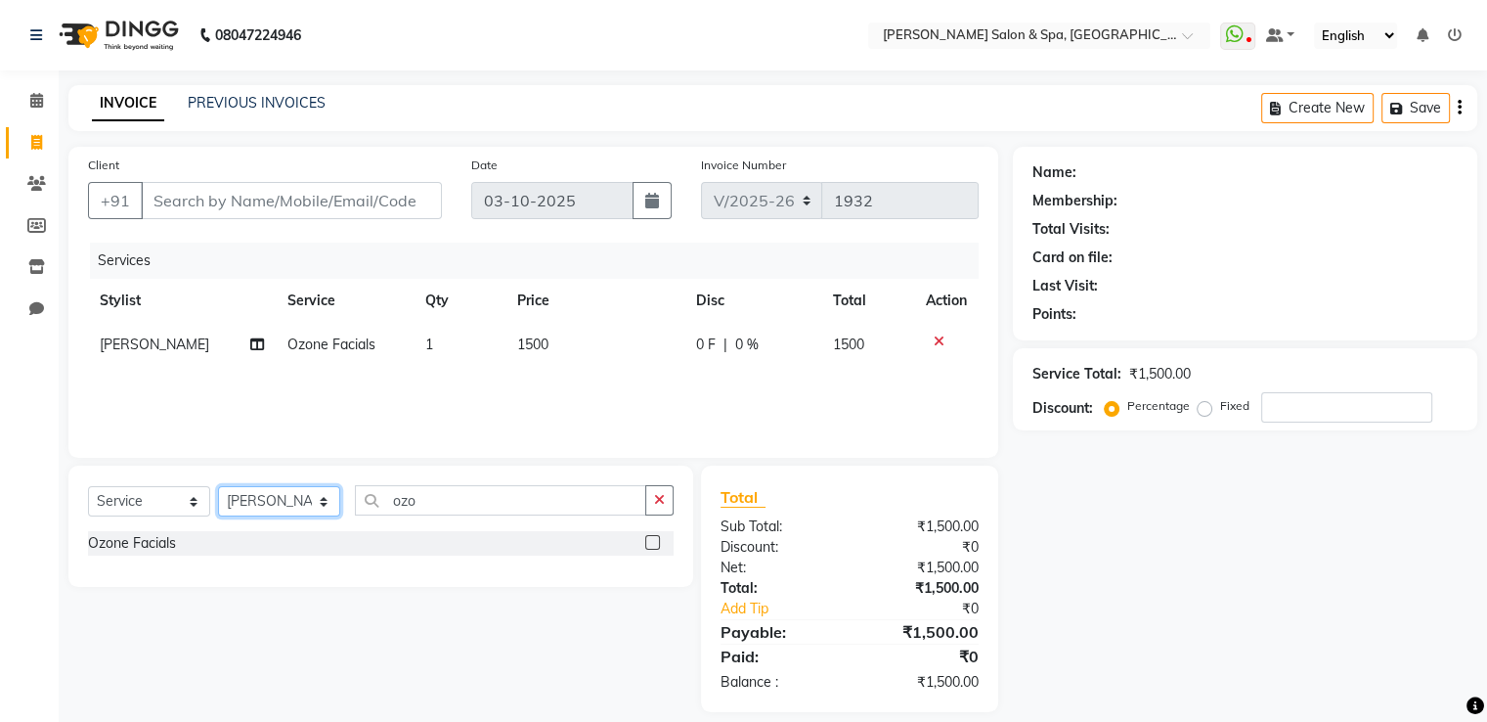
click at [291, 510] on select "Select Stylist Asma Deepa Receptionist [PERSON_NAME]" at bounding box center [279, 501] width 122 height 30
select select "91462"
click at [218, 487] on select "Select Stylist Asma Deepa Receptionist [PERSON_NAME]" at bounding box center [279, 501] width 122 height 30
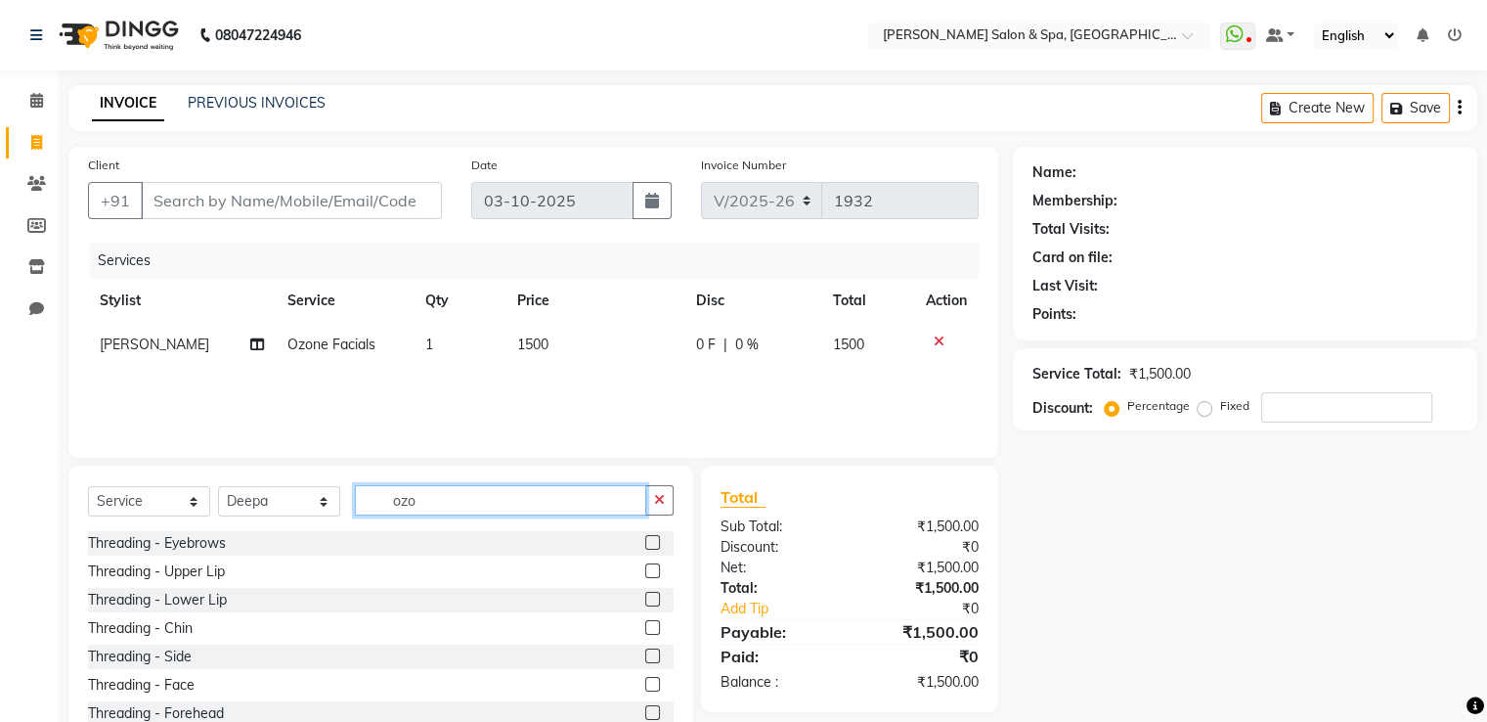
click at [563, 499] on input "ozo" at bounding box center [500, 500] width 291 height 30
type input "o"
type input "ri"
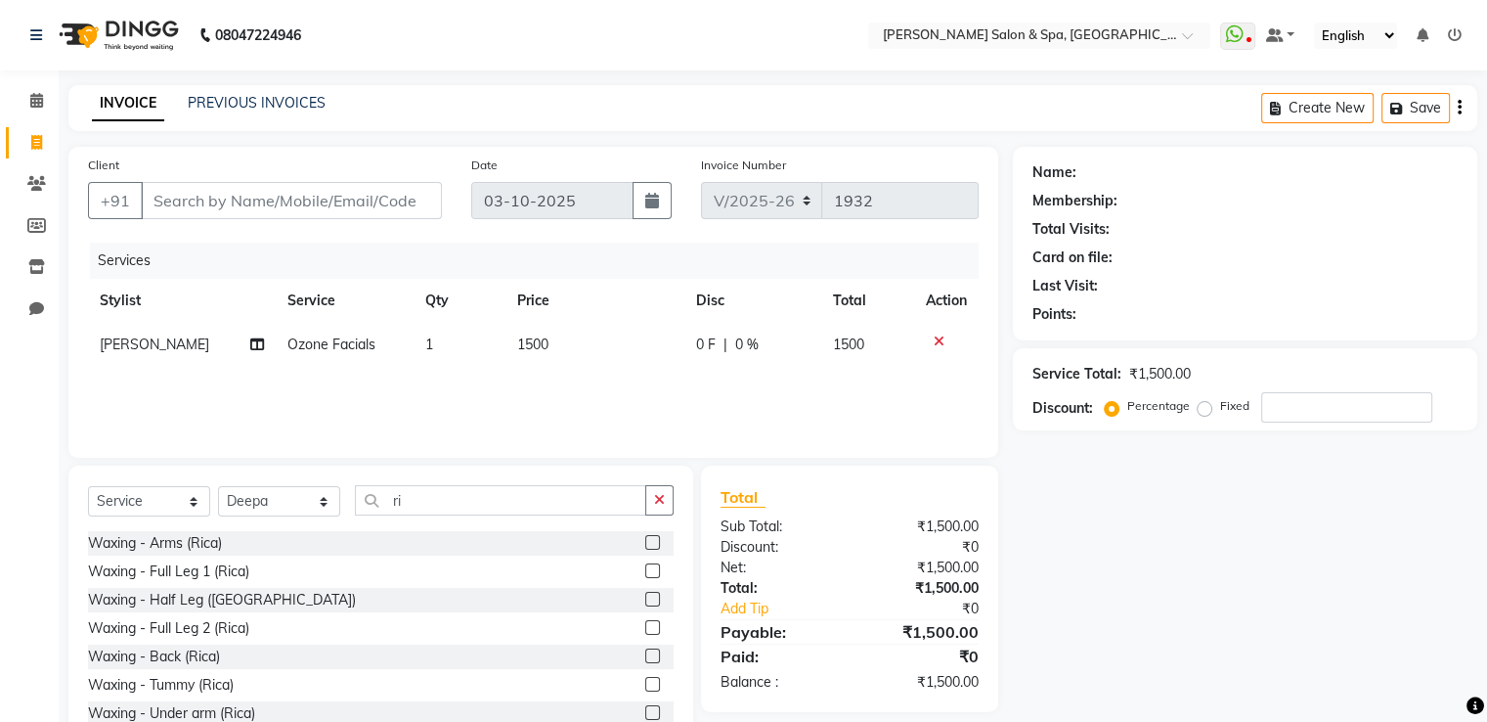
click at [645, 543] on label at bounding box center [652, 542] width 15 height 15
click at [645, 543] on input "checkbox" at bounding box center [651, 543] width 13 height 13
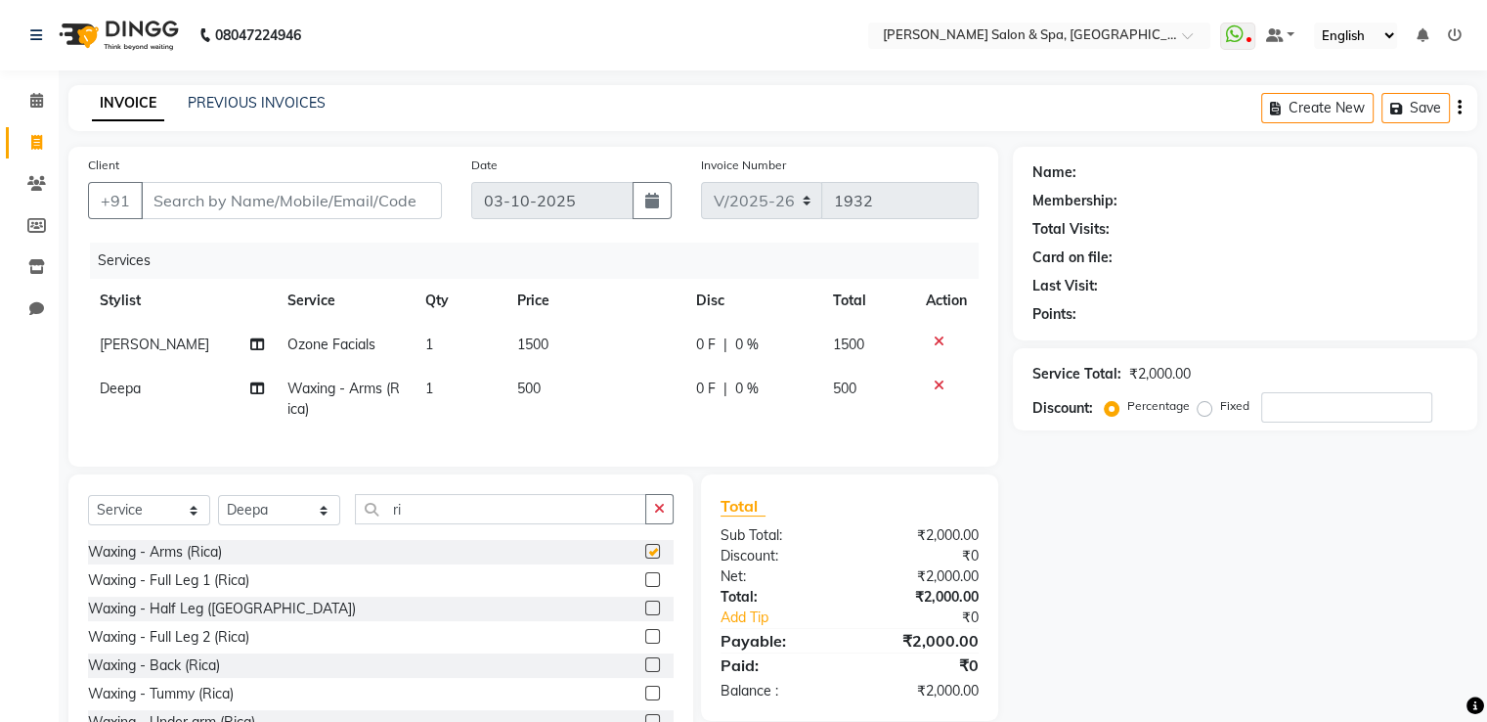
checkbox input "false"
click at [541, 621] on div "Waxing - Half Leg ([GEOGRAPHIC_DATA])" at bounding box center [381, 609] width 586 height 24
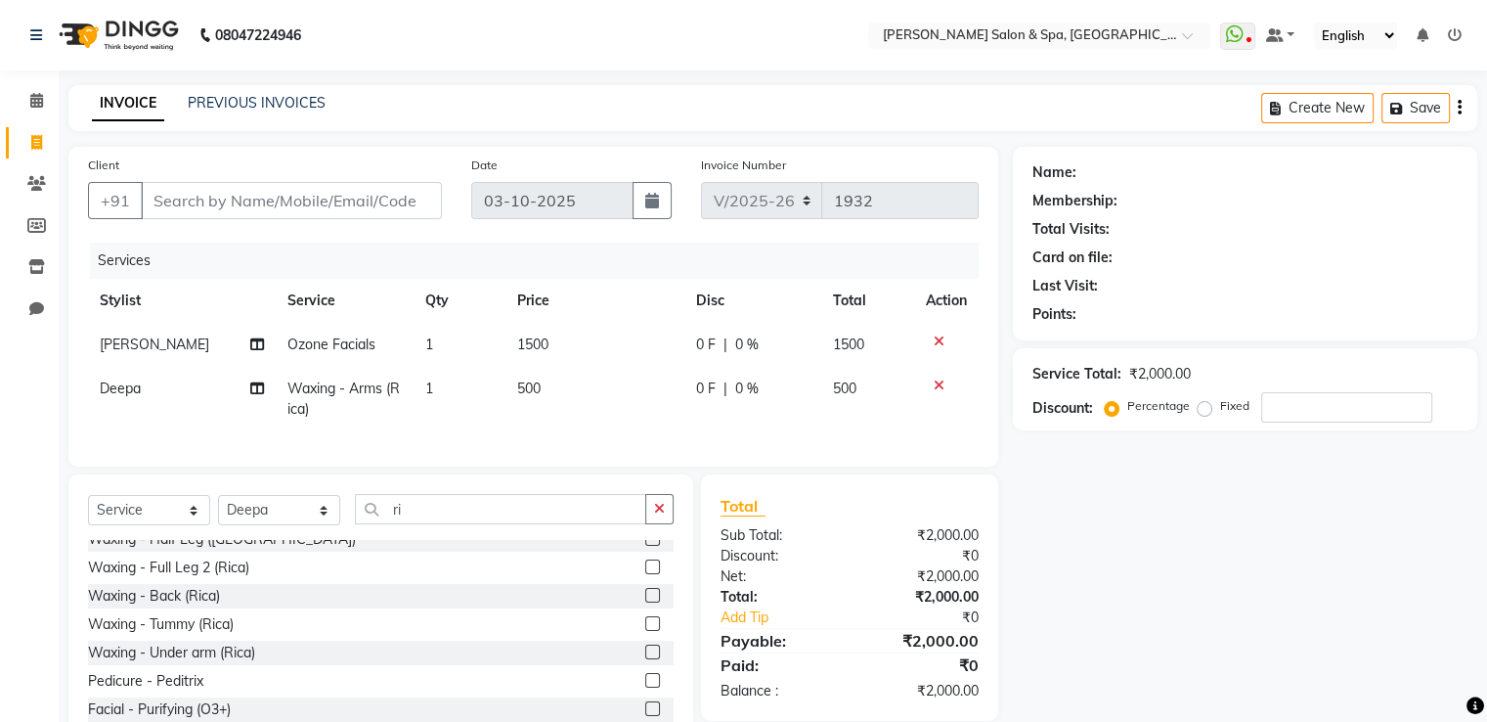
scroll to position [70, 0]
click at [645, 658] on label at bounding box center [652, 650] width 15 height 15
click at [645, 658] on input "checkbox" at bounding box center [651, 651] width 13 height 13
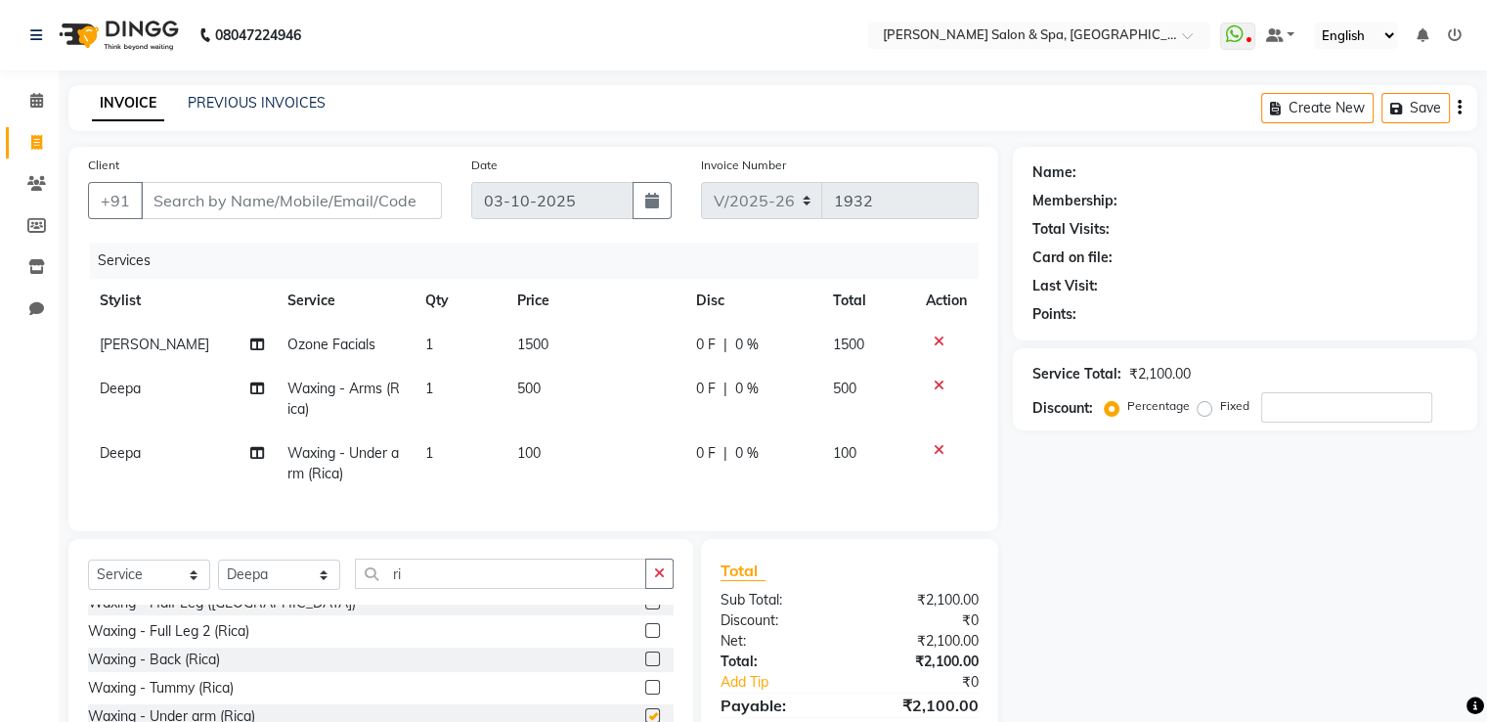
checkbox input "false"
click at [935, 445] on icon at bounding box center [939, 450] width 11 height 14
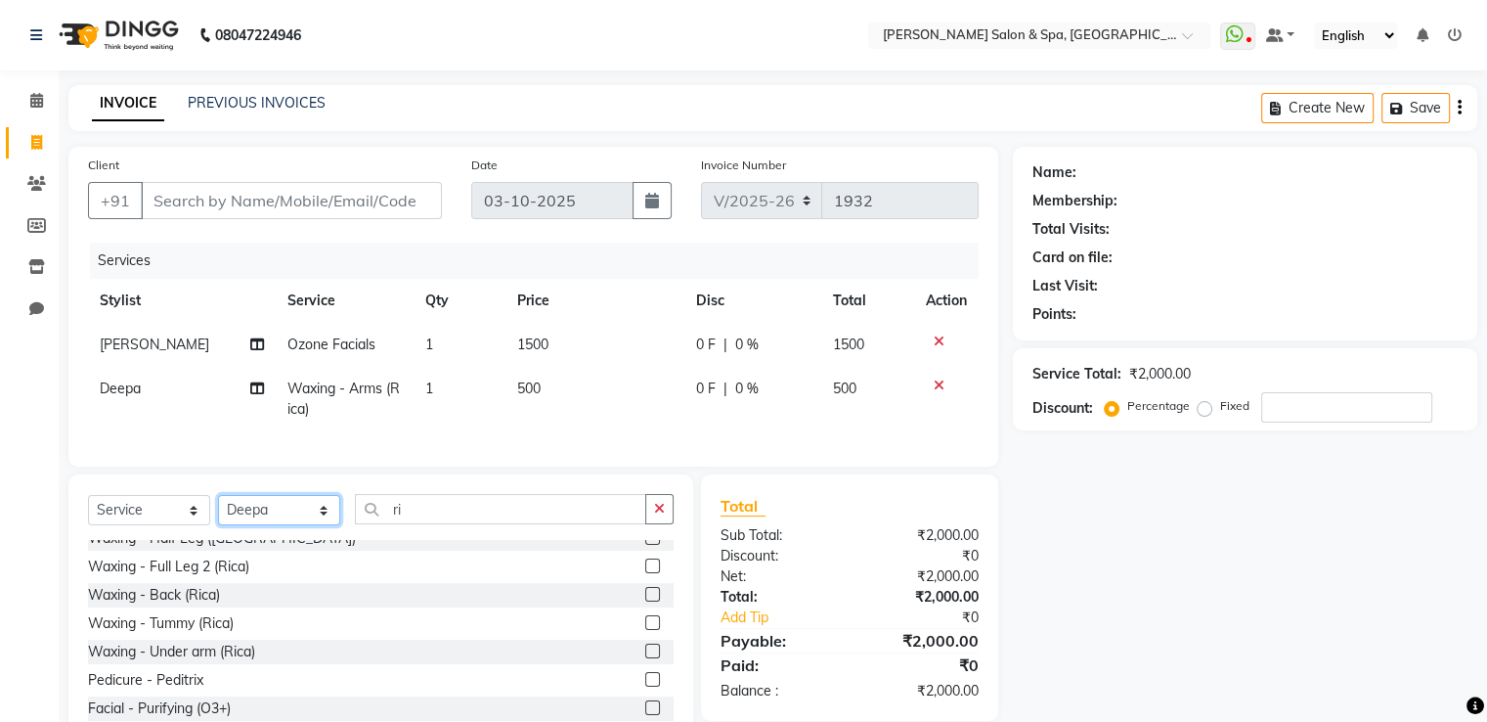
click at [301, 525] on select "Select Stylist Asma Deepa Receptionist [PERSON_NAME]" at bounding box center [279, 510] width 122 height 30
select select "36854"
click at [218, 511] on select "Select Stylist Asma Deepa Receptionist [PERSON_NAME]" at bounding box center [279, 510] width 122 height 30
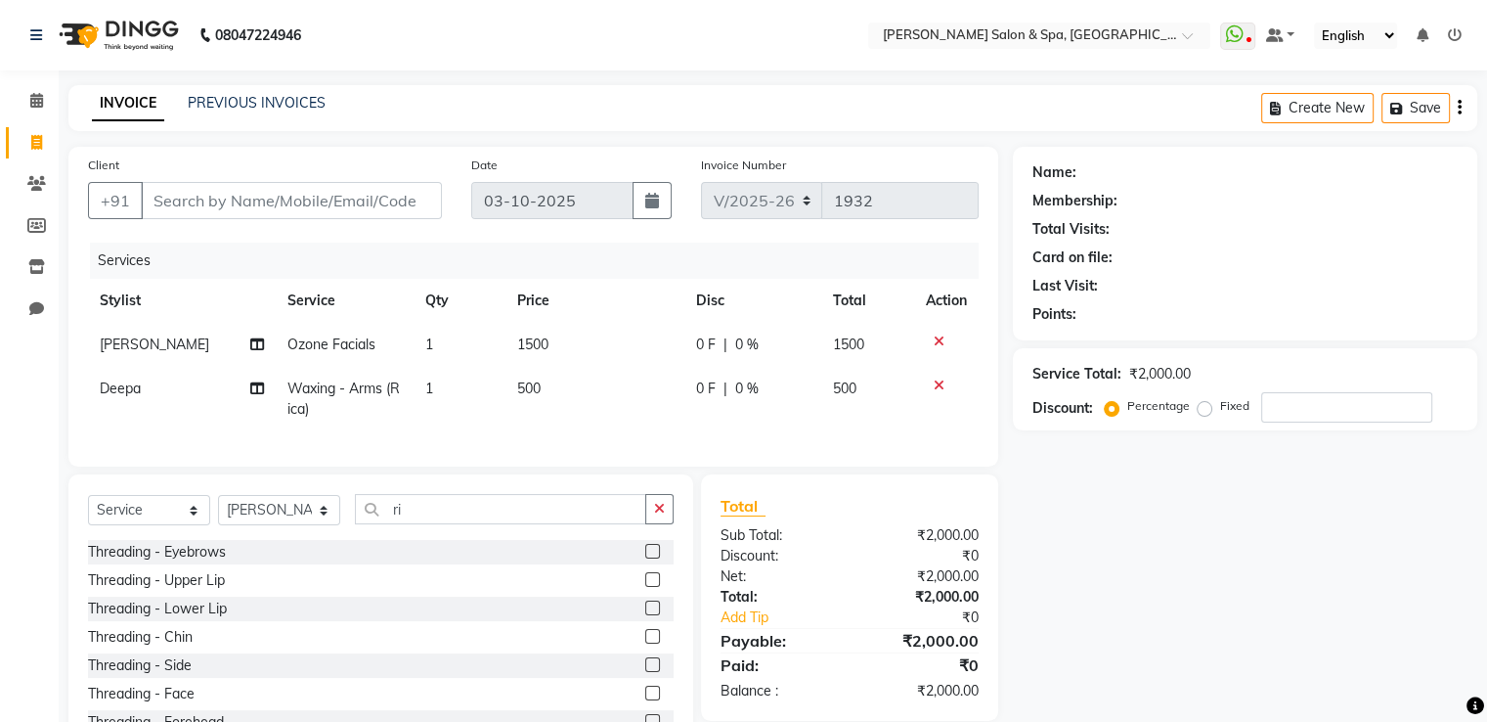
click at [645, 558] on label at bounding box center [652, 551] width 15 height 15
click at [645, 558] on input "checkbox" at bounding box center [651, 552] width 13 height 13
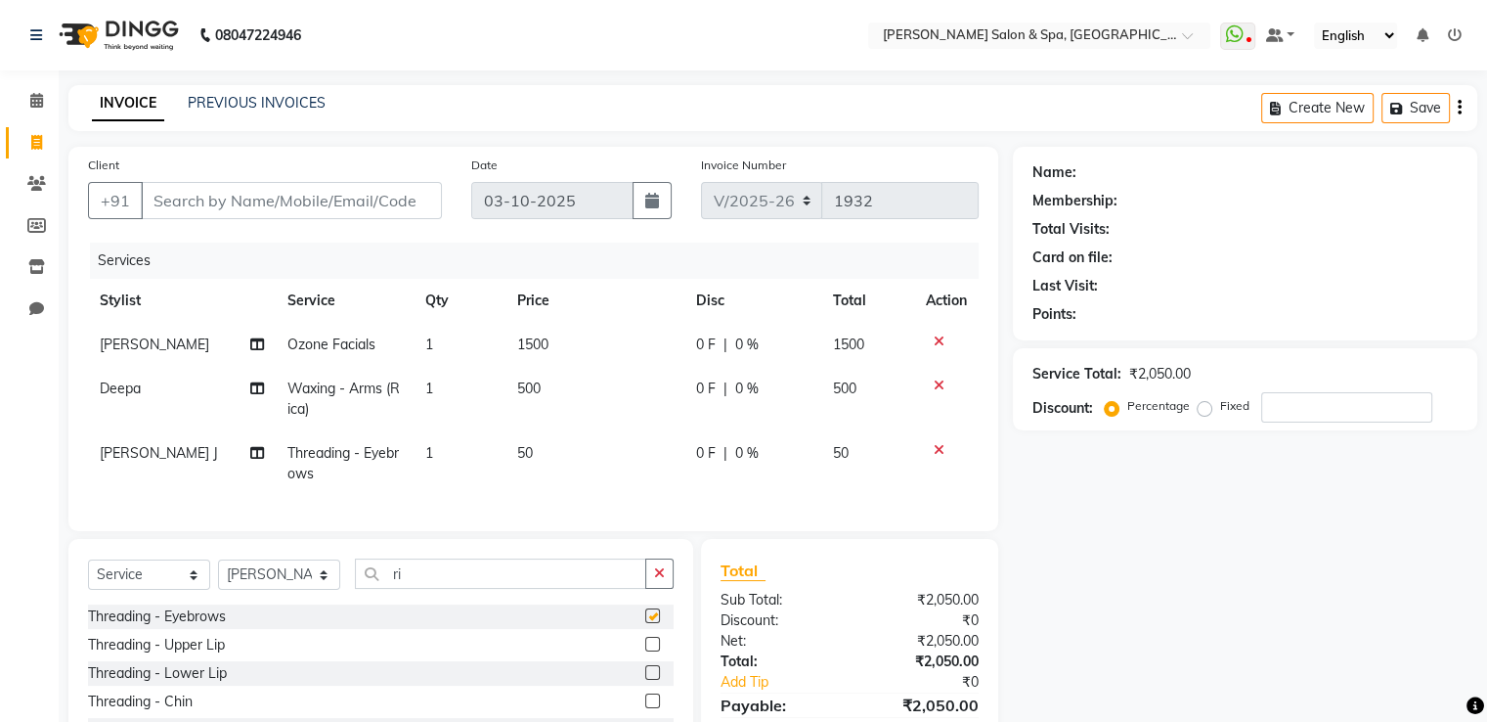
checkbox input "false"
click at [387, 208] on input "Client" at bounding box center [291, 200] width 301 height 37
type input "9"
type input "0"
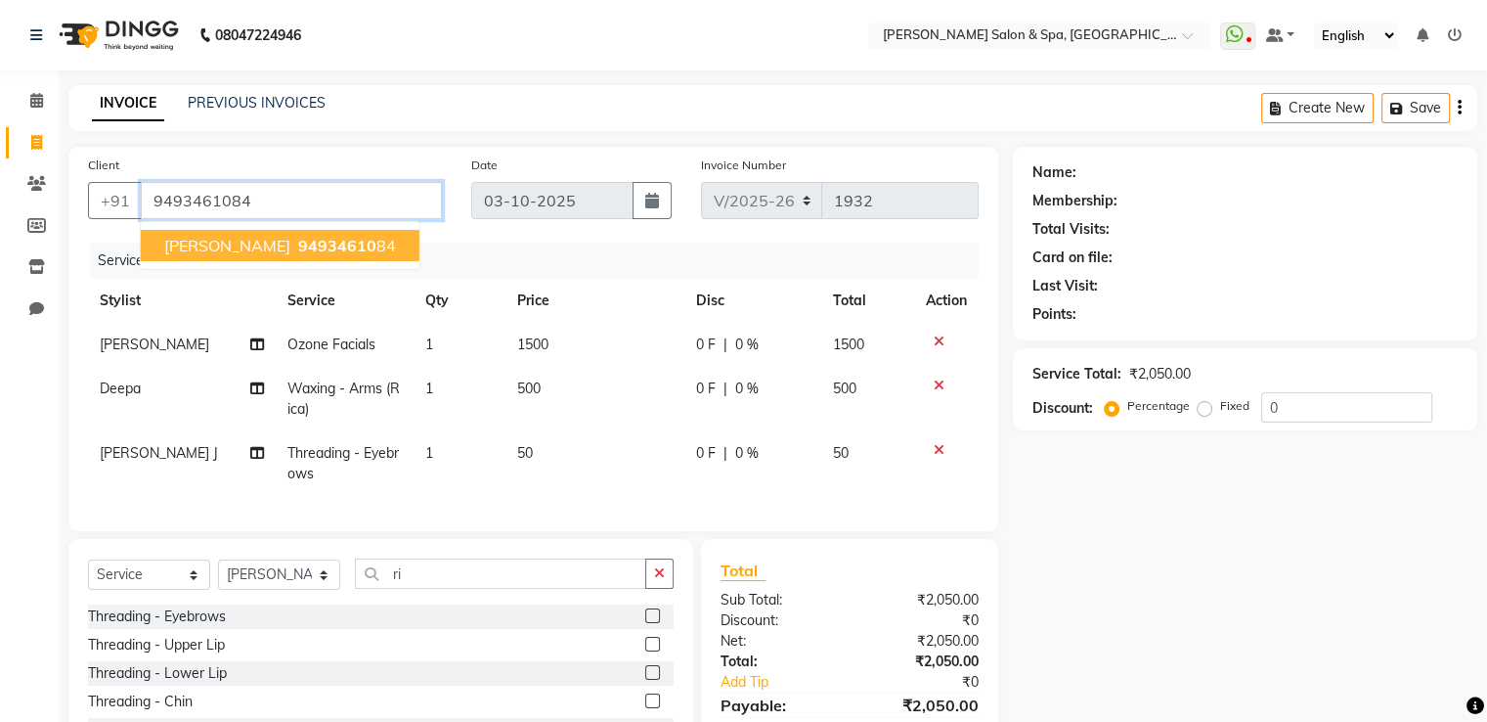
type input "9493461084"
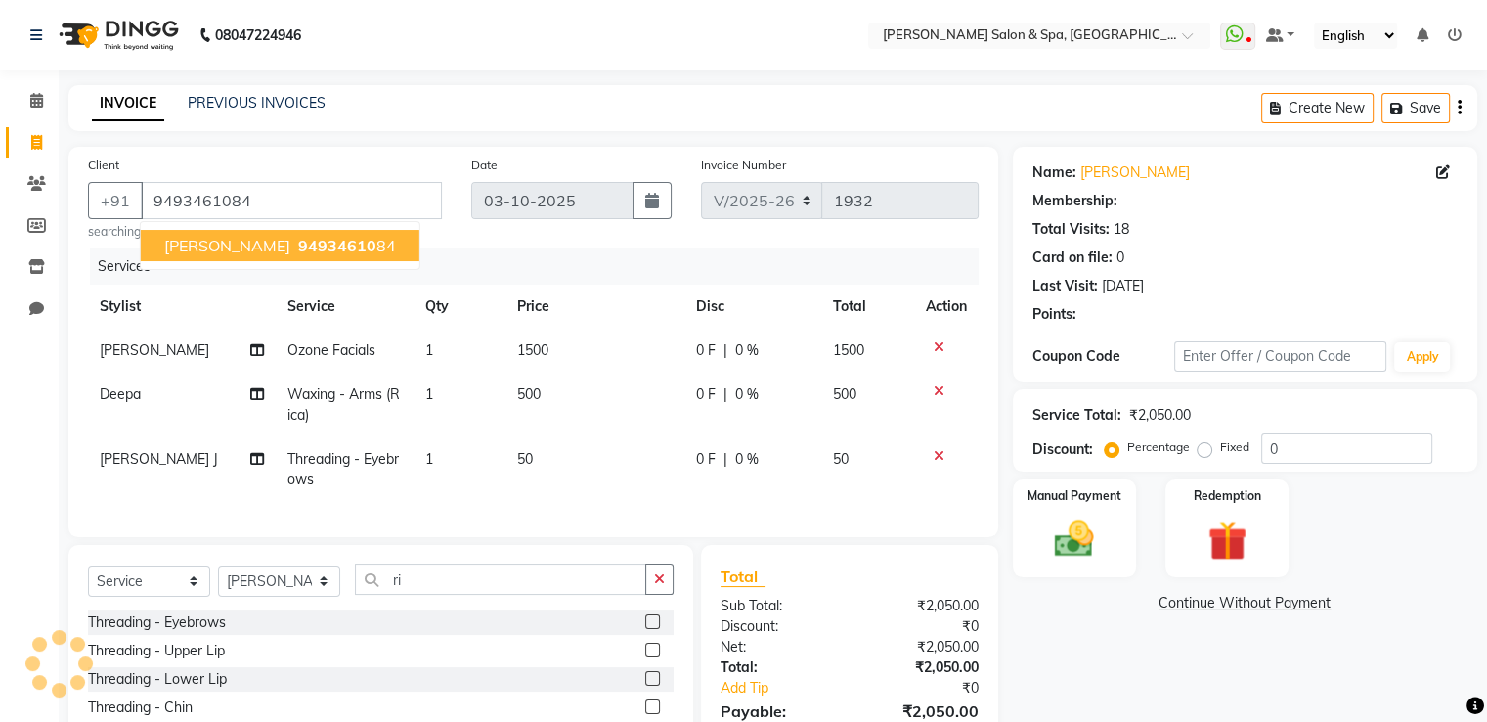
select select "1: Object"
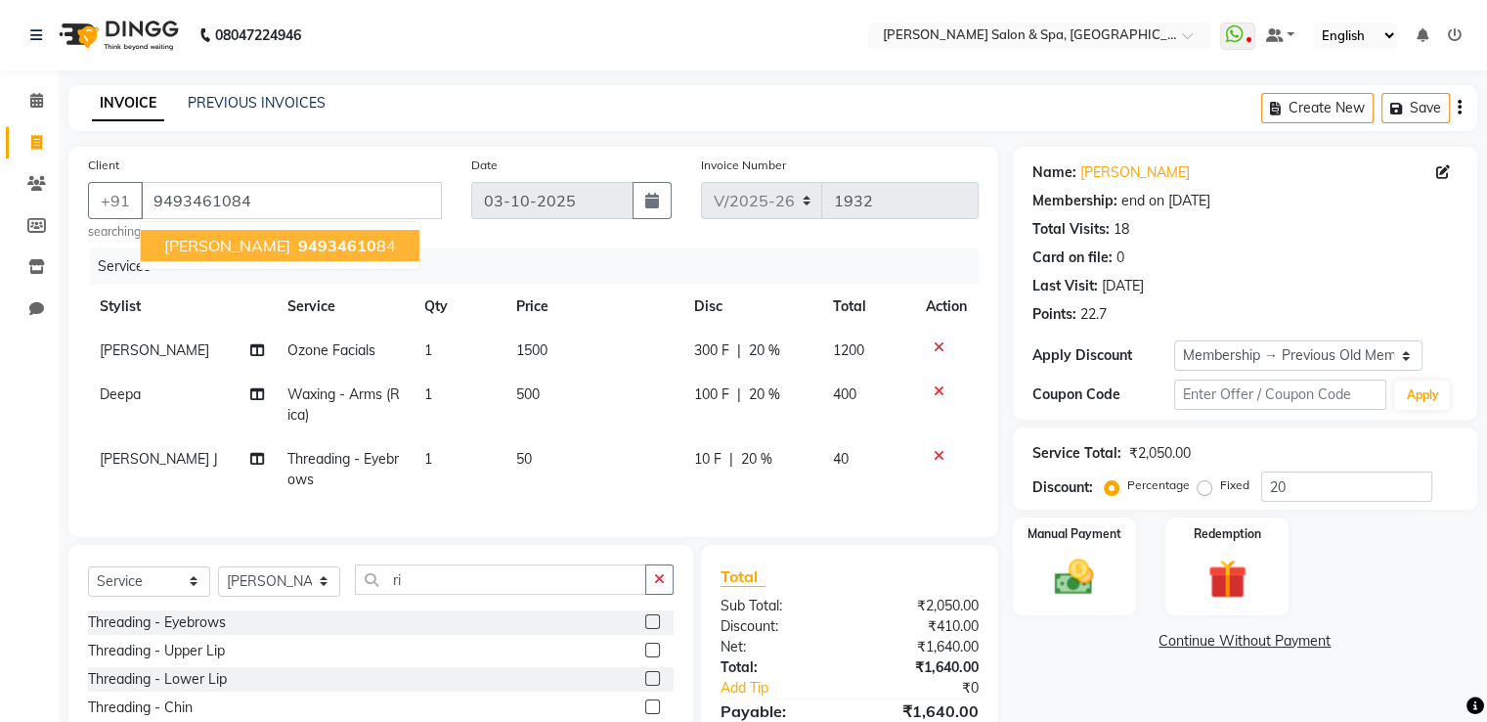
click at [309, 247] on ngb-highlight "94934610 84" at bounding box center [345, 246] width 102 height 20
type input "0"
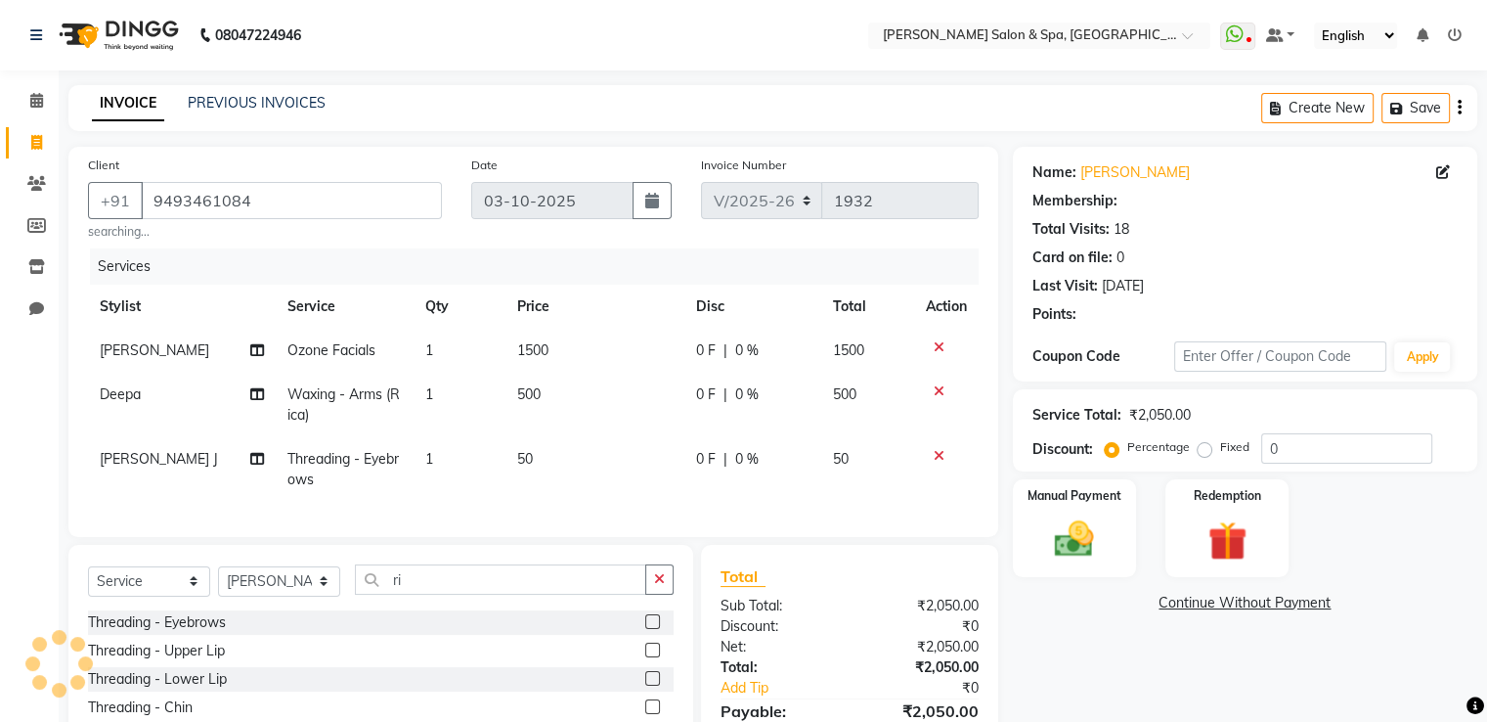
select select "1: Object"
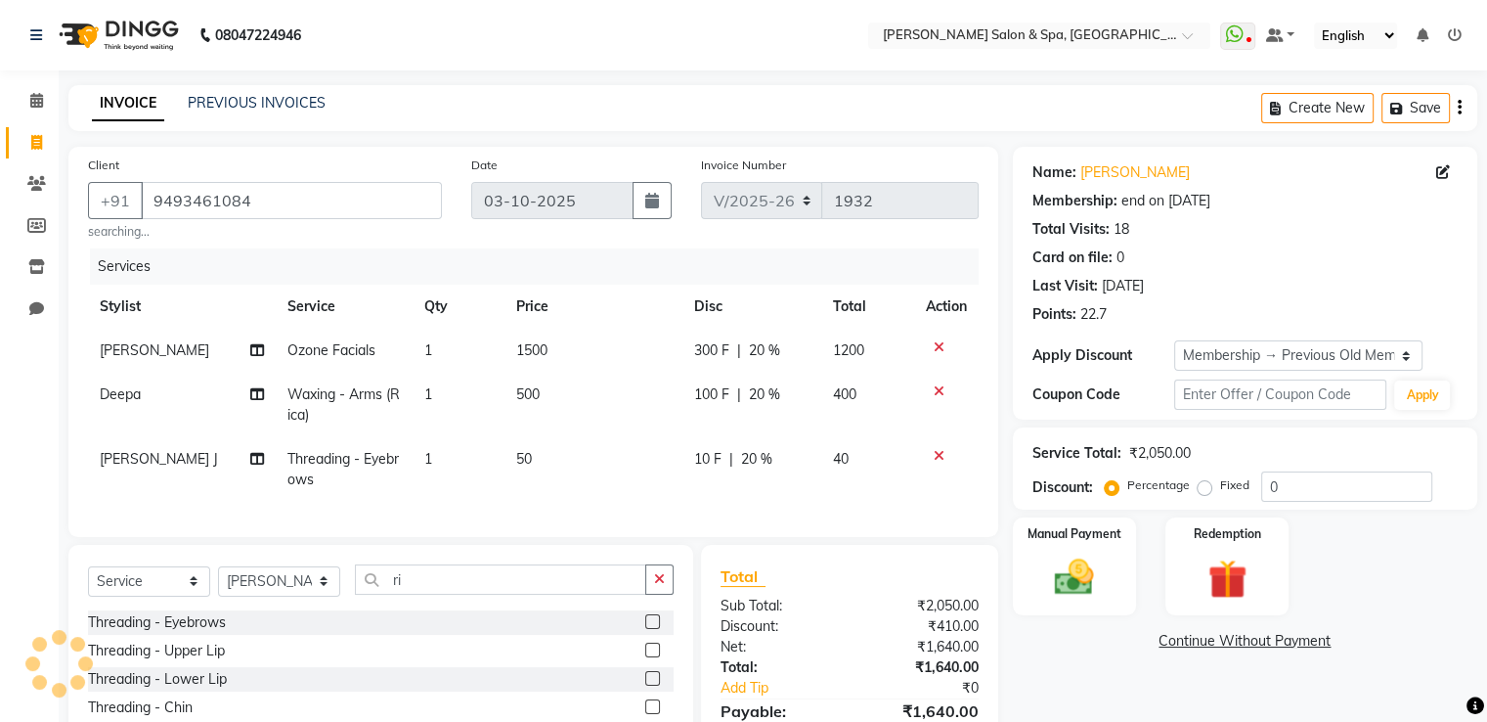
type input "20"
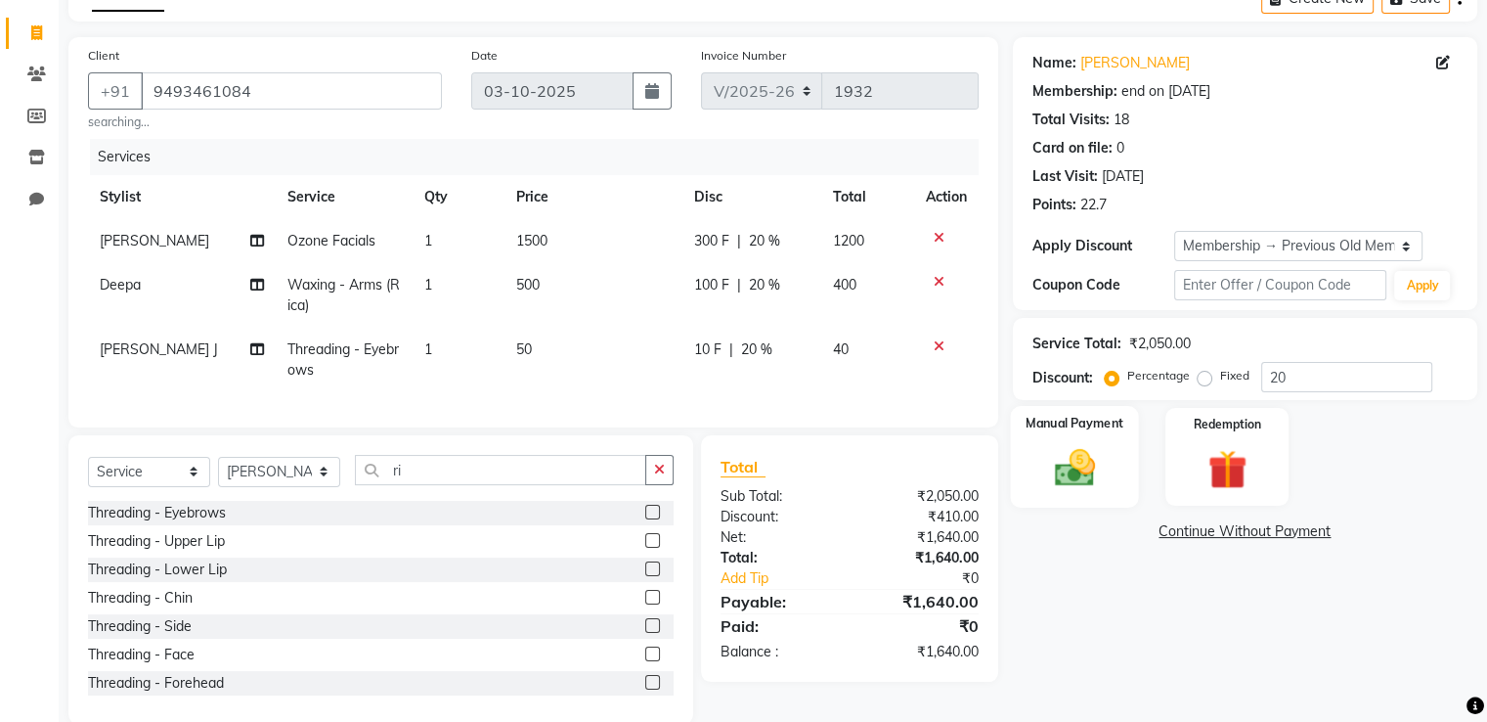
click at [1074, 479] on img at bounding box center [1074, 468] width 66 height 47
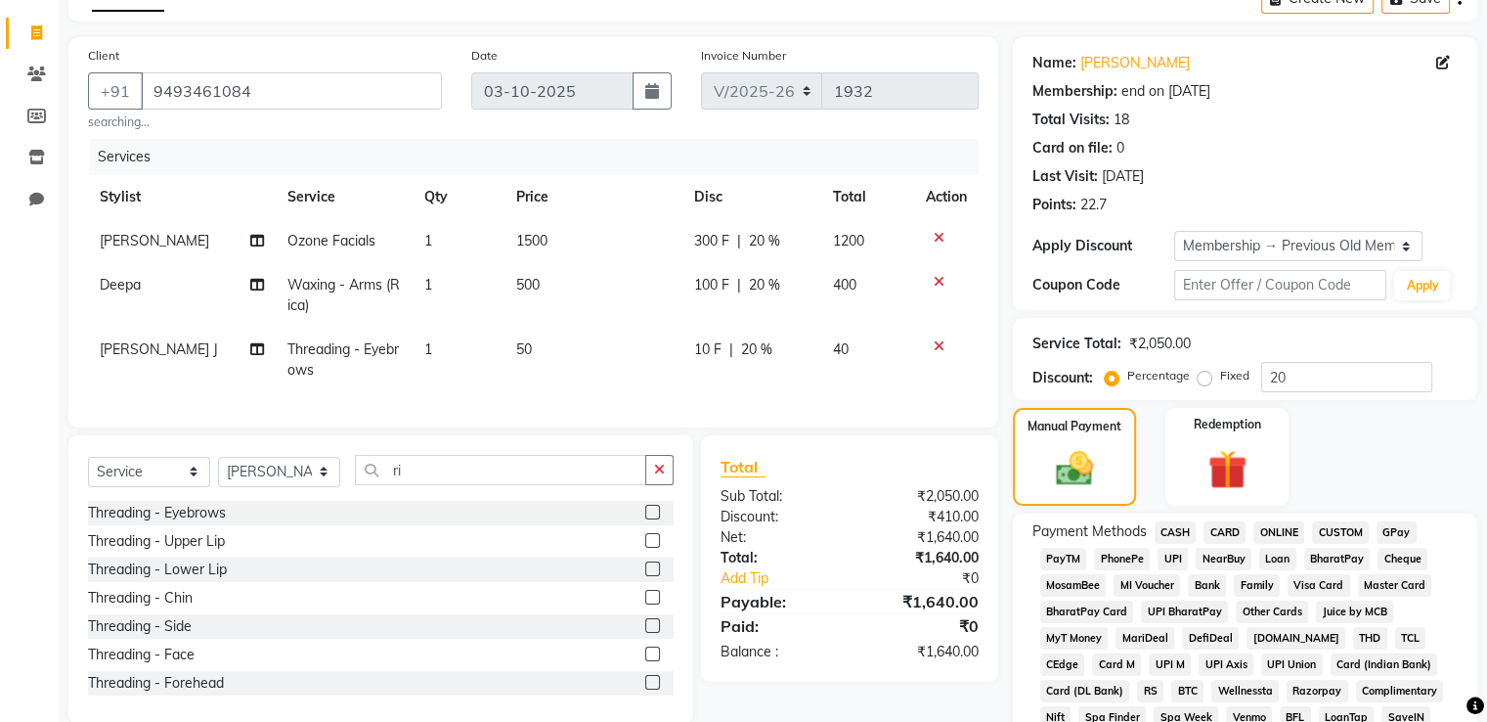
click at [1399, 530] on span "GPay" at bounding box center [1397, 532] width 40 height 22
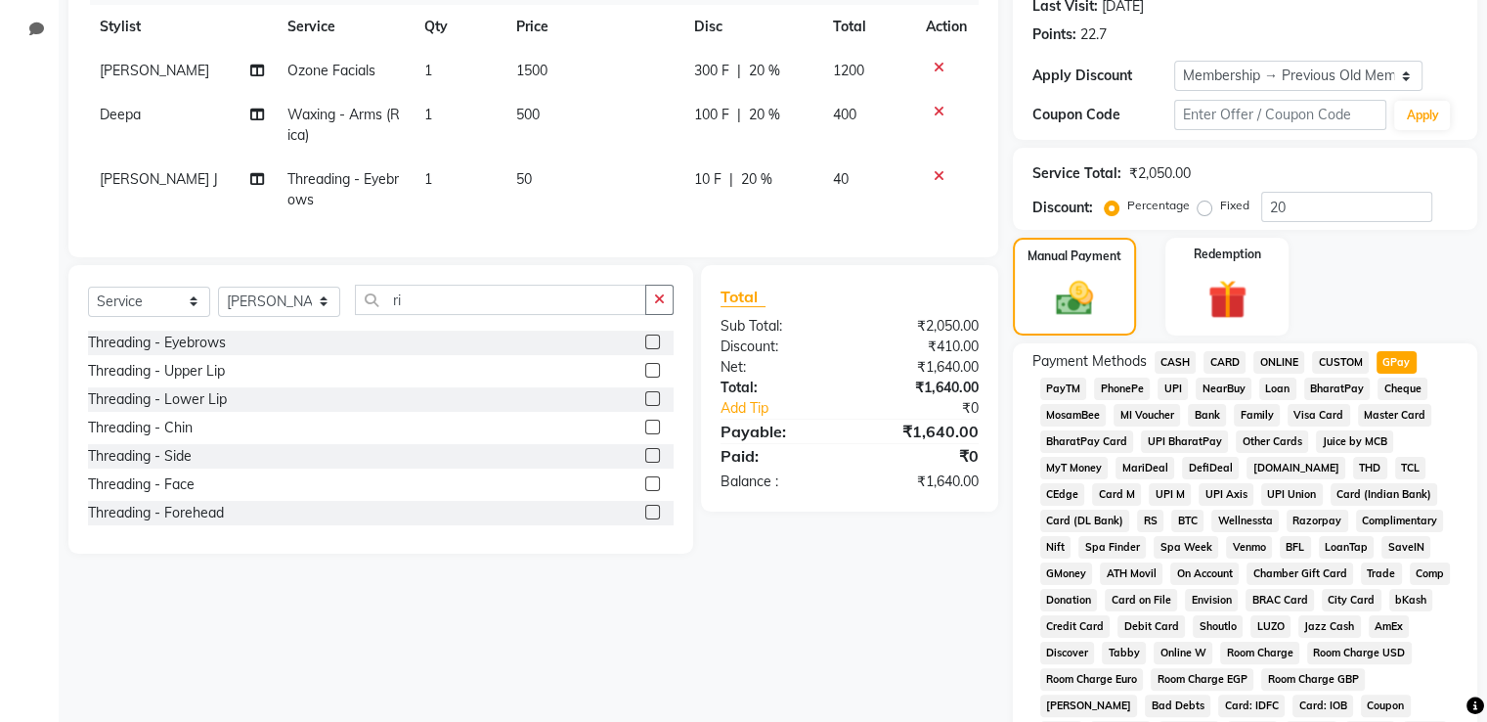
scroll to position [634, 0]
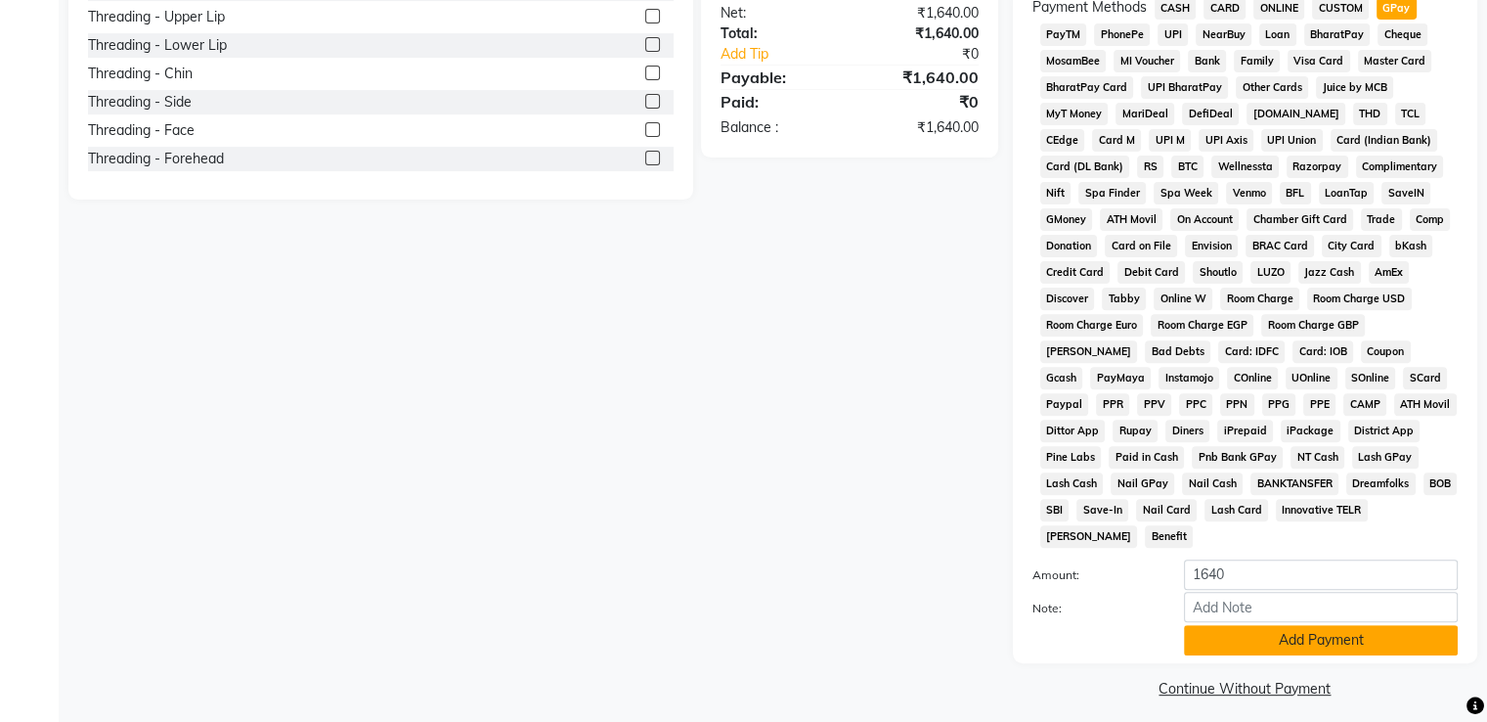
click at [1320, 627] on button "Add Payment" at bounding box center [1321, 640] width 274 height 30
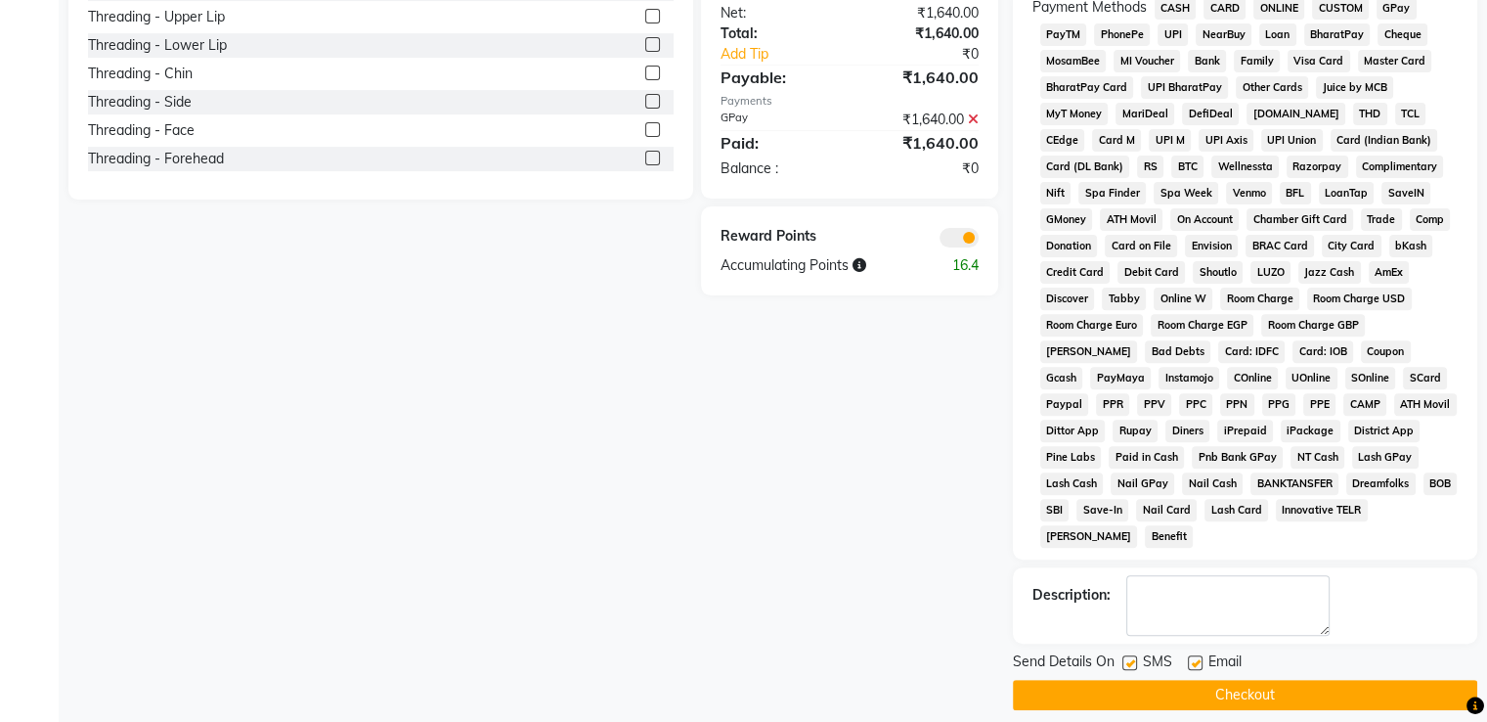
click at [1293, 680] on button "Checkout" at bounding box center [1245, 695] width 465 height 30
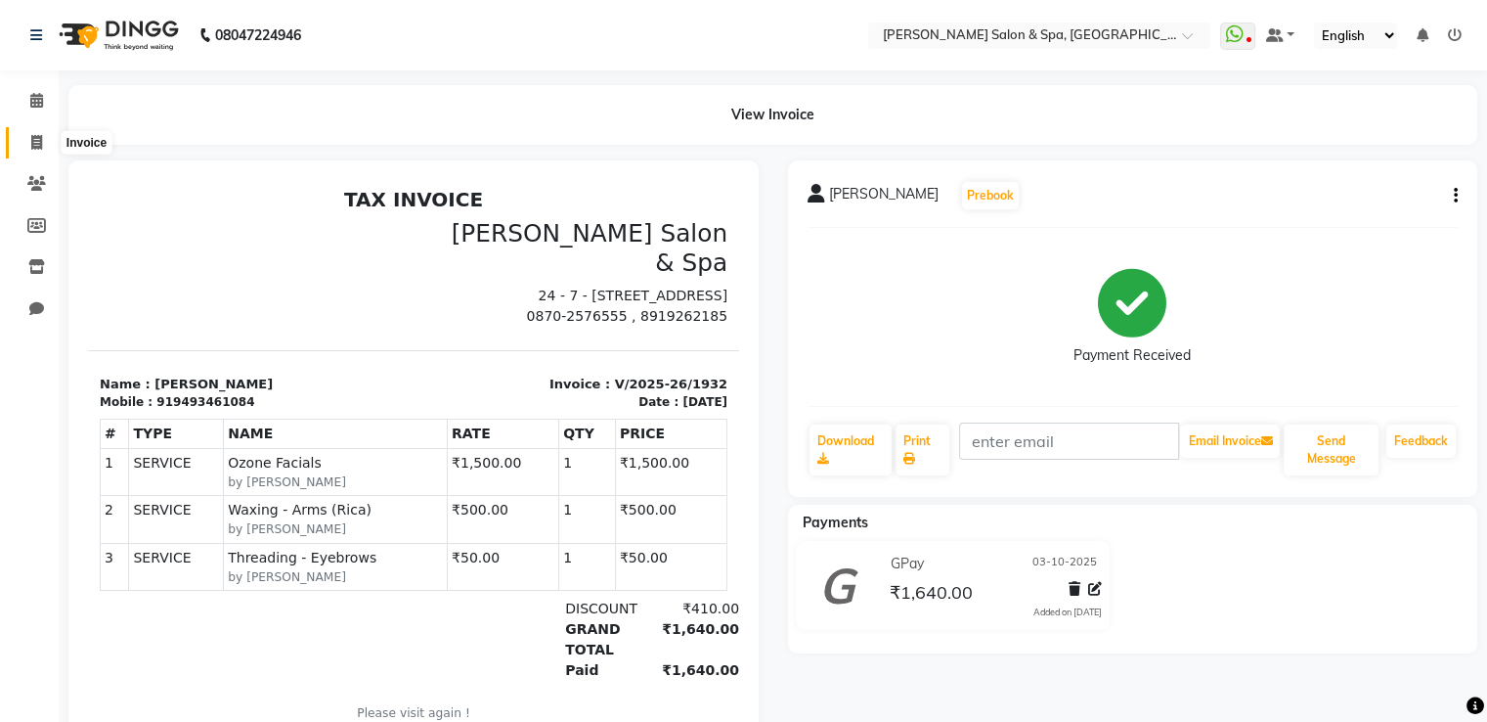
click at [35, 138] on icon at bounding box center [36, 142] width 11 height 15
select select "service"
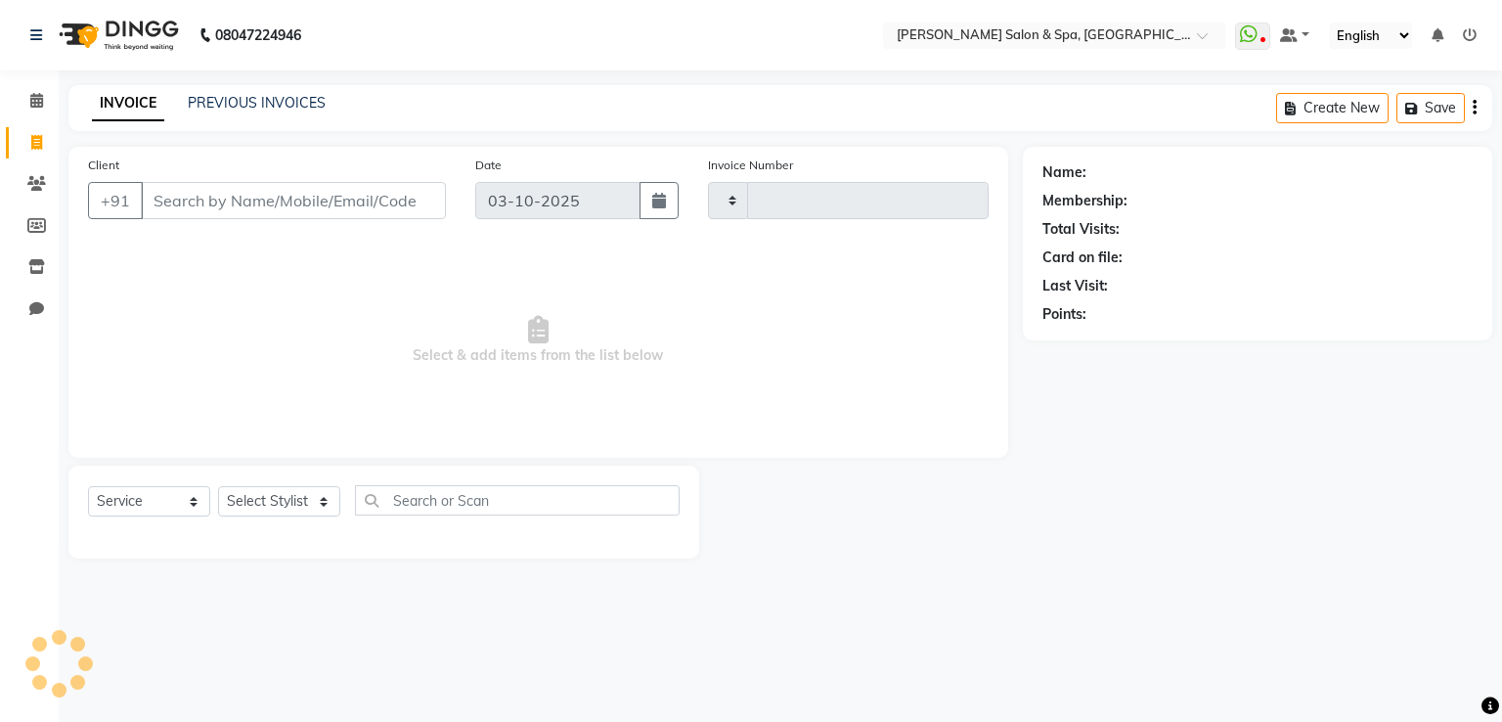
type input "1933"
select select "67"
click at [235, 107] on link "PREVIOUS INVOICES" at bounding box center [257, 103] width 138 height 18
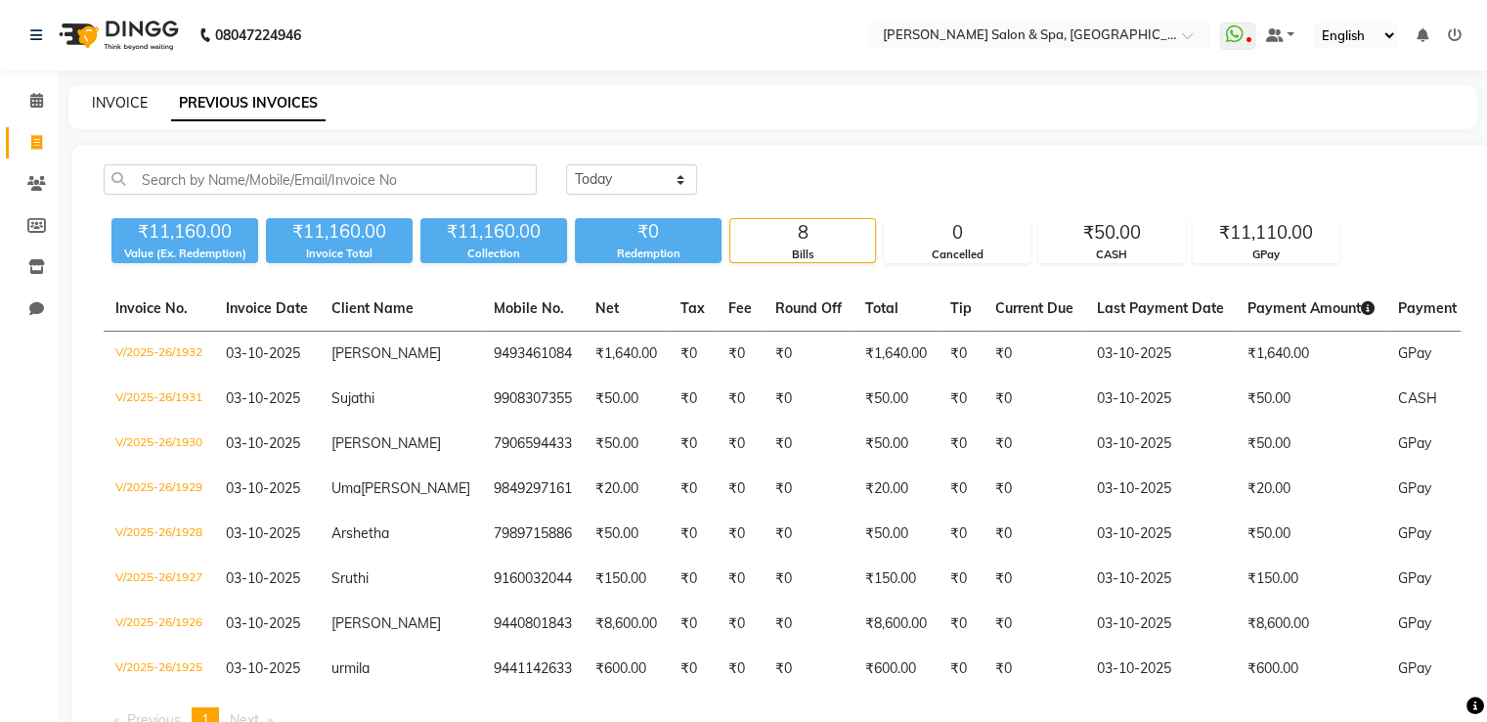
click at [138, 107] on link "INVOICE" at bounding box center [120, 103] width 56 height 18
select select "service"
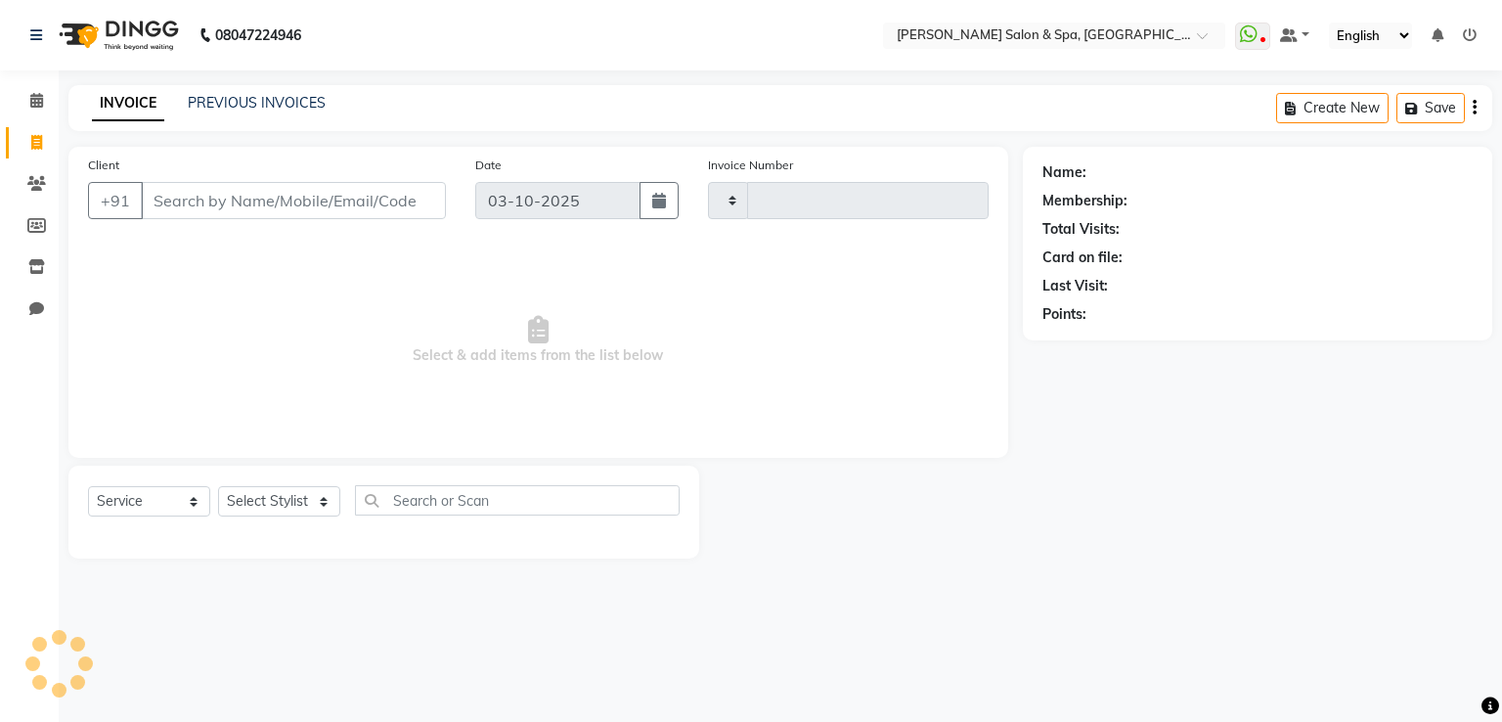
type input "1933"
select select "67"
click at [293, 503] on select "Select Stylist Asma Deepa Receptionist [PERSON_NAME]" at bounding box center [279, 501] width 122 height 30
select select "36854"
click at [218, 487] on select "Select Stylist Asma Deepa Receptionist [PERSON_NAME]" at bounding box center [279, 501] width 122 height 30
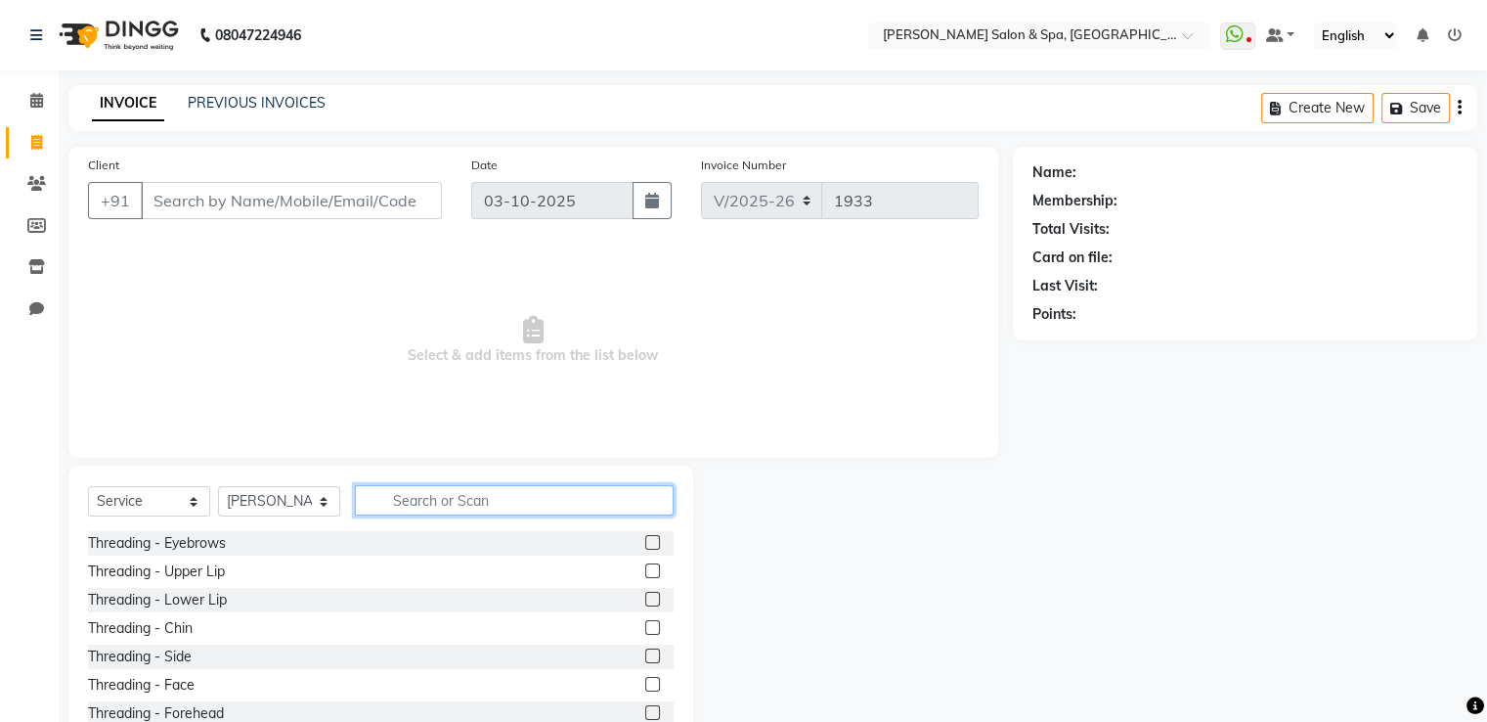
click at [475, 501] on input "text" at bounding box center [514, 500] width 319 height 30
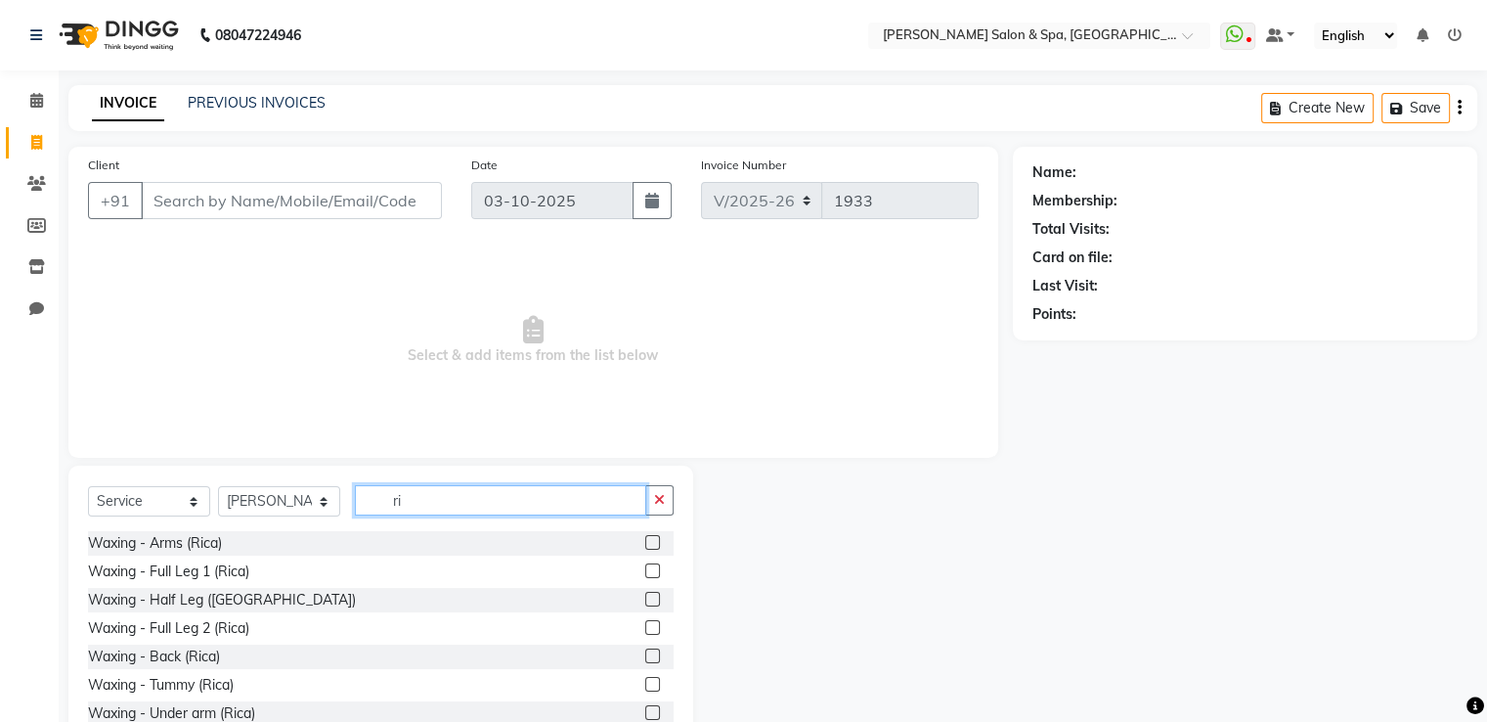
type input "ri"
click at [645, 541] on label at bounding box center [652, 542] width 15 height 15
click at [645, 541] on input "checkbox" at bounding box center [651, 543] width 13 height 13
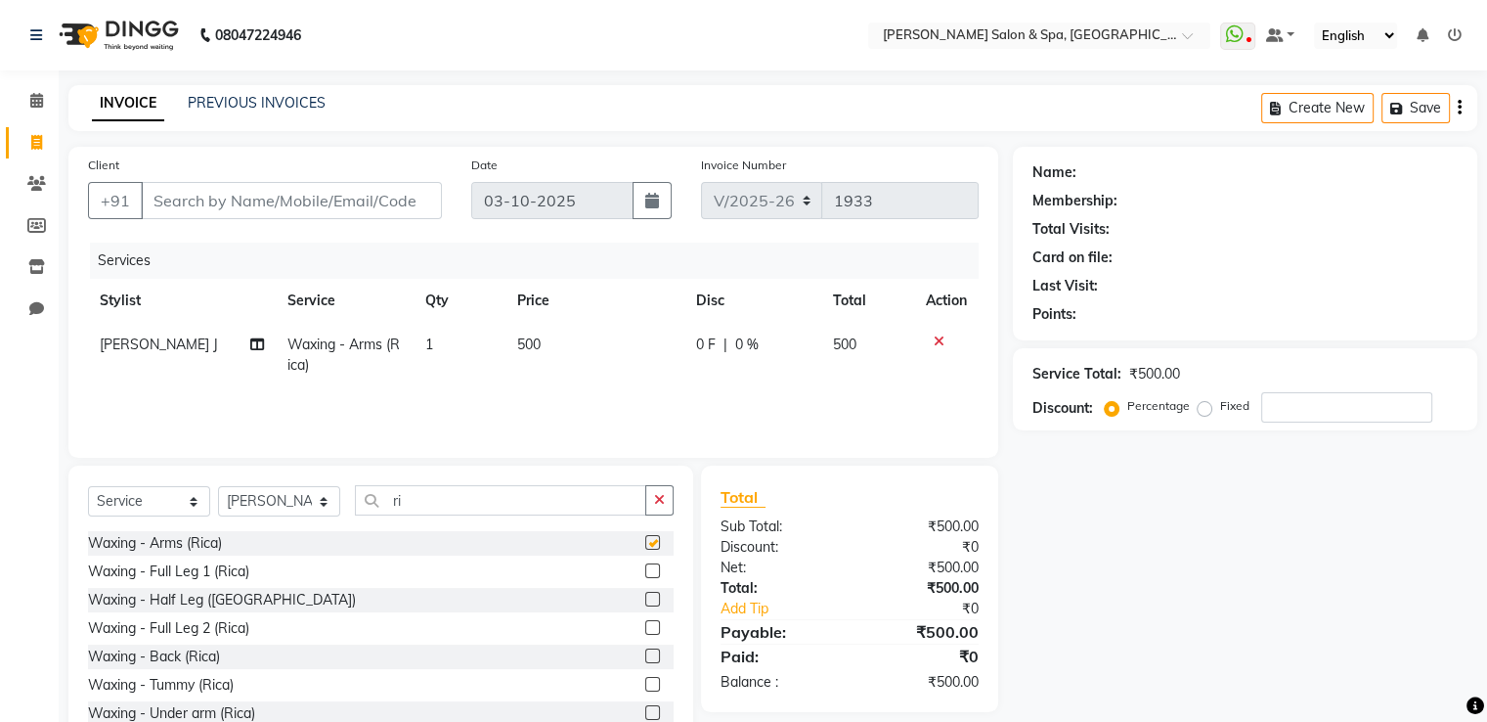
checkbox input "false"
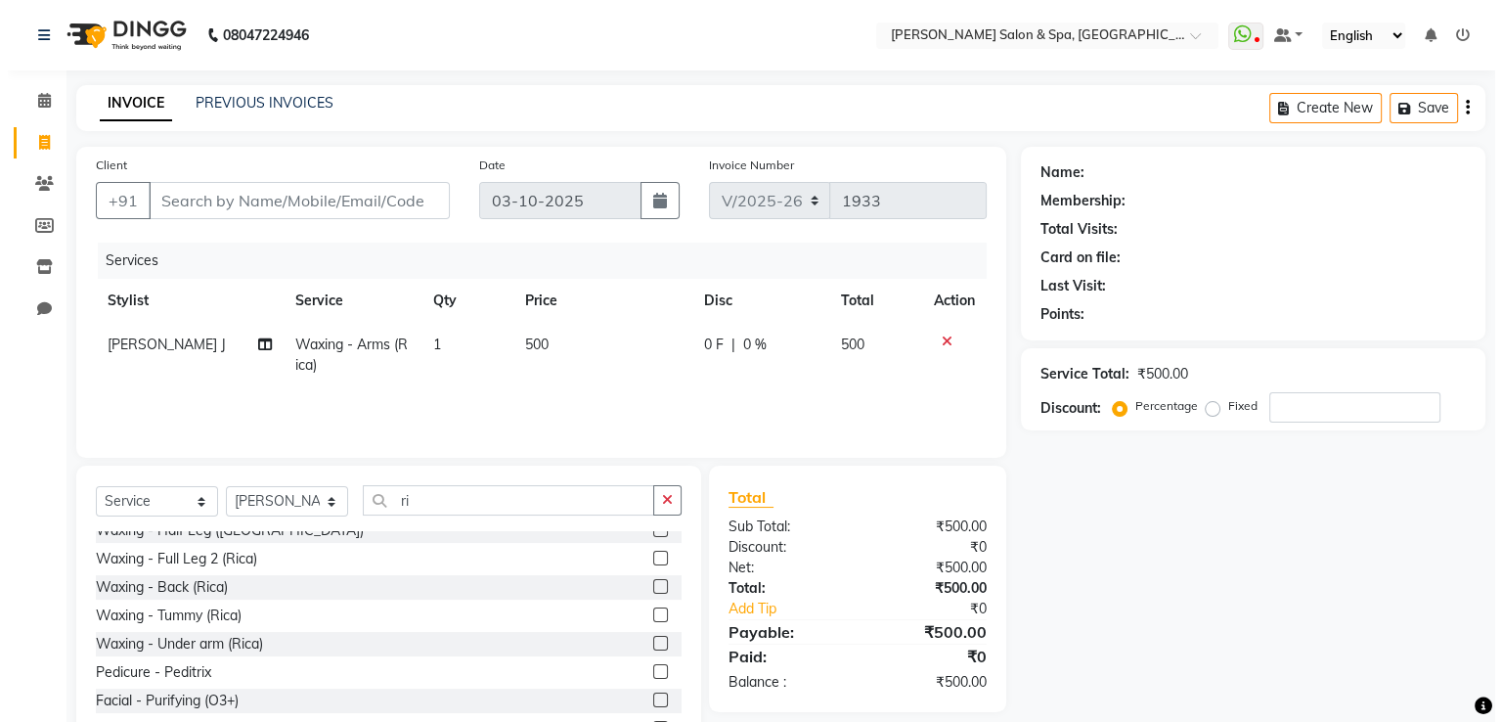
scroll to position [69, 0]
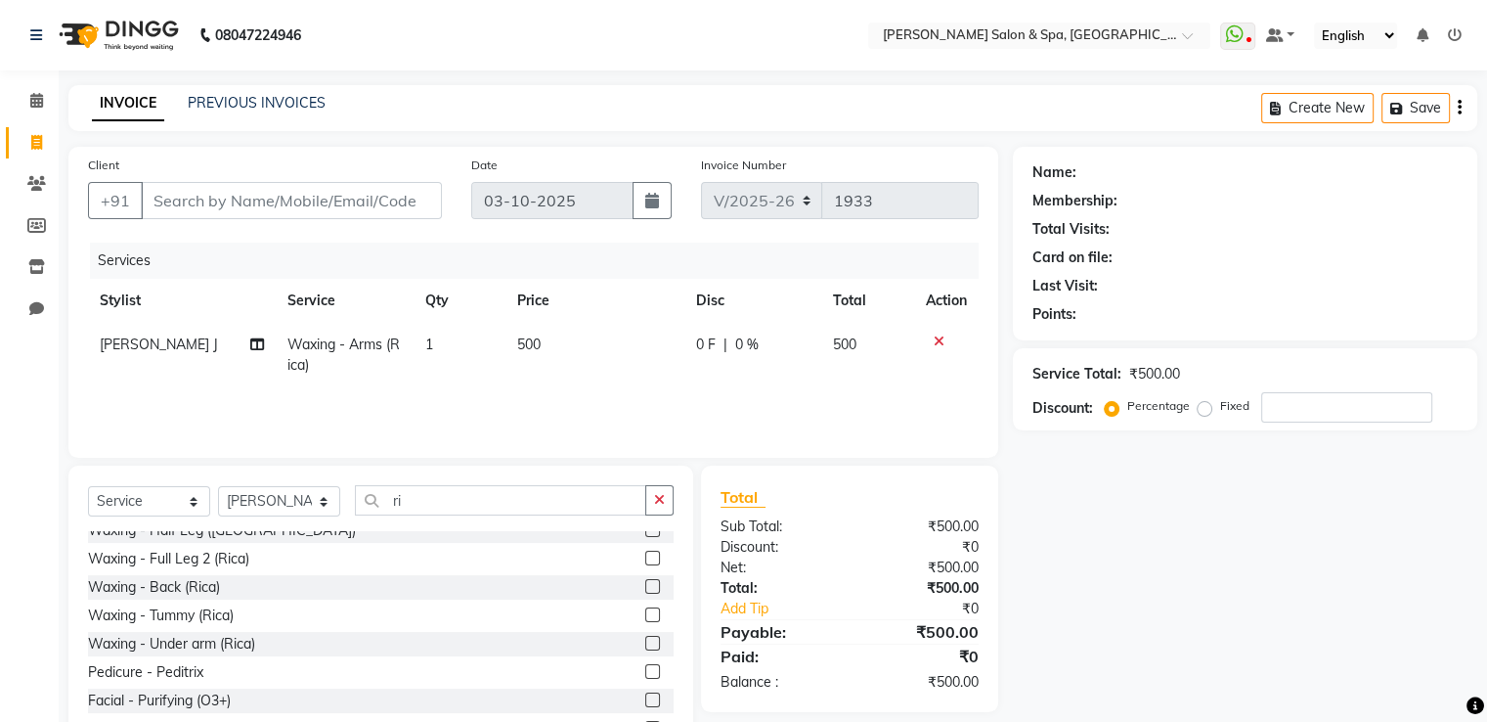
click at [645, 643] on label at bounding box center [652, 643] width 15 height 15
click at [645, 643] on input "checkbox" at bounding box center [651, 644] width 13 height 13
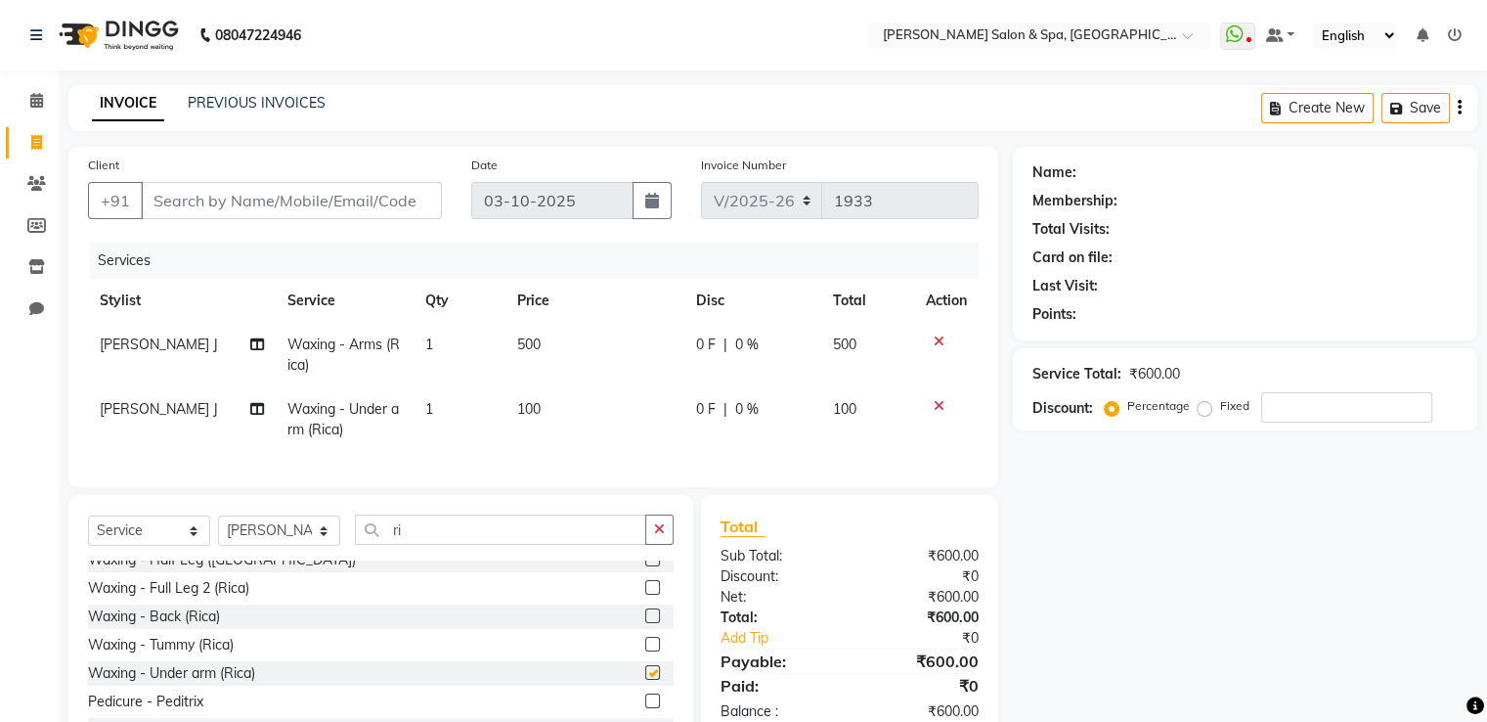
checkbox input "false"
click at [421, 207] on input "Client" at bounding box center [291, 200] width 301 height 37
click at [211, 200] on input "Client" at bounding box center [291, 200] width 301 height 37
type input "8"
type input "0"
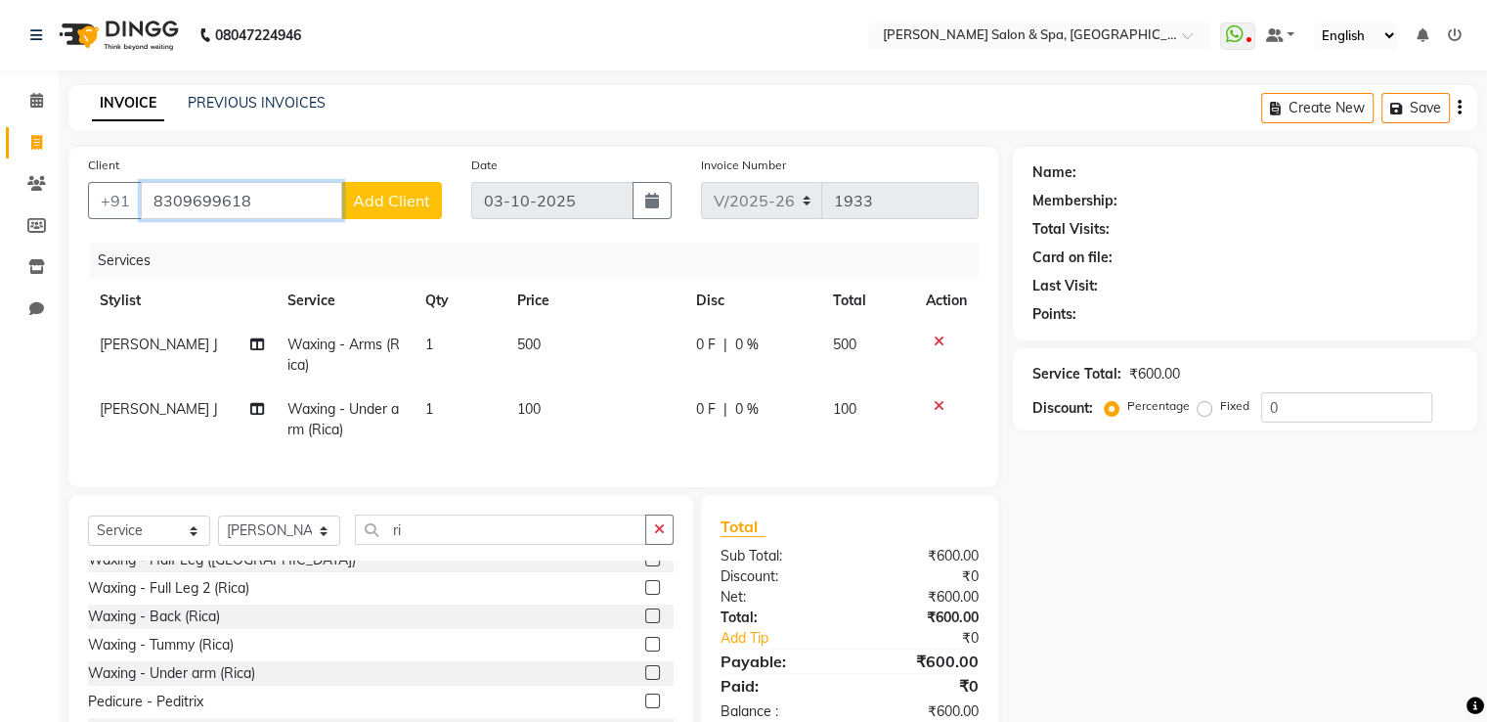
type input "8309699618"
click at [383, 206] on span "Add Client" at bounding box center [391, 201] width 77 height 20
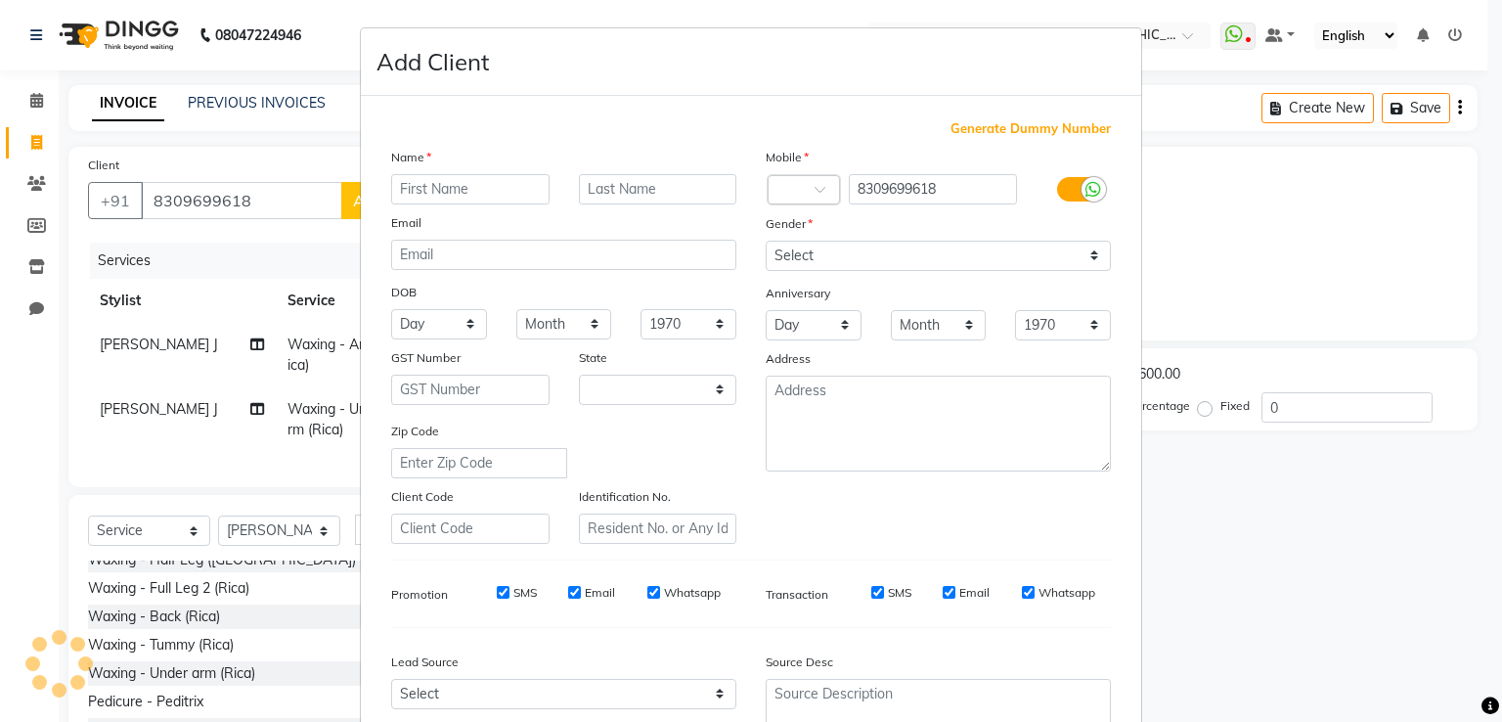
select select "36"
type input "[PERSON_NAME]"
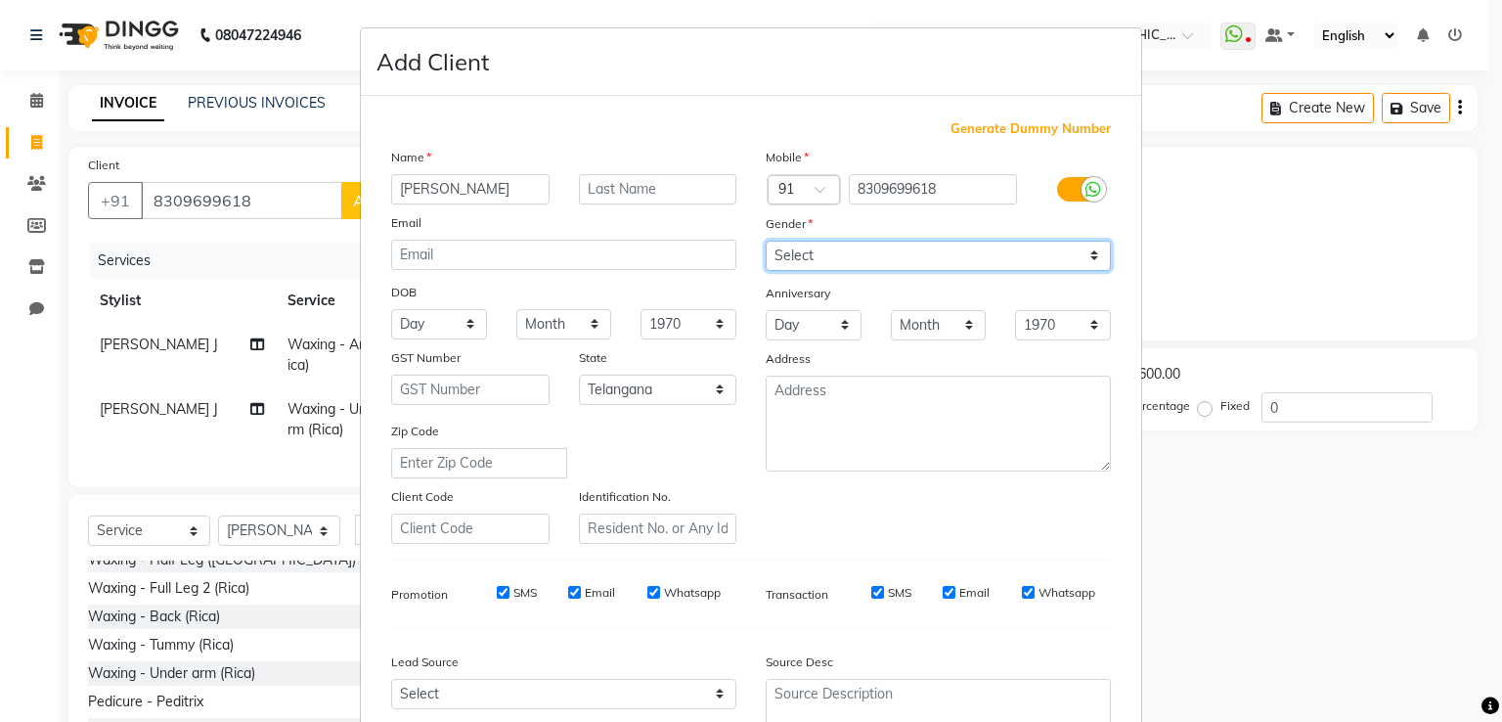
click at [790, 261] on select "Select [DEMOGRAPHIC_DATA] [DEMOGRAPHIC_DATA] Other Prefer Not To Say" at bounding box center [938, 256] width 345 height 30
select select "[DEMOGRAPHIC_DATA]"
click at [766, 242] on select "Select [DEMOGRAPHIC_DATA] [DEMOGRAPHIC_DATA] Other Prefer Not To Say" at bounding box center [938, 256] width 345 height 30
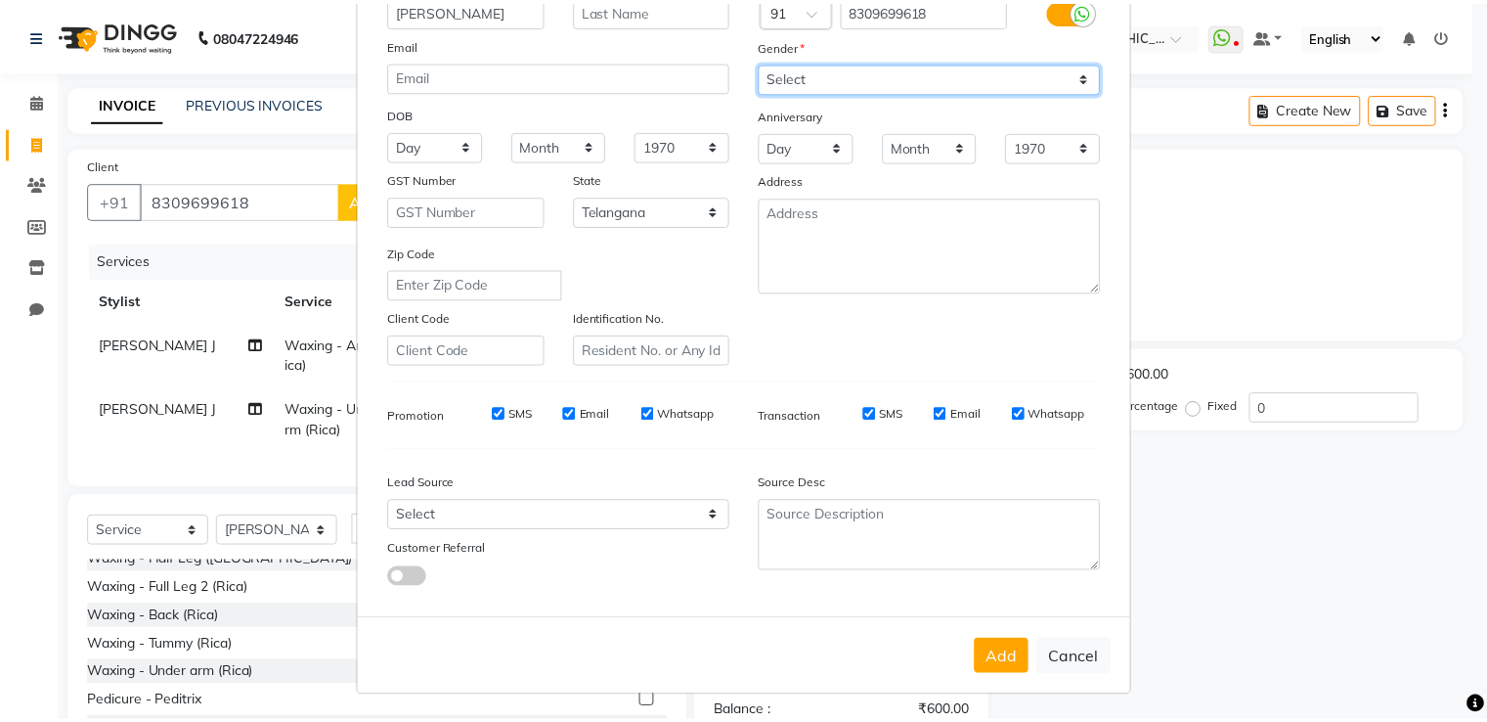
scroll to position [191, 0]
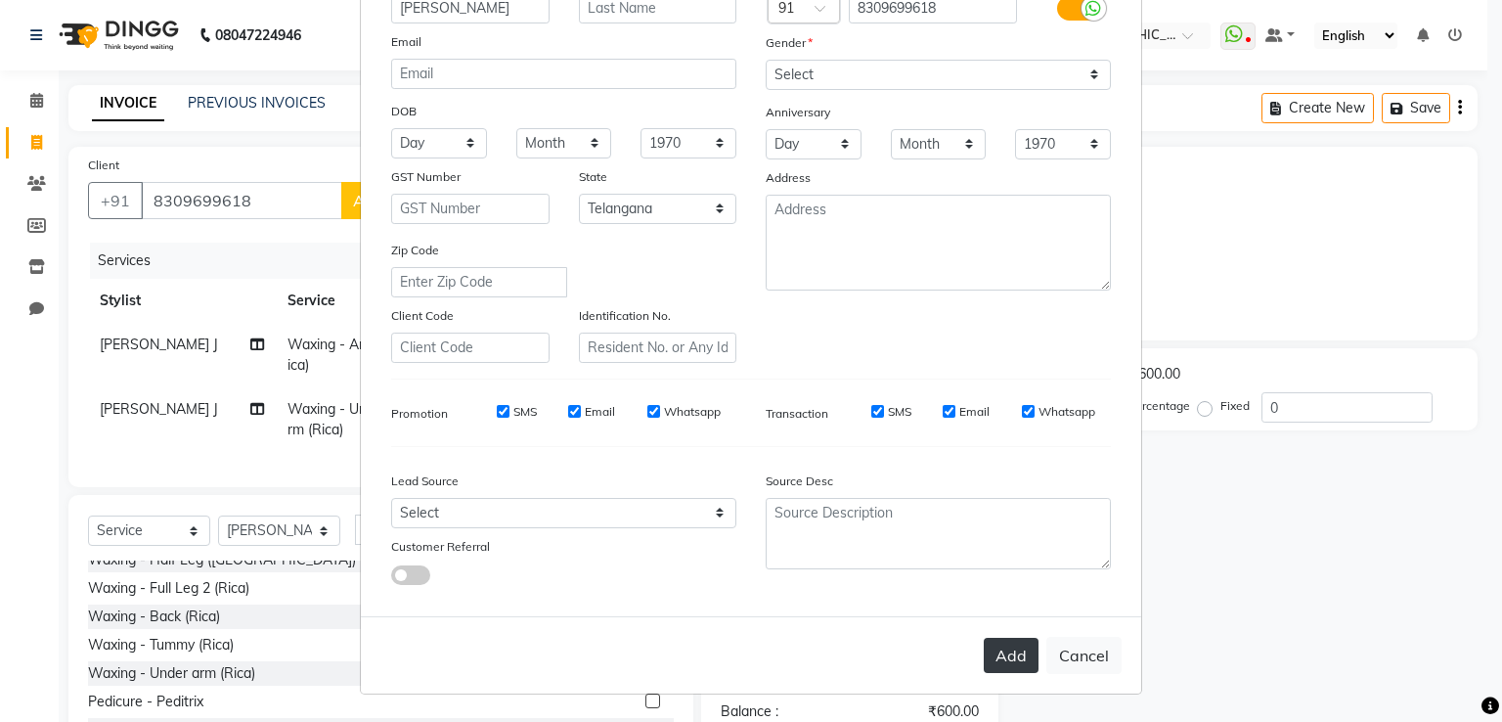
click at [999, 661] on button "Add" at bounding box center [1011, 655] width 55 height 35
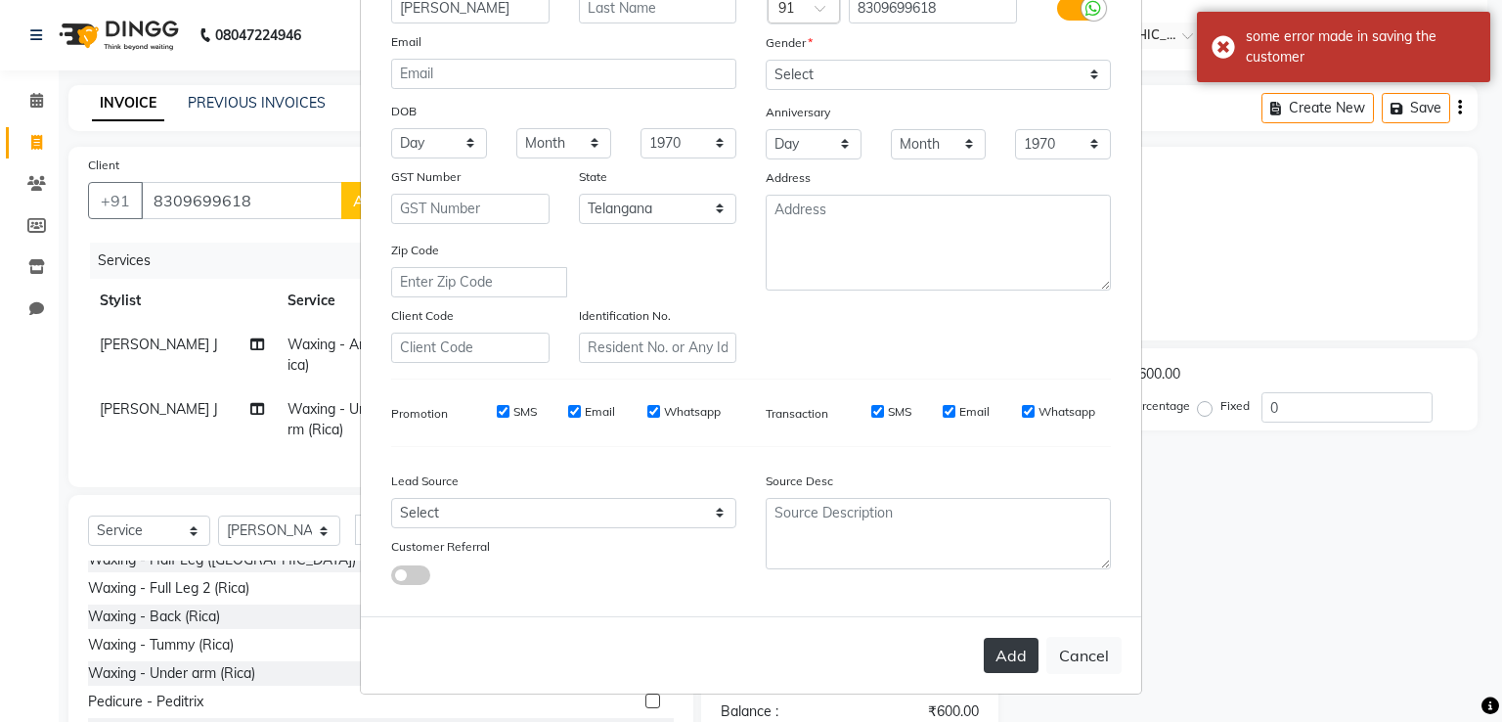
click at [999, 661] on button "Add" at bounding box center [1011, 655] width 55 height 35
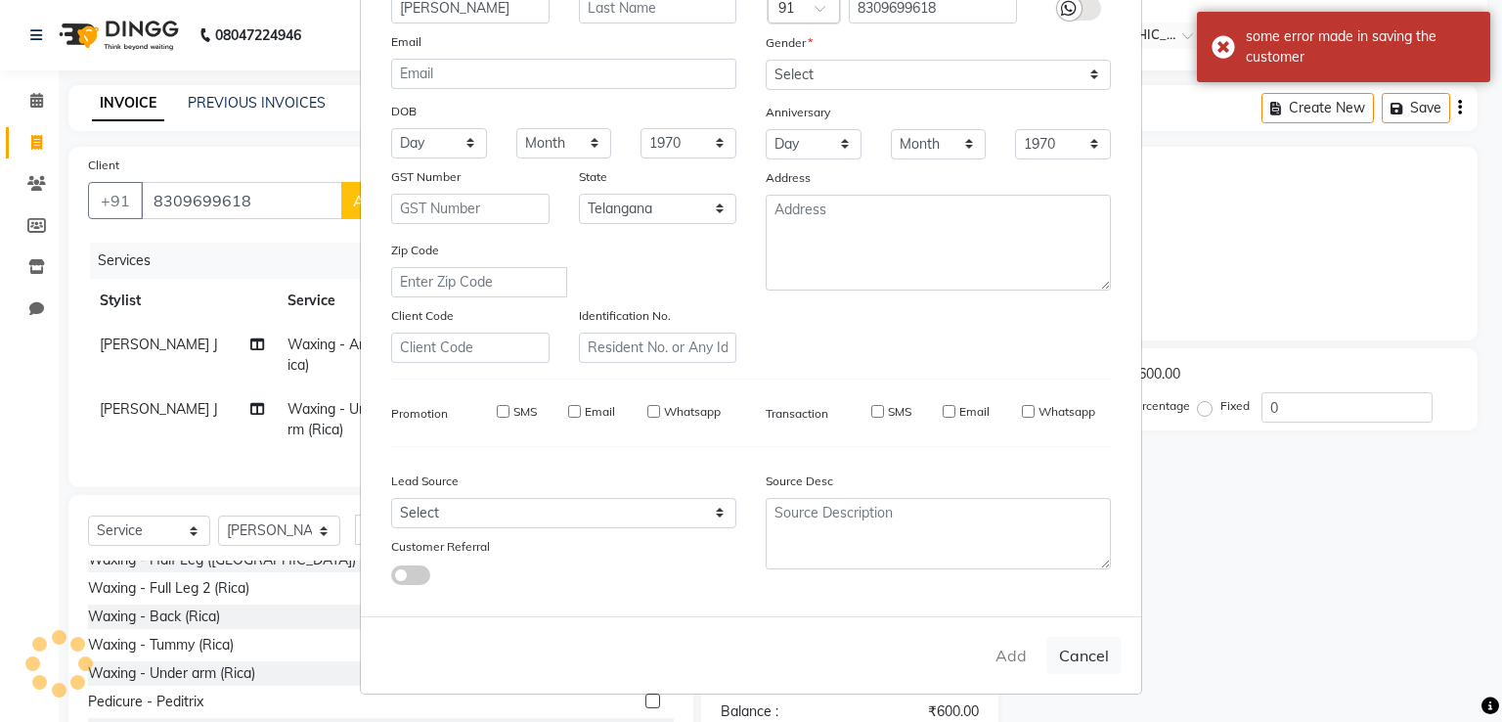
select select
select select "null"
select select
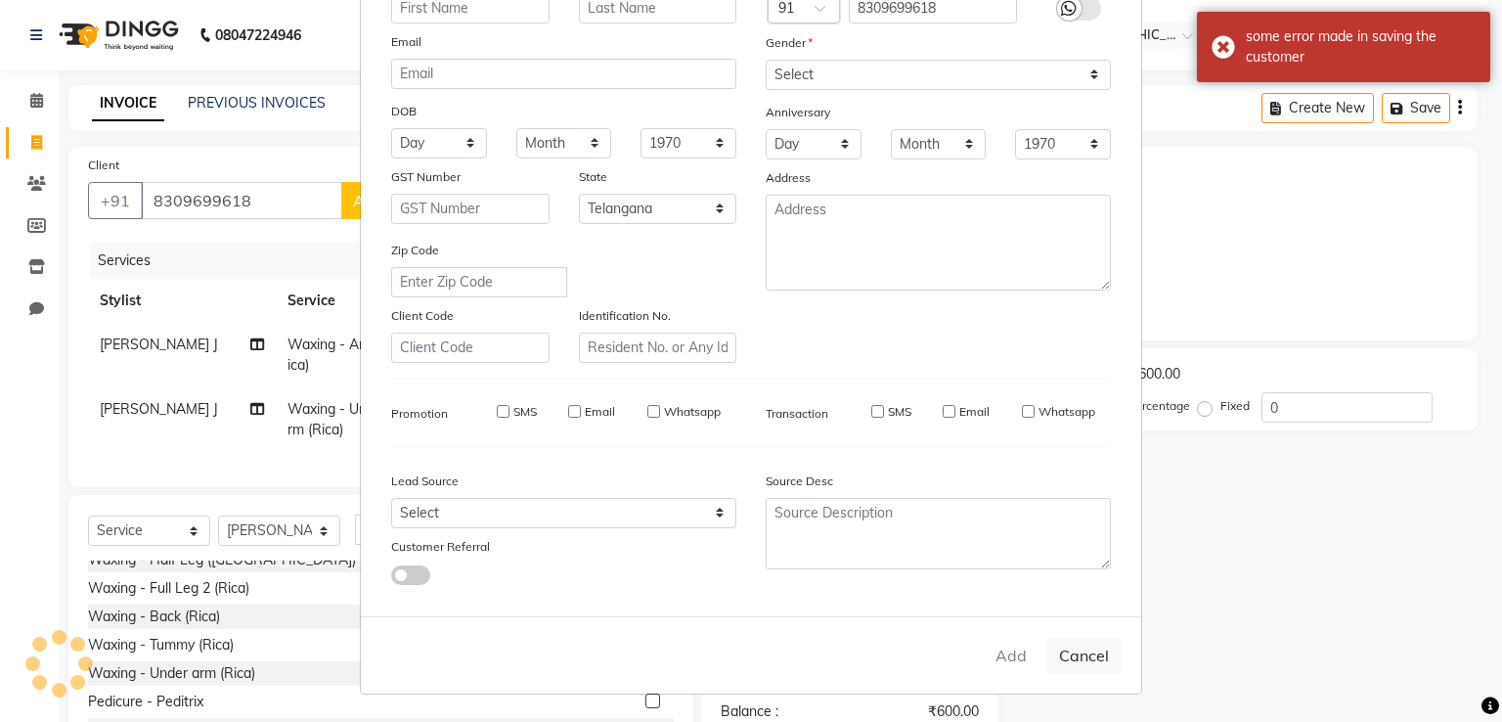
select select
checkbox input "false"
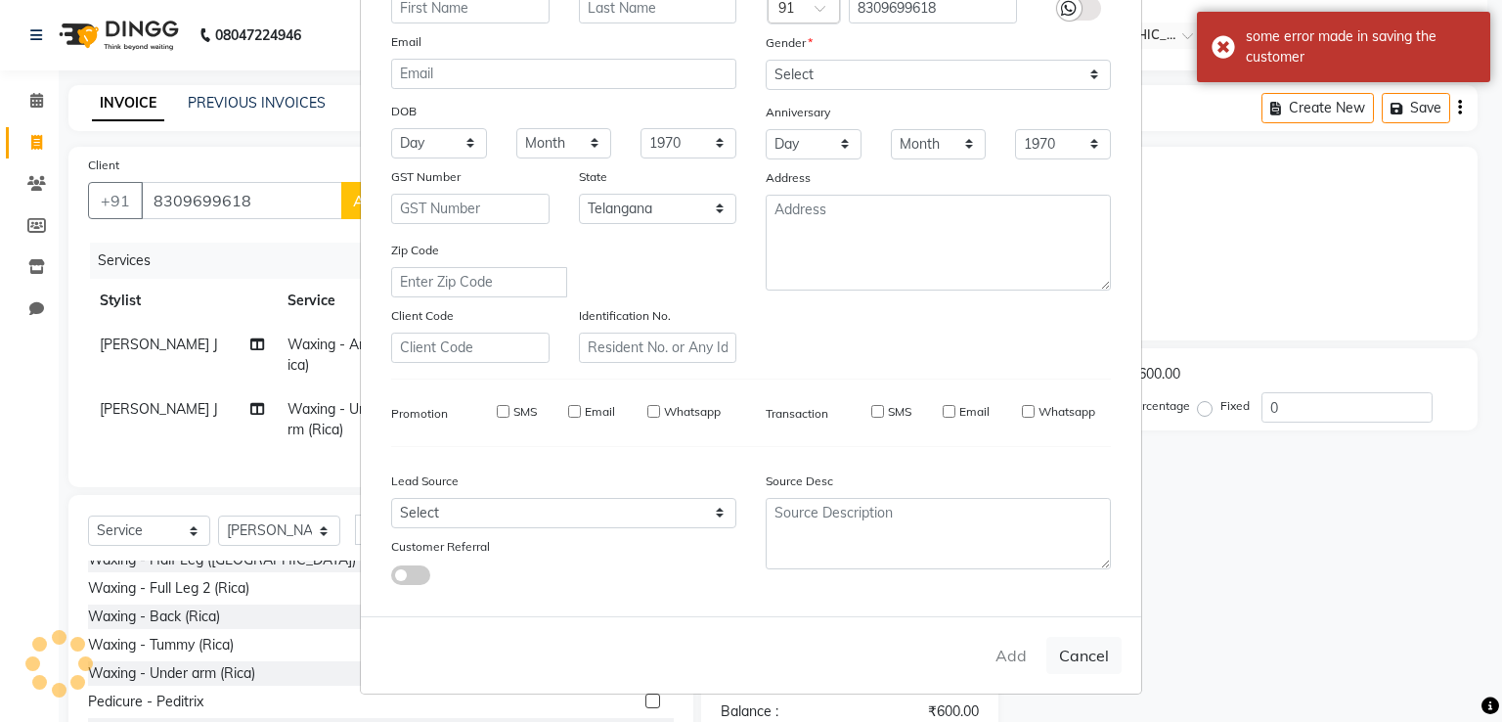
checkbox input "false"
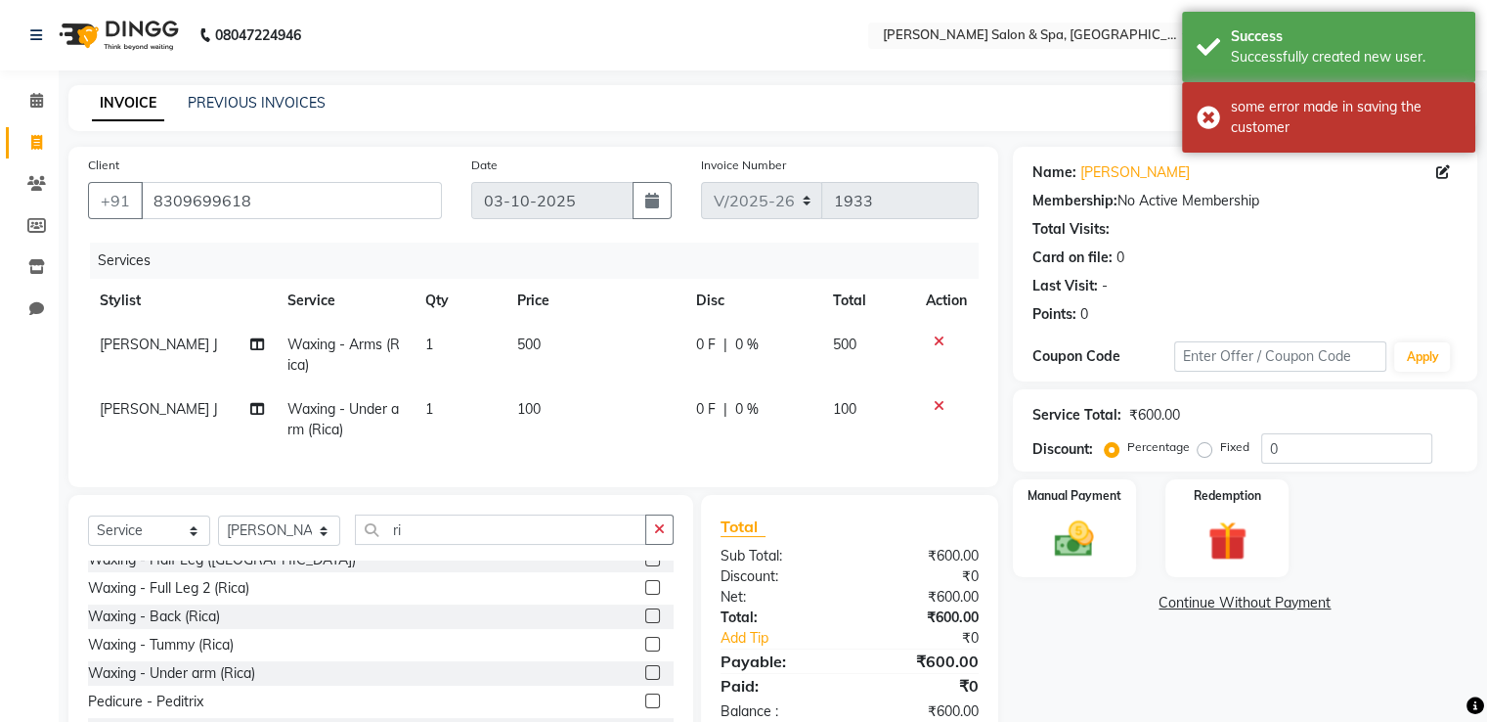
scroll to position [107, 0]
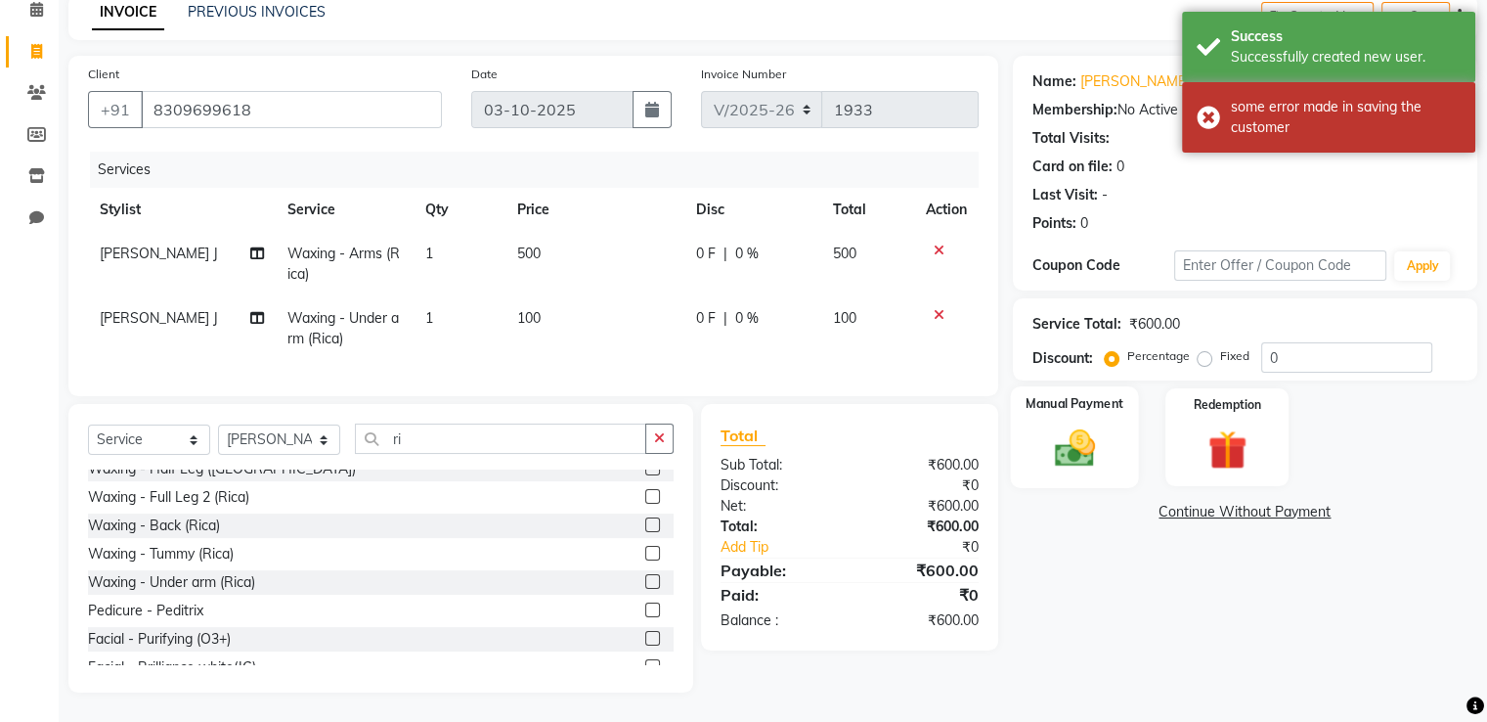
click at [1084, 429] on img at bounding box center [1074, 448] width 66 height 47
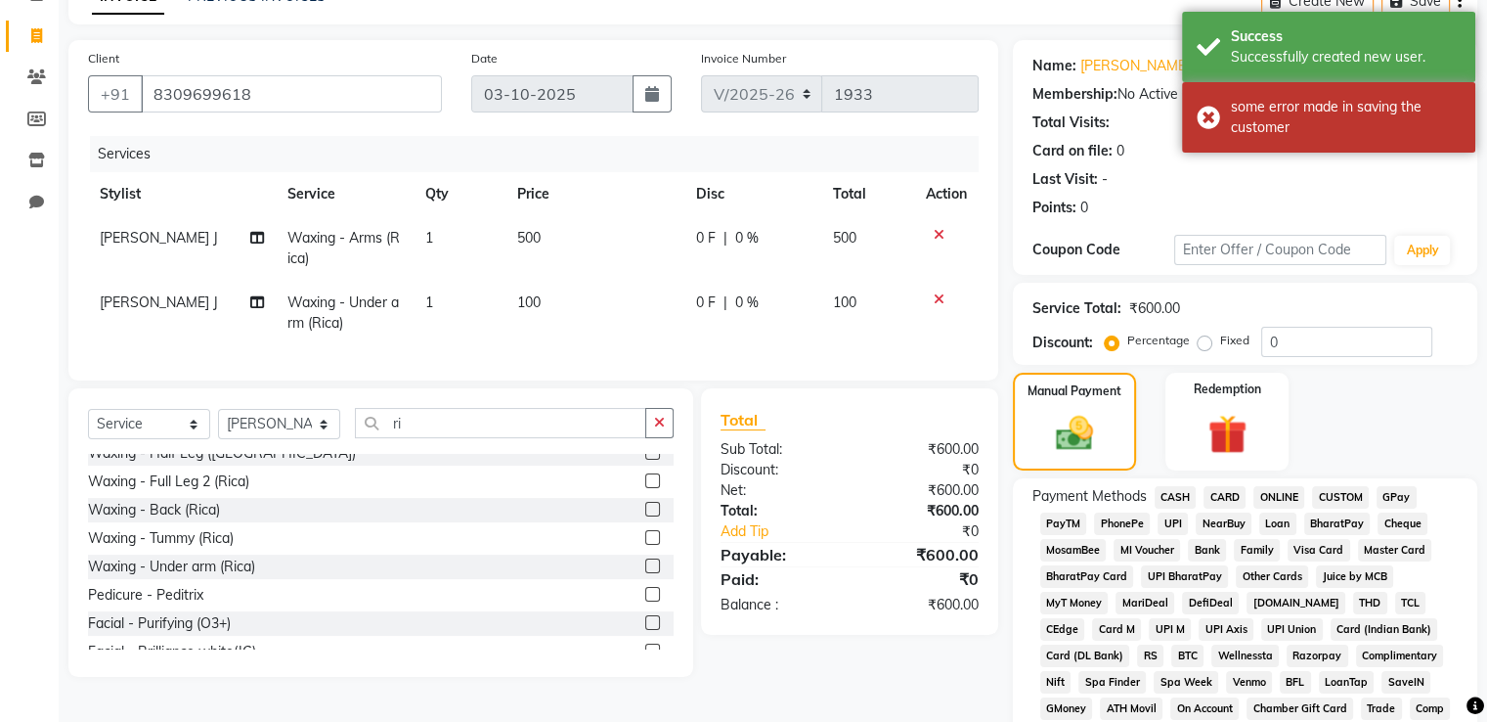
click at [1402, 502] on span "GPay" at bounding box center [1397, 497] width 40 height 22
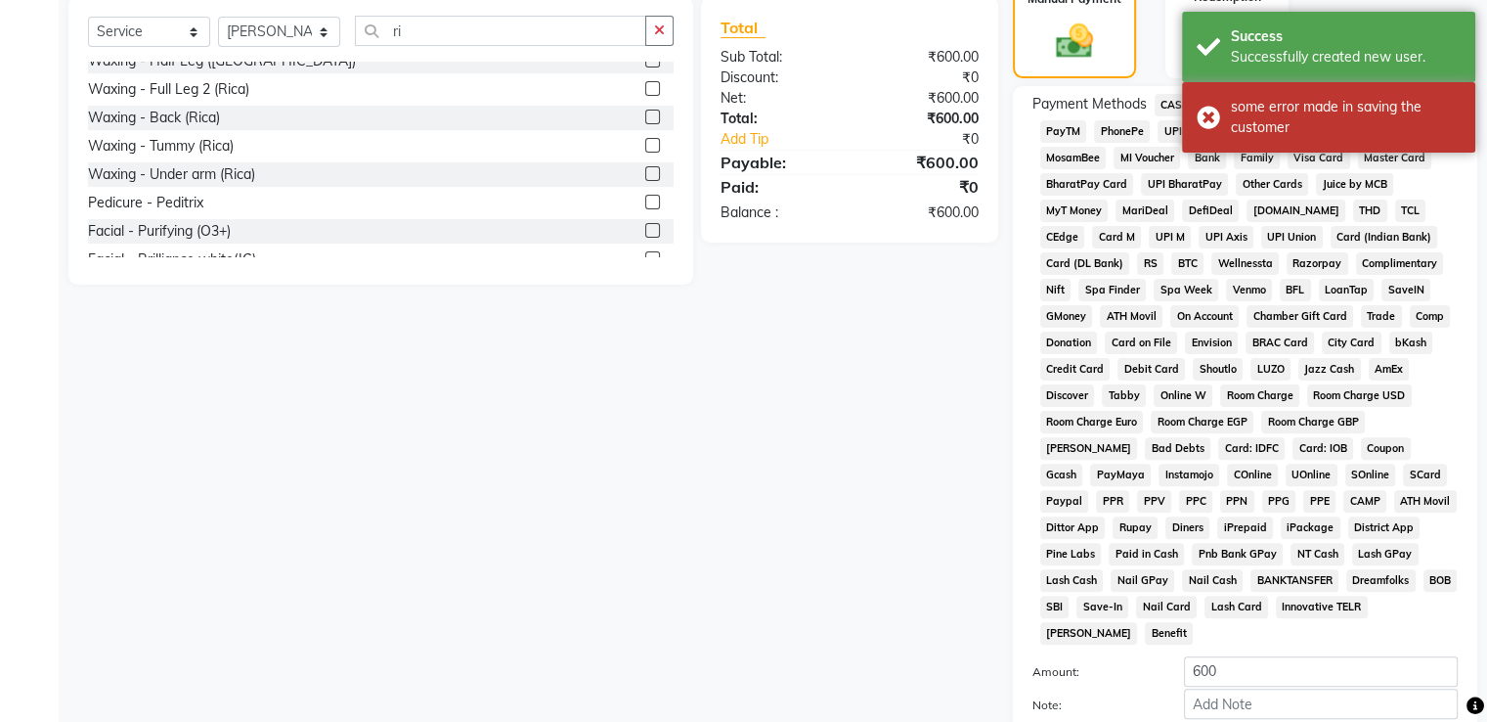
scroll to position [596, 0]
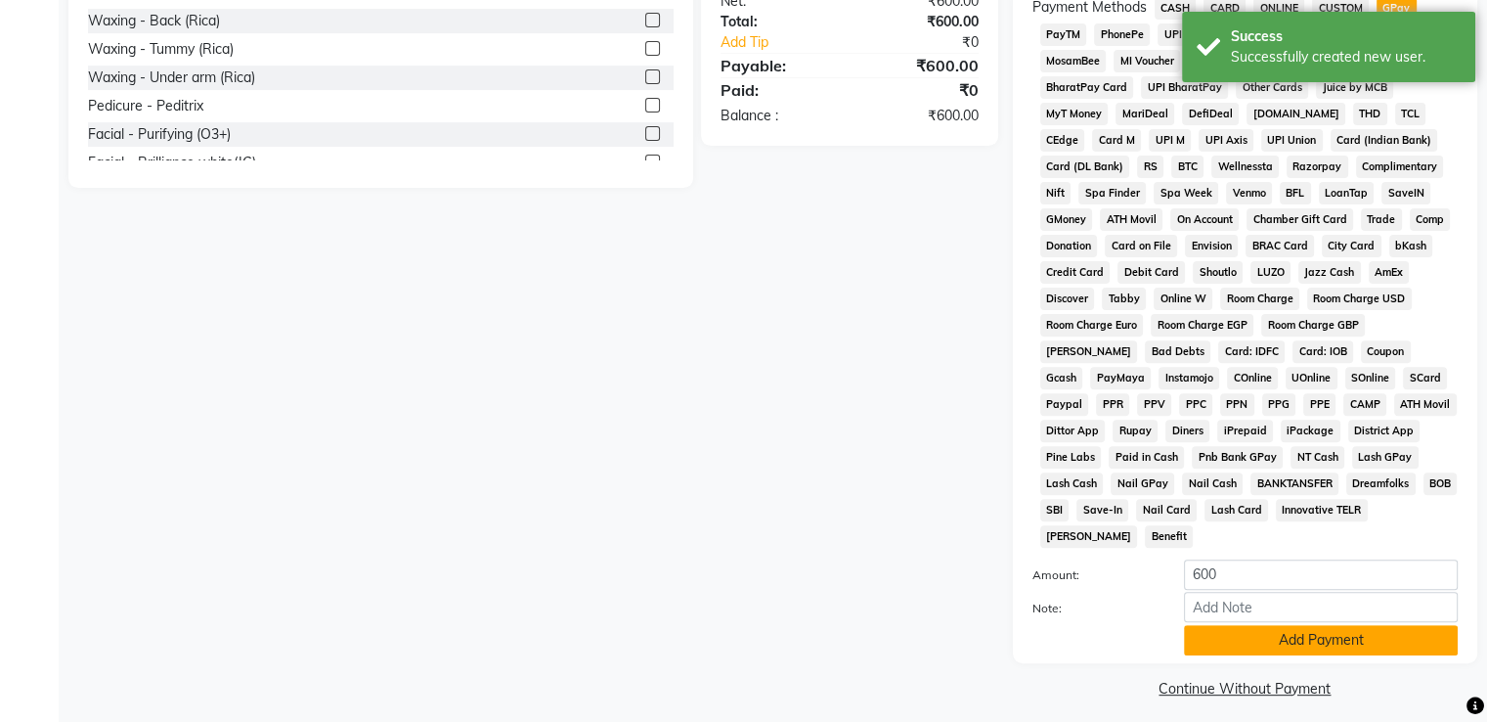
click at [1356, 627] on button "Add Payment" at bounding box center [1321, 640] width 274 height 30
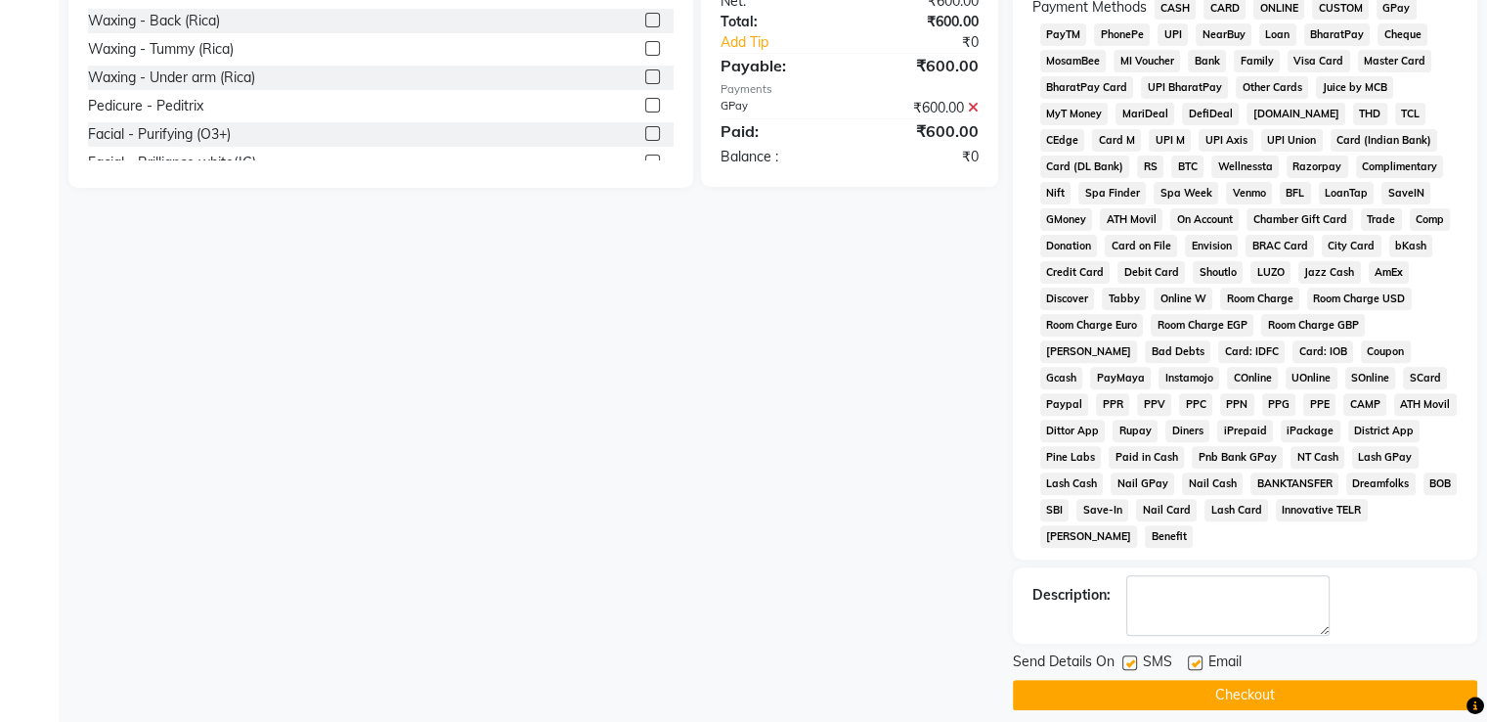
click at [1334, 681] on button "Checkout" at bounding box center [1245, 695] width 465 height 30
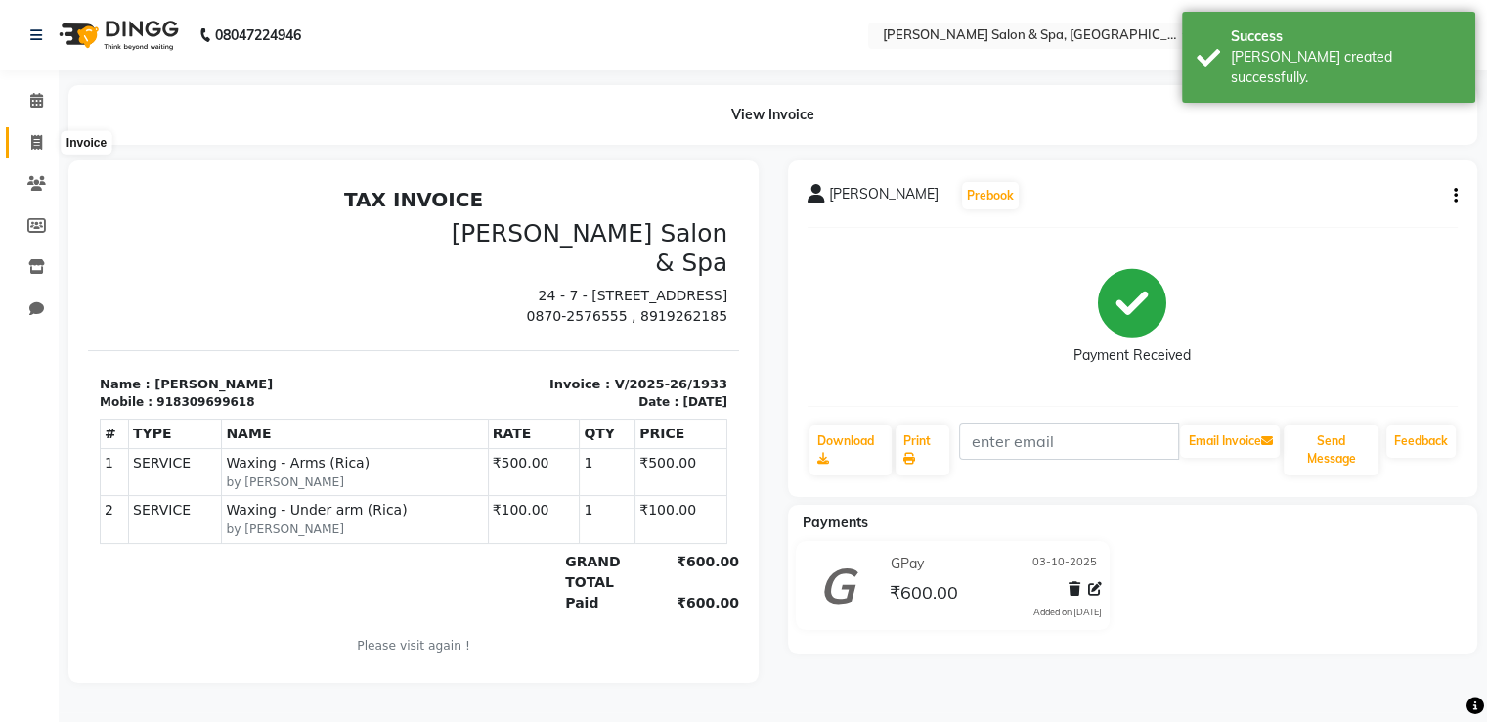
click at [39, 140] on icon at bounding box center [36, 142] width 11 height 15
select select "67"
select select "service"
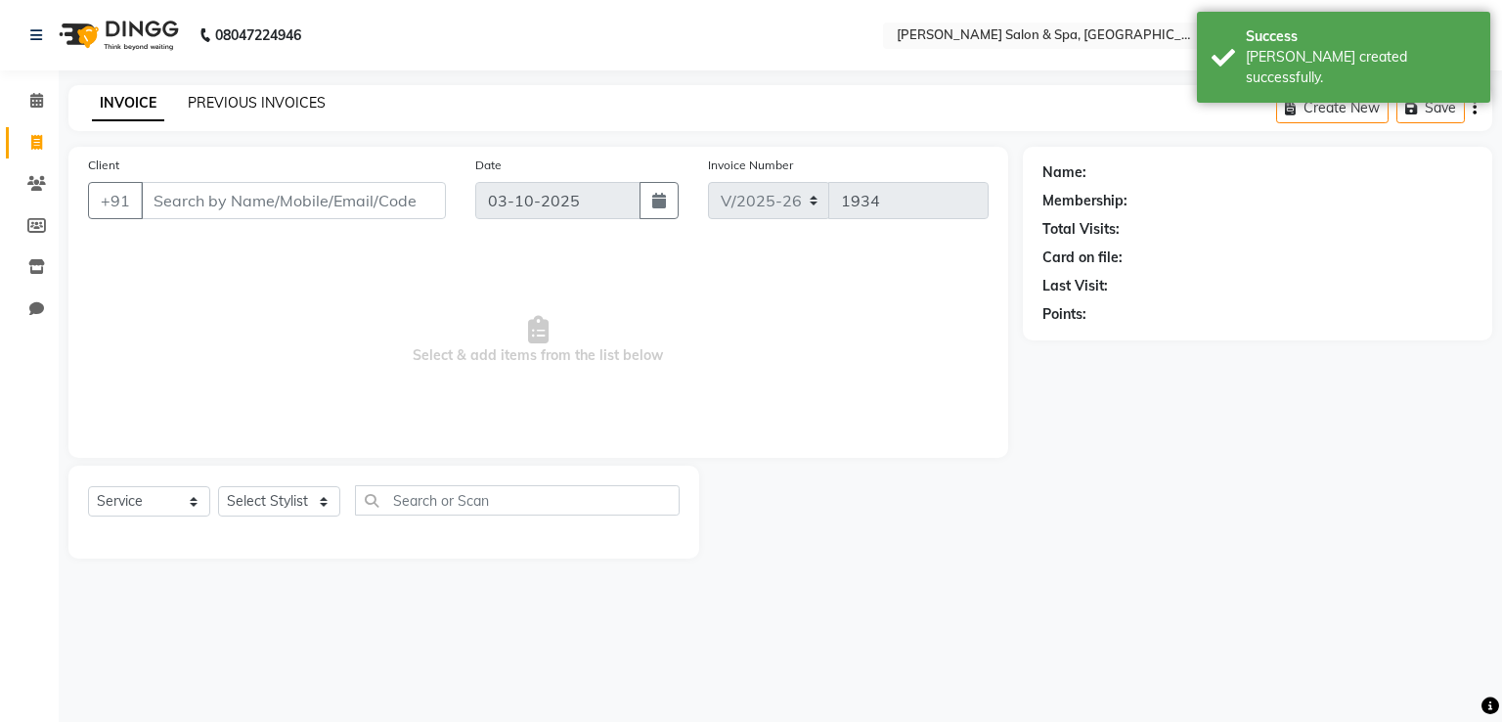
click at [211, 98] on link "PREVIOUS INVOICES" at bounding box center [257, 103] width 138 height 18
